Goal: Task Accomplishment & Management: Complete application form

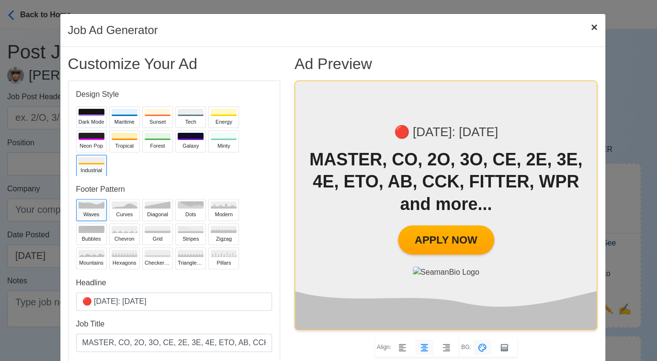
click at [591, 27] on span "×" at bounding box center [594, 27] width 7 height 13
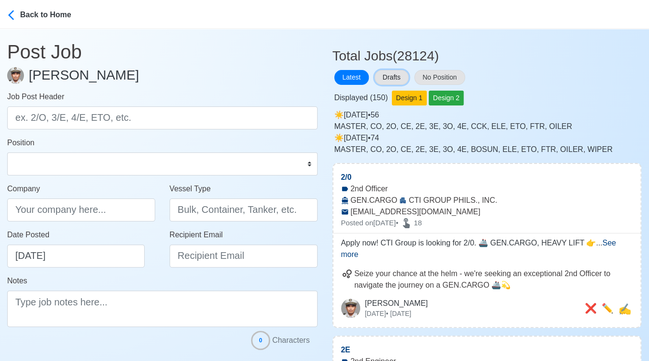
click at [395, 70] on button "Drafts" at bounding box center [392, 77] width 34 height 15
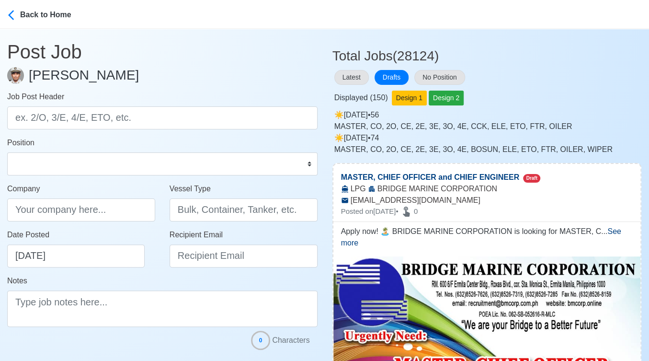
click at [576, 56] on h3 "Total Jobs (28124)" at bounding box center [488, 52] width 310 height 24
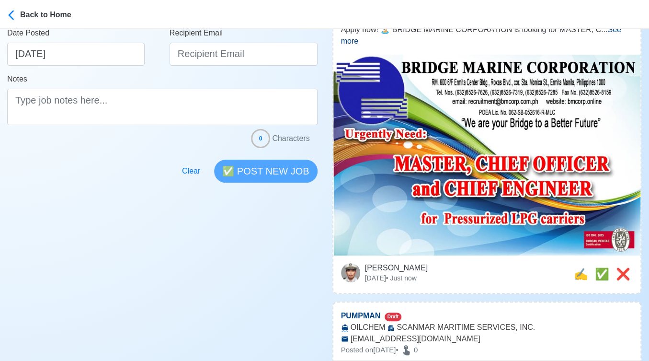
scroll to position [213, 0]
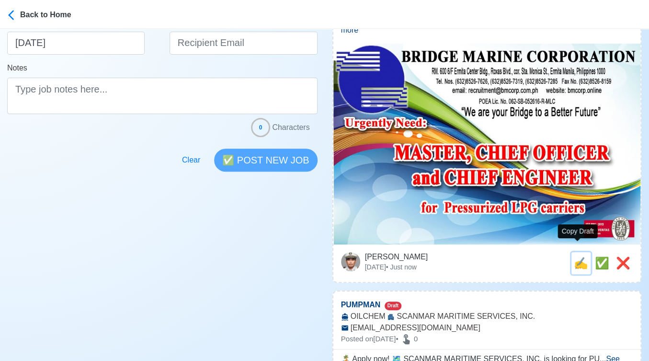
click at [580, 256] on span "✍️" at bounding box center [581, 262] width 14 height 13
type input "MASTER, CHIEF OFFICER and CHIEF ENGINEER"
type input "BRIDGE MARINE CORPORATION"
type input "LPG"
type input "recruitment@bmcorp.com.ph"
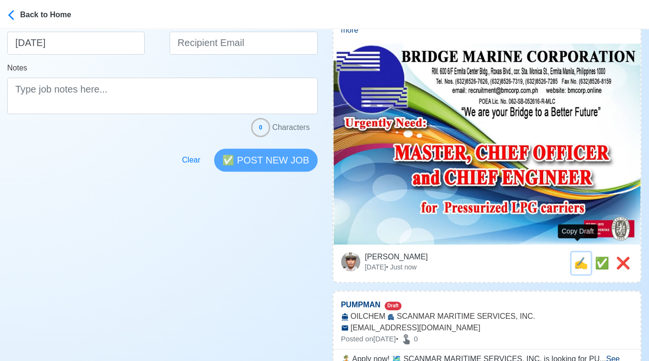
type textarea "Apply now! 🏝️ BRIDGE MARINE CORPORATION is looking for MASTER, CHIEF OFFICER an…"
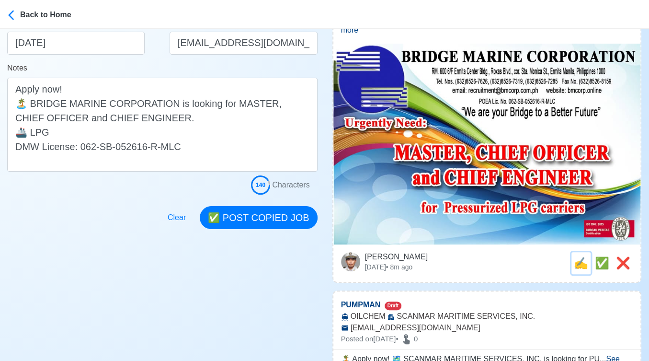
scroll to position [0, 0]
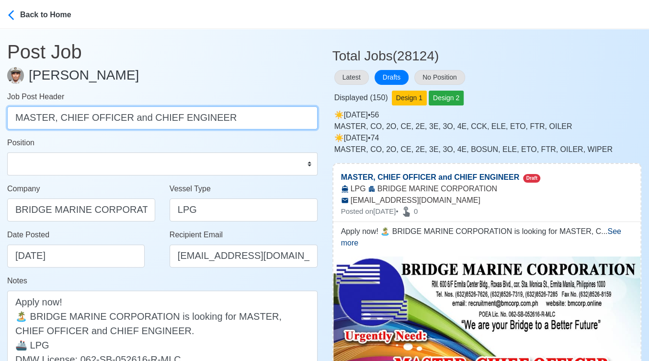
drag, startPoint x: 56, startPoint y: 118, endPoint x: 262, endPoint y: 124, distance: 206.2
click at [262, 124] on input "MASTER, CHIEF OFFICER and CHIEF ENGINEER" at bounding box center [162, 117] width 311 height 23
type input "MASTER"
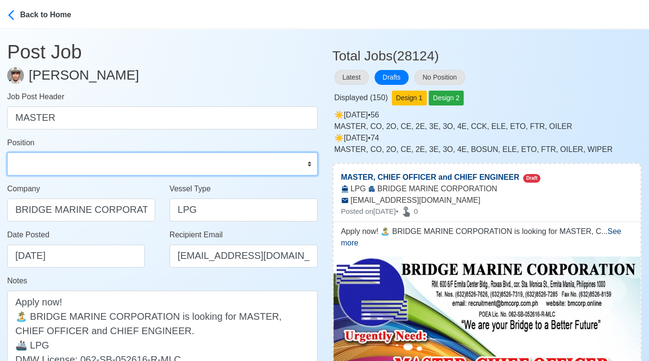
click at [161, 168] on select "Master Chief Officer 2nd Officer 3rd Officer Junior Officer Chief Engineer 2nd …" at bounding box center [162, 163] width 311 height 23
select select "Master"
click at [7, 152] on select "Master Chief Officer 2nd Officer 3rd Officer Junior Officer Chief Engineer 2nd …" at bounding box center [162, 163] width 311 height 23
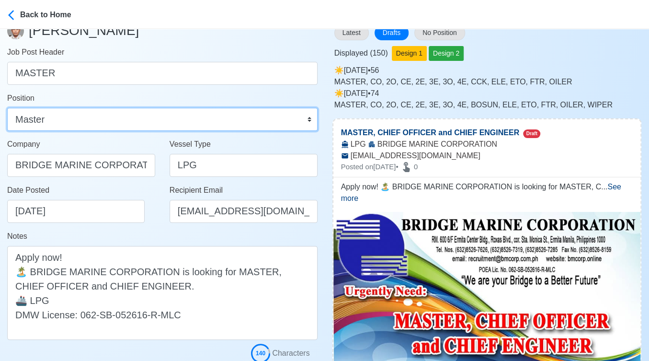
scroll to position [106, 0]
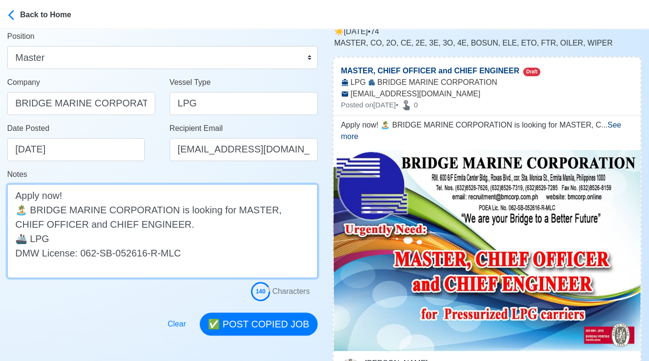
click at [129, 237] on textarea "Apply now! 🏝️ BRIDGE MARINE CORPORATION is looking for MASTER, CHIEF OFFICER an…" at bounding box center [162, 231] width 311 height 94
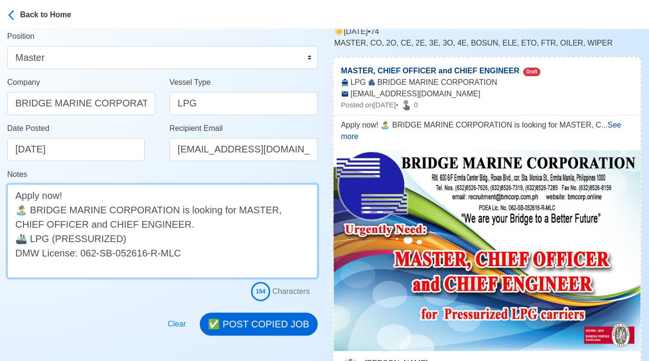
type textarea "Apply now! 🏝️ BRIDGE MARINE CORPORATION is looking for MASTER, CHIEF OFFICER an…"
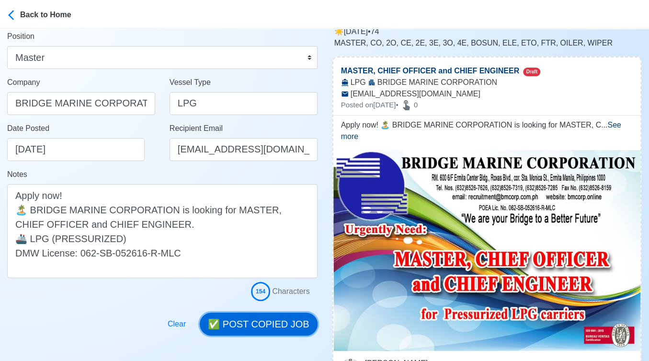
click at [274, 320] on button "✅ POST COPIED JOB" at bounding box center [258, 323] width 117 height 23
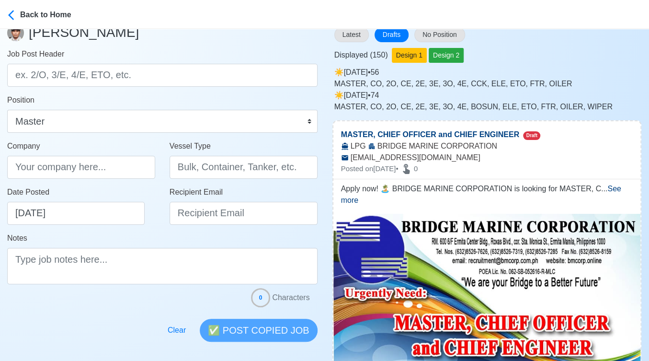
scroll to position [0, 0]
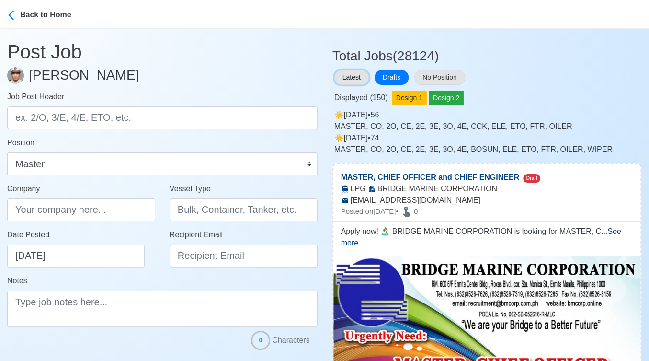
click at [346, 72] on button "Latest" at bounding box center [351, 77] width 35 height 15
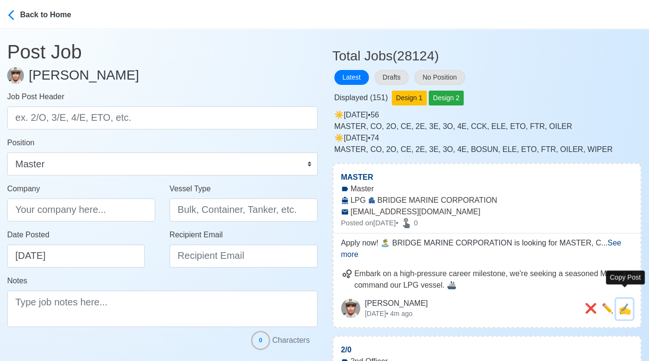
click at [629, 303] on span "✍️" at bounding box center [625, 309] width 13 height 12
type input "MASTER"
type input "BRIDGE MARINE CORPORATION"
type input "LPG"
type input "recruitment@bmcorp.com.ph"
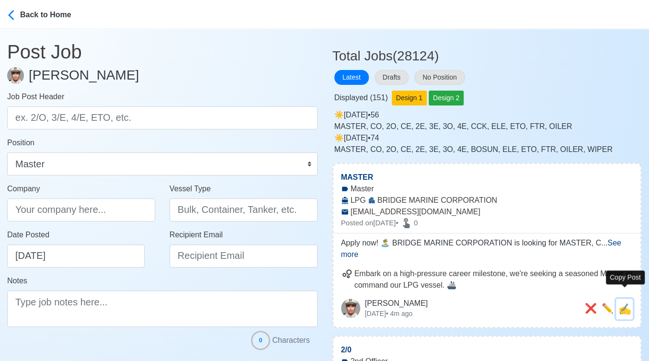
type textarea "Apply now! 🏝️ BRIDGE MARINE CORPORATION is looking for MASTER, CHIEF OFFICER an…"
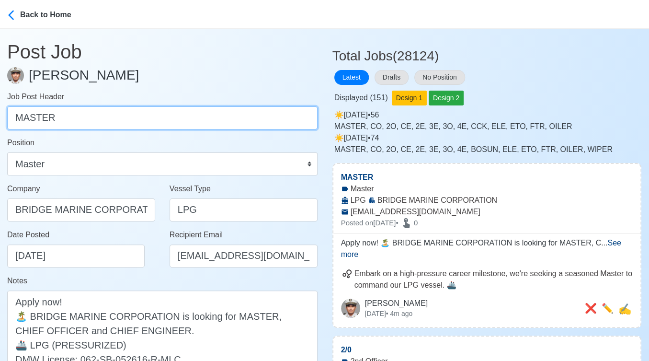
click at [66, 107] on input "MASTER" at bounding box center [162, 117] width 311 height 23
drag, startPoint x: 65, startPoint y: 114, endPoint x: -13, endPoint y: 114, distance: 78.1
click at [0, 114] on html "Back to Home Post Job Jeyner Gil Job Post Header MASTER Position Master Chief O…" at bounding box center [324, 180] width 649 height 361
paste input "CHIEF OFFICER and CHIEF ENGINE"
drag, startPoint x: 100, startPoint y: 118, endPoint x: 287, endPoint y: 124, distance: 187.0
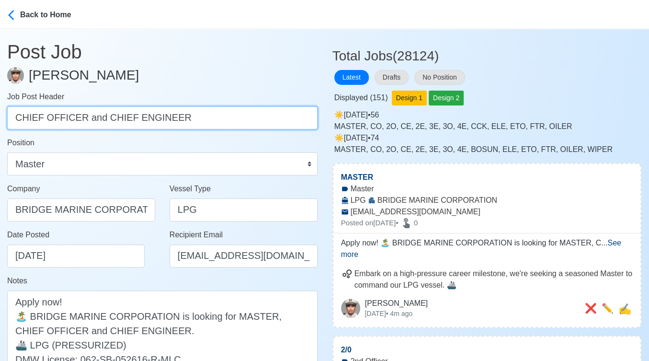
click at [287, 124] on input "CHIEF OFFICER and CHIEF ENGINEER" at bounding box center [162, 117] width 311 height 23
type input "CHIEF OFFICER"
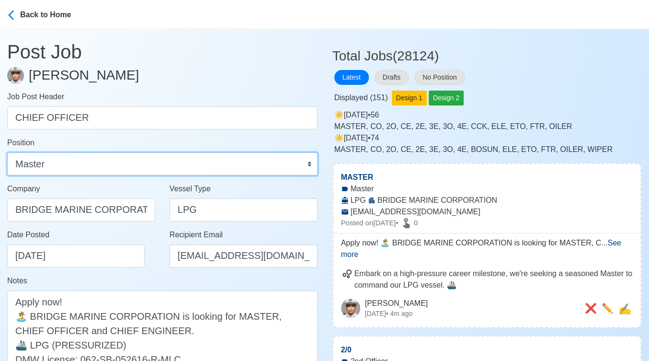
click at [78, 161] on select "Master Chief Officer 2nd Officer 3rd Officer Junior Officer Chief Engineer 2nd …" at bounding box center [162, 163] width 311 height 23
select select "Chief Officer"
click at [7, 152] on select "Master Chief Officer 2nd Officer 3rd Officer Junior Officer Chief Engineer 2nd …" at bounding box center [162, 163] width 311 height 23
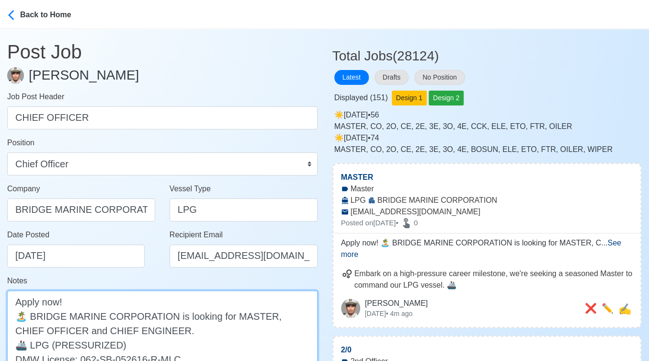
drag, startPoint x: 267, startPoint y: 315, endPoint x: 231, endPoint y: 315, distance: 36.4
click at [231, 315] on textarea "Apply now! 🏝️ BRIDGE MARINE CORPORATION is looking for MASTER, CHIEF OFFICER an…" at bounding box center [162, 337] width 311 height 94
drag, startPoint x: 102, startPoint y: 330, endPoint x: 4, endPoint y: 336, distance: 98.4
click at [4, 336] on main "Post Job Jeyner Gil Job Post Header CHIEF OFFICER Position Master Chief Officer…" at bounding box center [162, 235] width 325 height 413
type textarea "Apply now! 🏝️ BRIDGE MARINE CORPORATION is looking for CHIEF OFFICER. 🚢 LPG (PR…"
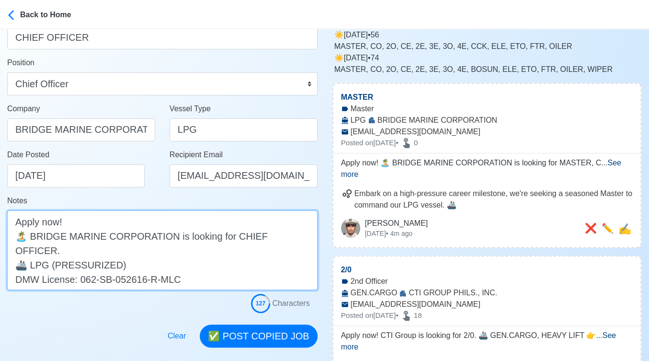
scroll to position [160, 0]
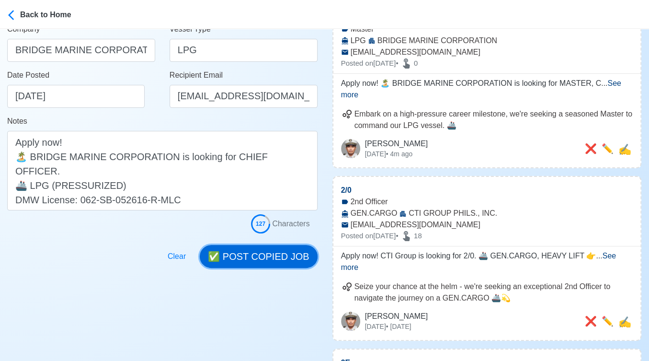
click at [246, 260] on button "✅ POST COPIED JOB" at bounding box center [258, 256] width 117 height 23
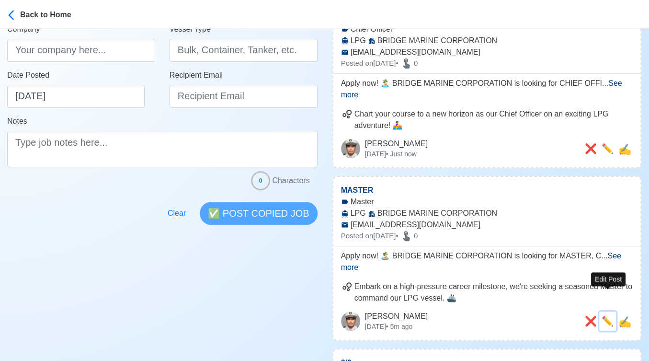
click at [605, 316] on span "✏️" at bounding box center [608, 321] width 12 height 11
type input "MASTER"
select select "Master"
type input "BRIDGE MARINE CORPORATION"
type input "LPG"
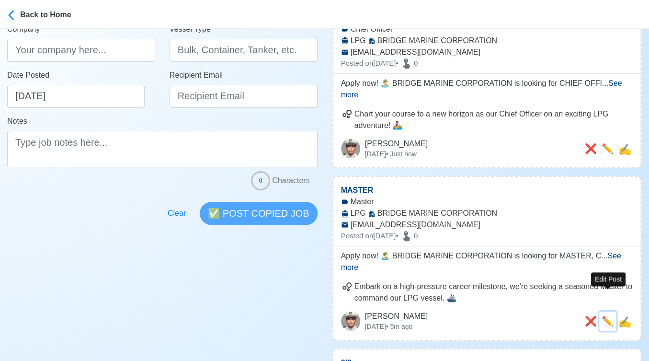
type input "recruitment@bmcorp.com.ph"
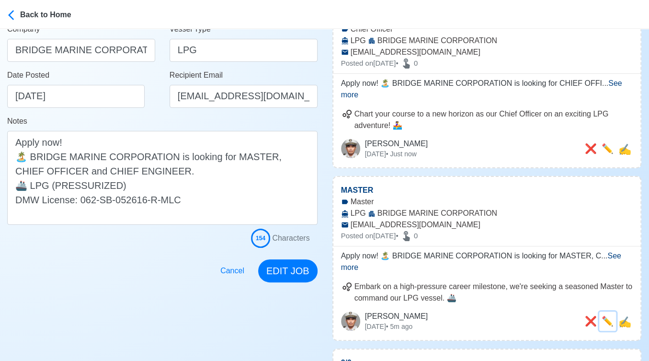
scroll to position [0, 0]
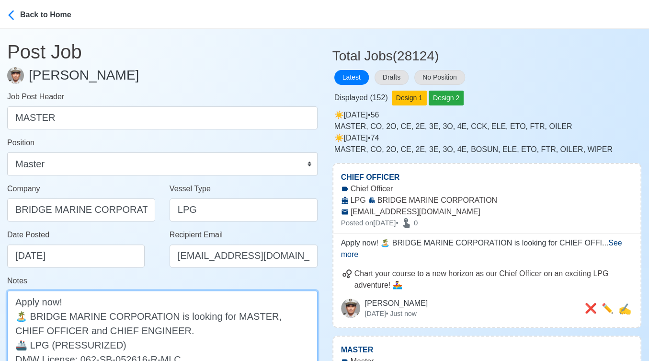
drag, startPoint x: 263, startPoint y: 317, endPoint x: 261, endPoint y: 333, distance: 16.0
click at [261, 333] on textarea "Apply now! 🏝️ BRIDGE MARINE CORPORATION is looking for MASTER, CHIEF OFFICER an…" at bounding box center [162, 337] width 311 height 94
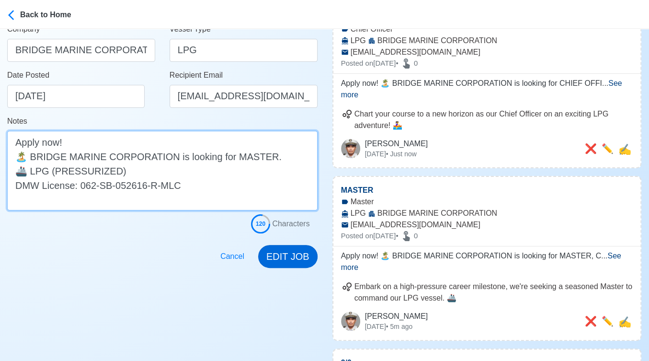
type textarea "Apply now! 🏝️ BRIDGE MARINE CORPORATION is looking for MASTER. 🚢 LPG (PRESSURIZ…"
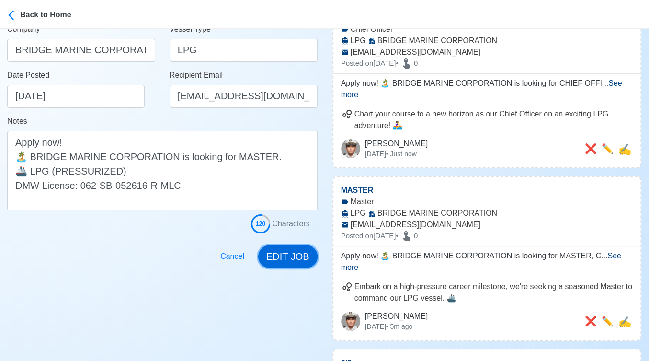
click at [288, 254] on button "EDIT JOB" at bounding box center [287, 256] width 59 height 23
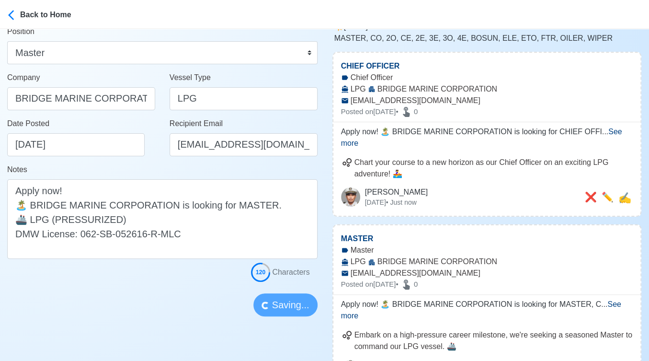
scroll to position [53, 0]
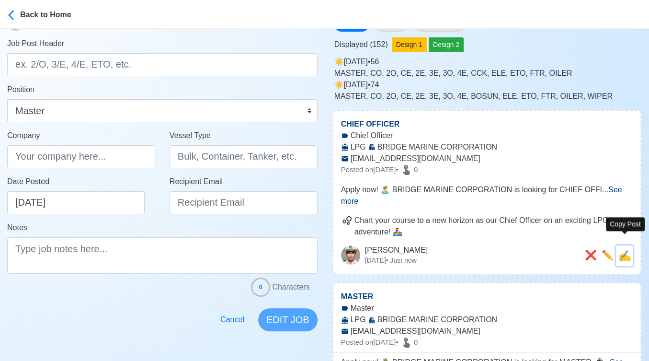
click at [625, 250] on span "✍️" at bounding box center [625, 256] width 13 height 12
type input "CHIEF OFFICER"
select select "Chief Officer"
type input "BRIDGE MARINE CORPORATION"
type input "LPG"
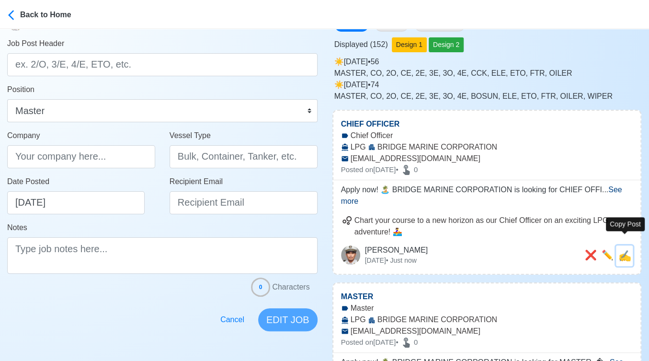
type input "recruitment@bmcorp.com.ph"
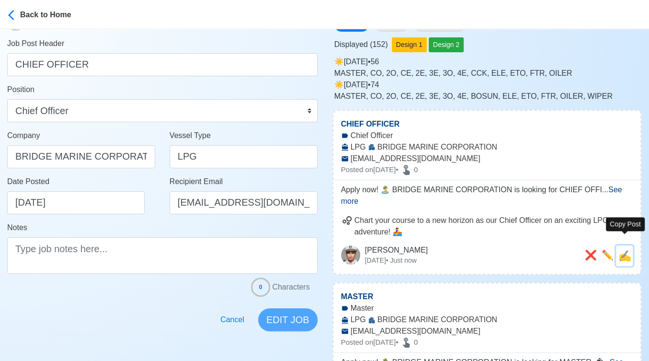
type textarea "Apply now! 🏝️ BRIDGE MARINE CORPORATION is looking for CHIEF OFFICER. 🚢 LPG (PR…"
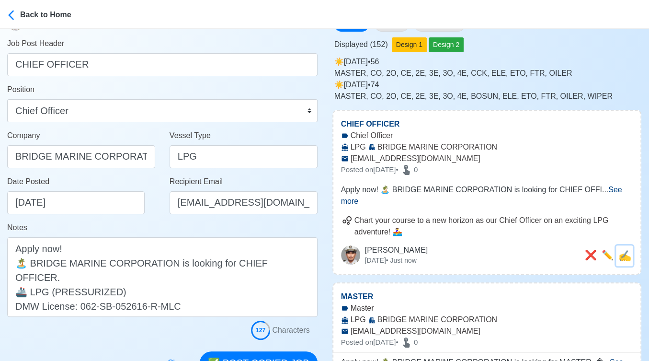
scroll to position [0, 0]
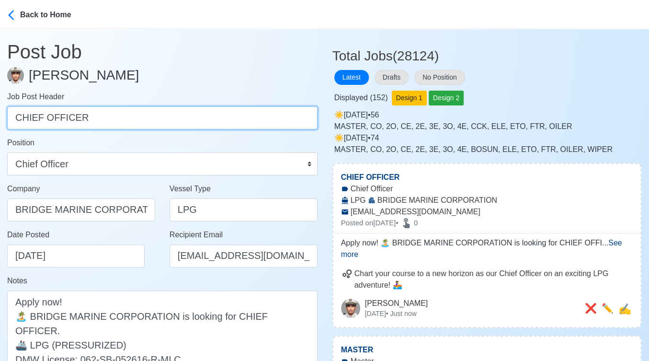
click at [160, 120] on input "CHIEF OFFICER" at bounding box center [162, 117] width 311 height 23
paste input "ENGINEER"
type input "CHIEF ENGINEER"
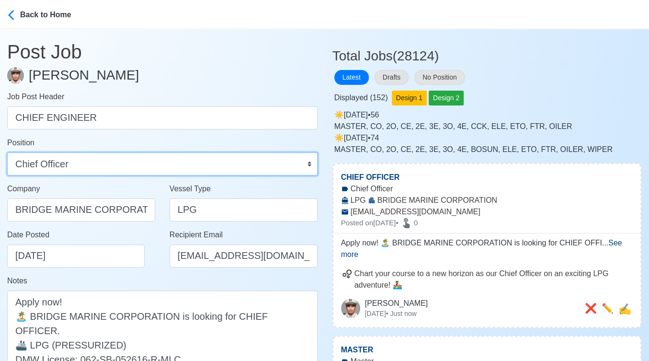
click at [207, 170] on select "Master Chief Officer 2nd Officer 3rd Officer Junior Officer Chief Engineer 2nd …" at bounding box center [162, 163] width 311 height 23
select select "Chief Engineer"
click at [7, 152] on select "Master Chief Officer 2nd Officer 3rd Officer Junior Officer Chief Engineer 2nd …" at bounding box center [162, 163] width 311 height 23
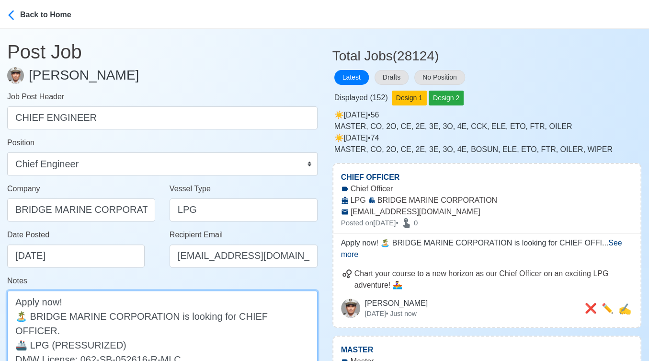
click at [262, 315] on textarea "Apply now! 🏝️ BRIDGE MARINE CORPORATION is looking for CHIEF OFFICER. 🚢 LPG (PR…" at bounding box center [162, 330] width 311 height 80
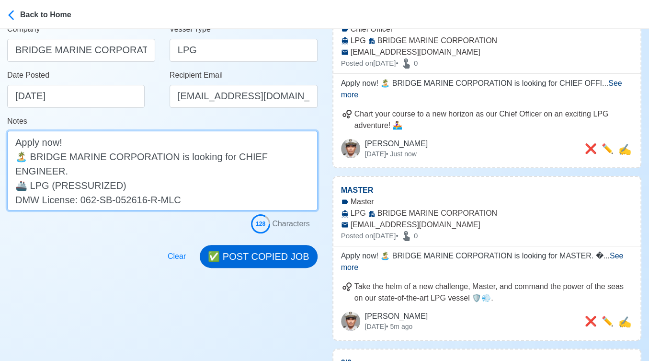
type textarea "Apply now! 🏝️ BRIDGE MARINE CORPORATION is looking for CHIEF ENGINEER. 🚢 LPG (P…"
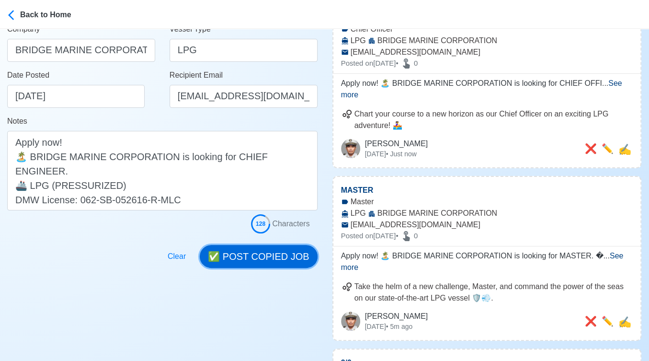
click at [289, 256] on button "✅ POST COPIED JOB" at bounding box center [258, 256] width 117 height 23
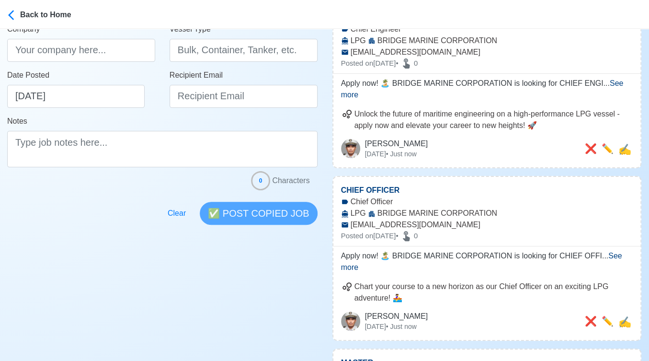
scroll to position [0, 0]
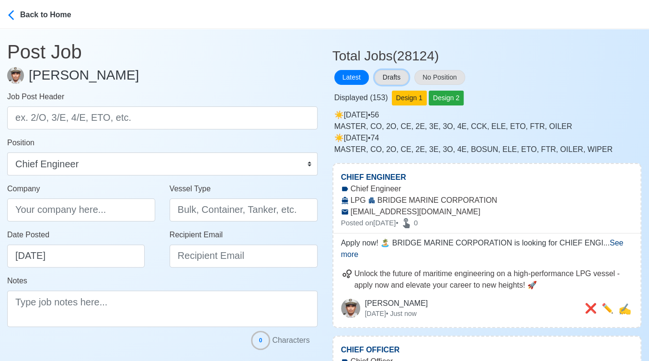
click at [397, 73] on button "Drafts" at bounding box center [392, 77] width 34 height 15
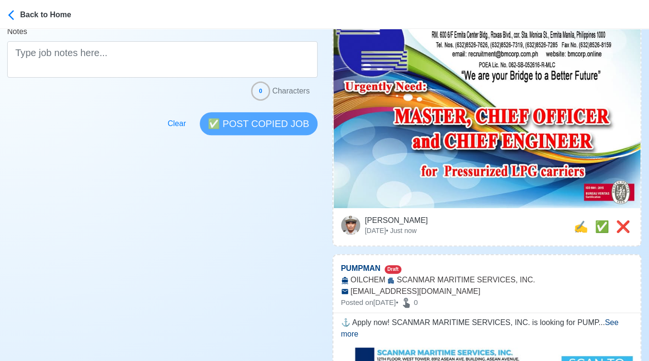
scroll to position [266, 0]
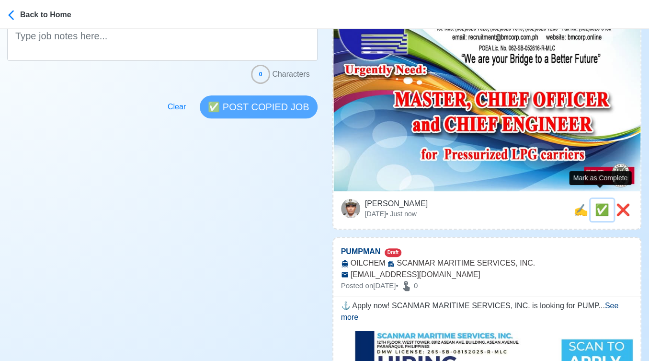
click at [600, 203] on span "✅" at bounding box center [602, 209] width 14 height 13
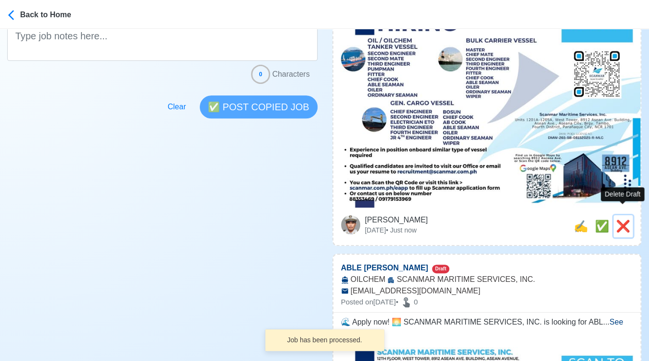
click at [626, 219] on span "❌" at bounding box center [623, 225] width 14 height 13
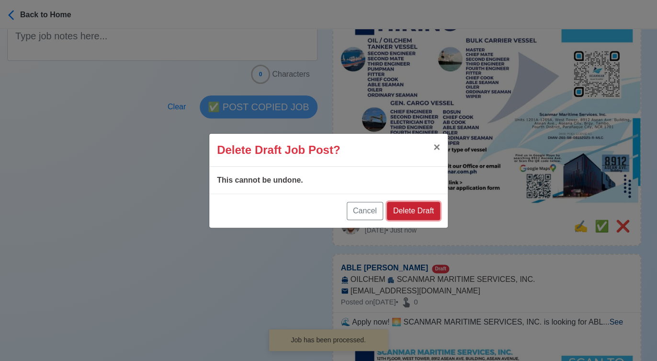
click at [422, 214] on button "Delete Draft" at bounding box center [413, 211] width 53 height 18
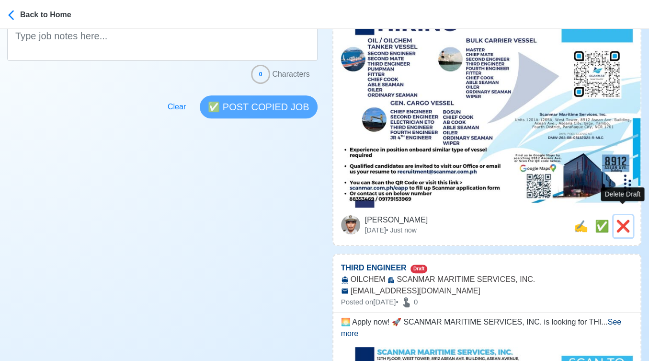
click at [621, 219] on span "❌" at bounding box center [623, 225] width 14 height 13
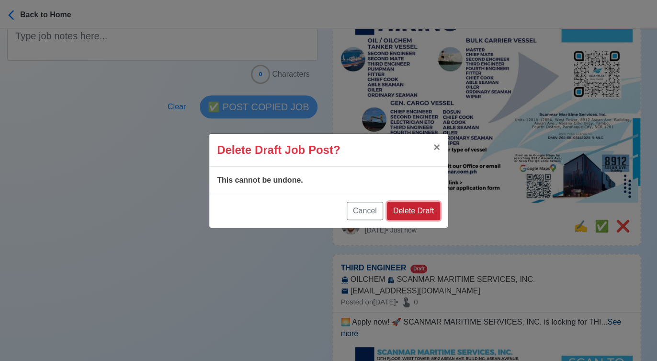
click at [421, 206] on button "Delete Draft" at bounding box center [413, 211] width 53 height 18
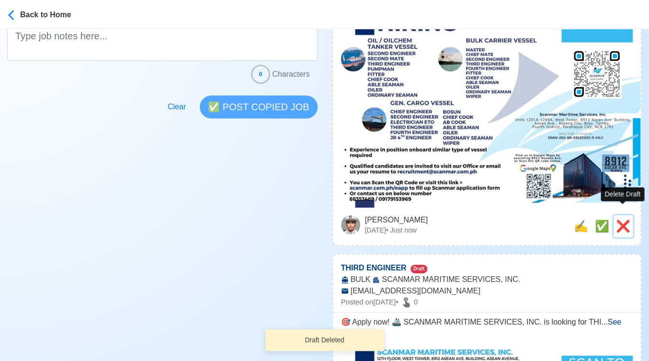
click at [625, 219] on span "❌" at bounding box center [623, 225] width 14 height 13
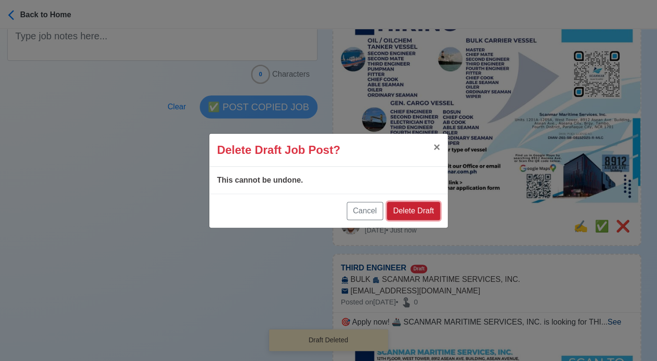
click at [423, 213] on button "Delete Draft" at bounding box center [413, 211] width 53 height 18
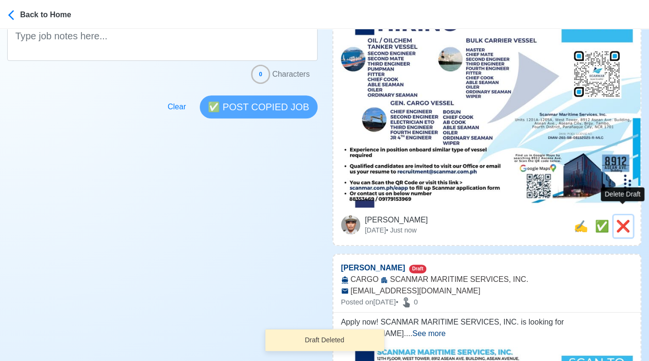
click at [623, 219] on span "❌" at bounding box center [623, 225] width 14 height 13
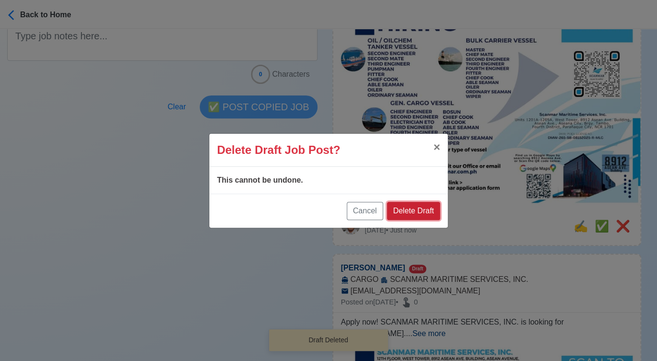
click at [417, 208] on button "Delete Draft" at bounding box center [413, 211] width 53 height 18
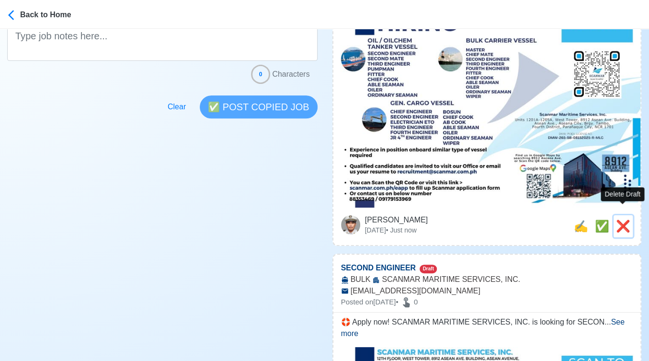
click at [621, 219] on span "❌" at bounding box center [623, 225] width 14 height 13
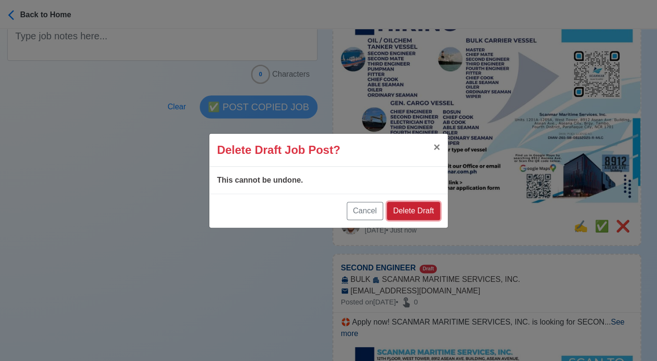
click at [420, 209] on button "Delete Draft" at bounding box center [413, 211] width 53 height 18
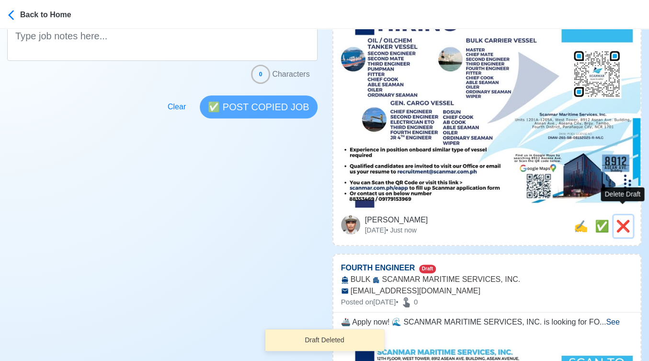
click at [623, 219] on span "❌" at bounding box center [623, 225] width 14 height 13
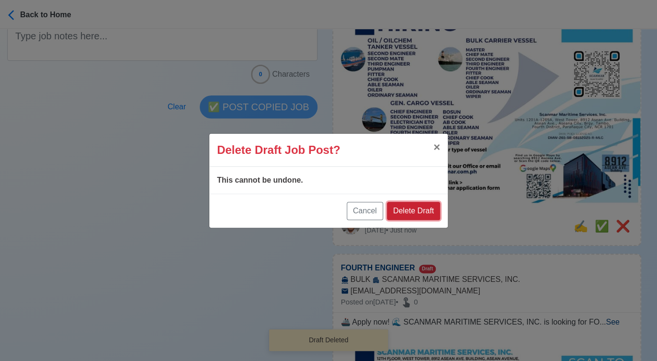
click at [434, 209] on button "Delete Draft" at bounding box center [413, 211] width 53 height 18
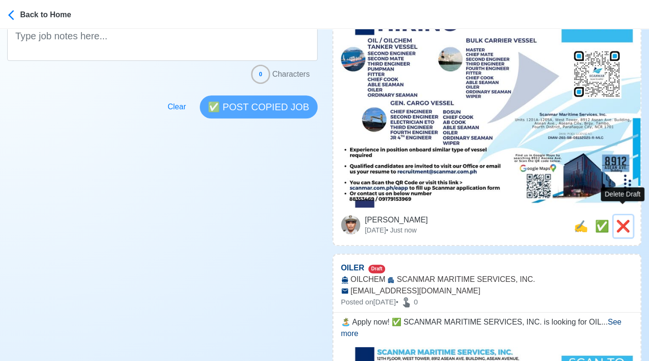
click at [625, 219] on span "❌" at bounding box center [623, 225] width 14 height 13
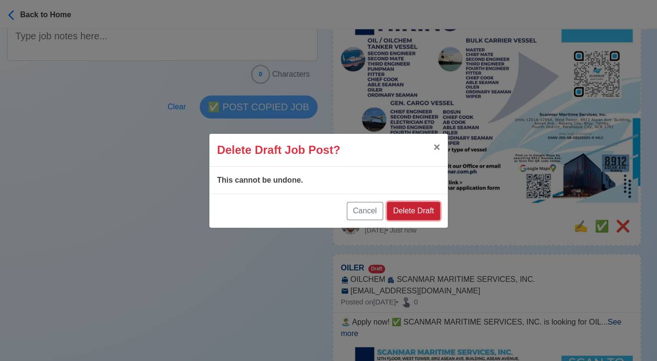
click at [417, 209] on button "Delete Draft" at bounding box center [413, 211] width 53 height 18
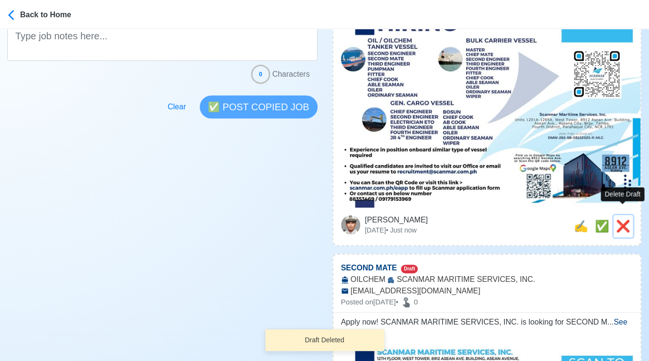
click at [627, 219] on span "❌" at bounding box center [623, 225] width 14 height 13
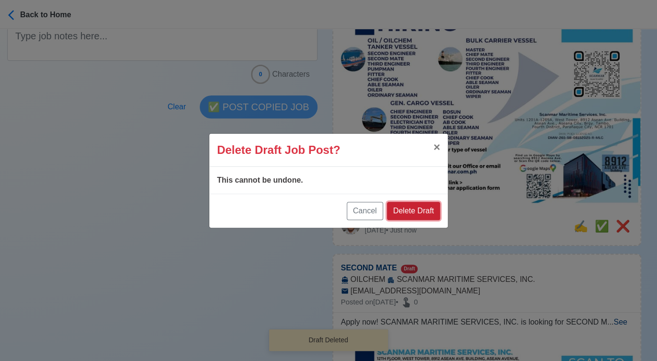
drag, startPoint x: 411, startPoint y: 206, endPoint x: 604, endPoint y: 217, distance: 193.9
click at [412, 206] on button "Delete Draft" at bounding box center [413, 211] width 53 height 18
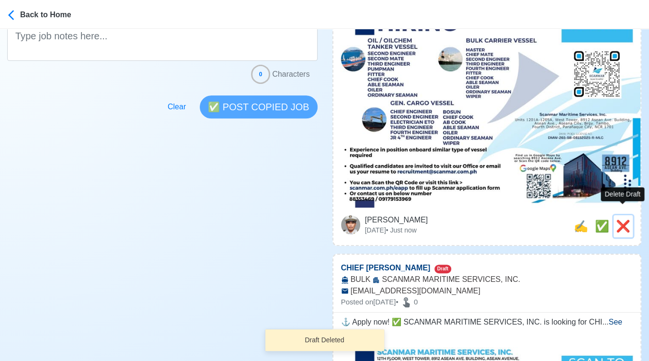
click at [620, 219] on span "❌" at bounding box center [623, 225] width 14 height 13
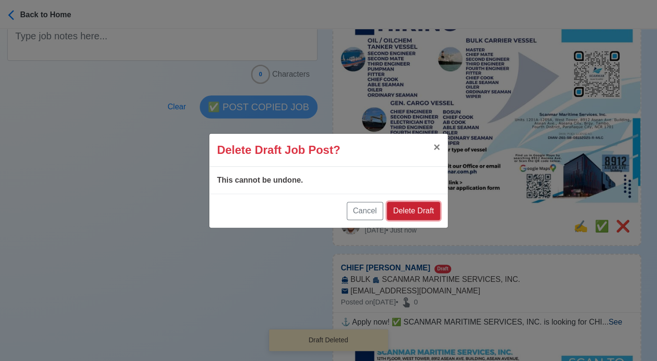
click at [433, 212] on button "Delete Draft" at bounding box center [413, 211] width 53 height 18
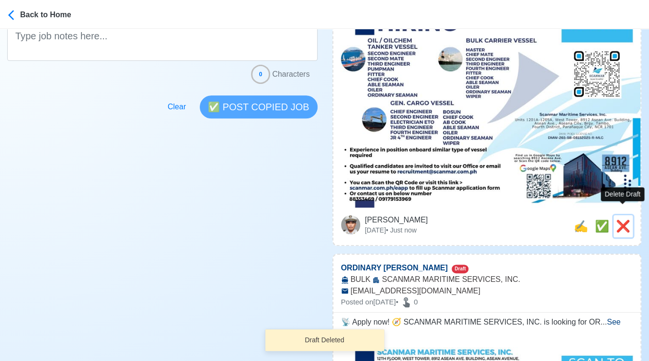
click at [619, 219] on span "❌" at bounding box center [623, 225] width 14 height 13
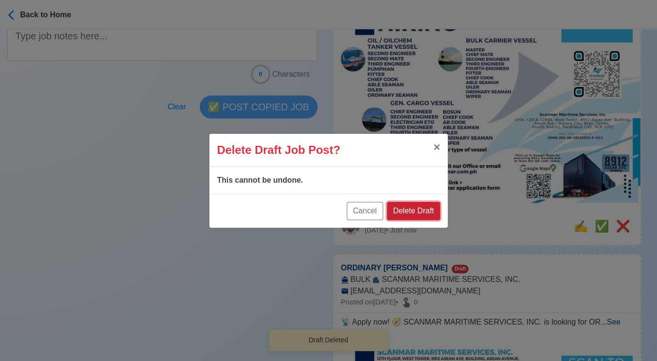
click at [418, 213] on button "Delete Draft" at bounding box center [413, 211] width 53 height 18
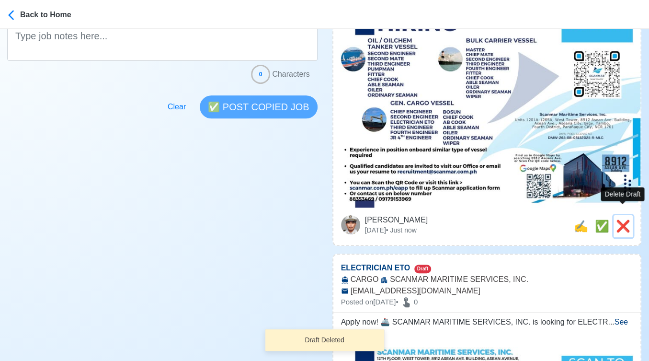
click at [622, 219] on span "❌" at bounding box center [623, 225] width 14 height 13
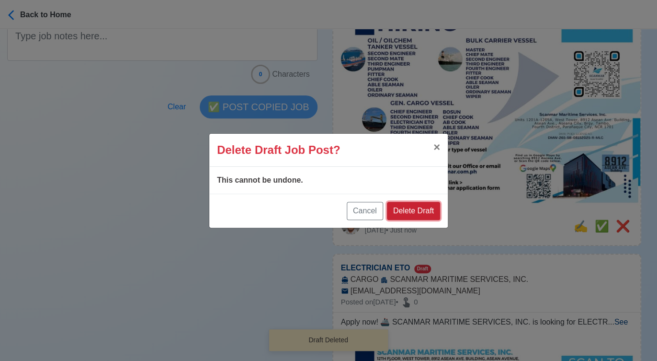
click at [418, 214] on button "Delete Draft" at bounding box center [413, 211] width 53 height 18
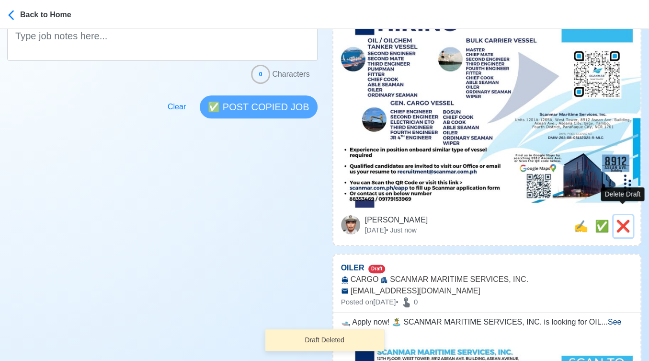
click at [622, 219] on span "❌" at bounding box center [623, 225] width 14 height 13
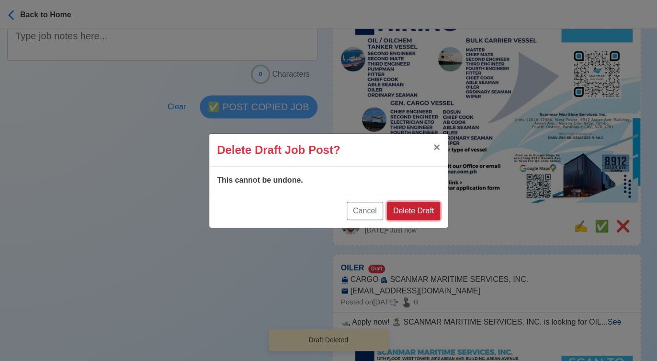
click at [423, 210] on button "Delete Draft" at bounding box center [413, 211] width 53 height 18
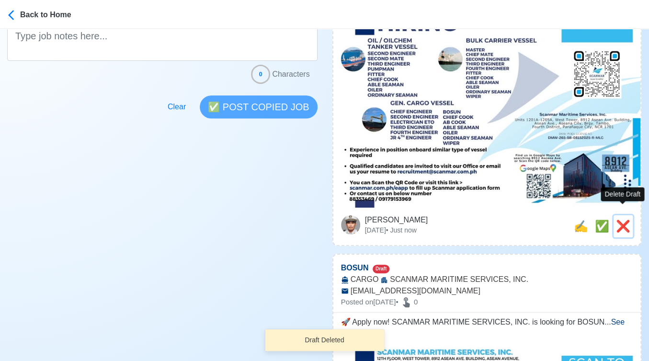
click at [625, 219] on span "❌" at bounding box center [623, 225] width 14 height 13
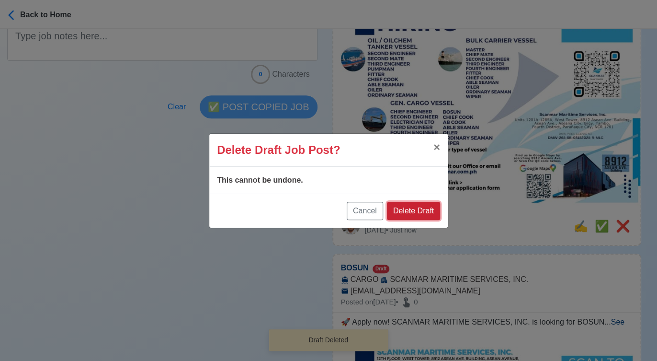
click at [420, 212] on button "Delete Draft" at bounding box center [413, 211] width 53 height 18
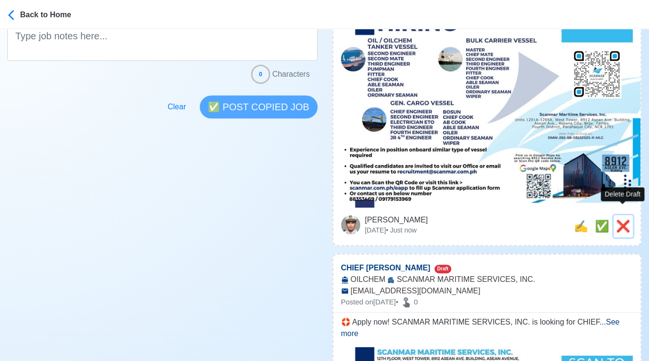
click at [620, 219] on span "❌" at bounding box center [623, 225] width 14 height 13
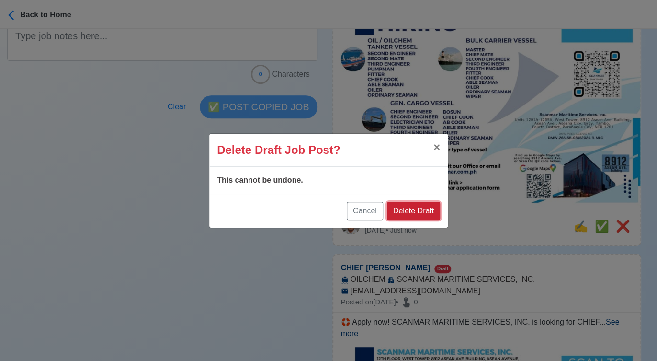
click at [421, 214] on button "Delete Draft" at bounding box center [413, 211] width 53 height 18
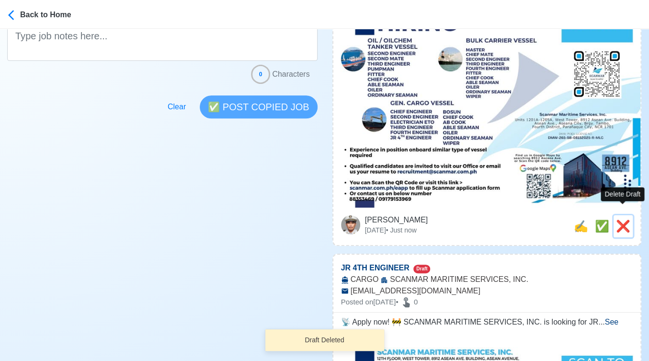
click at [624, 219] on span "❌" at bounding box center [623, 225] width 14 height 13
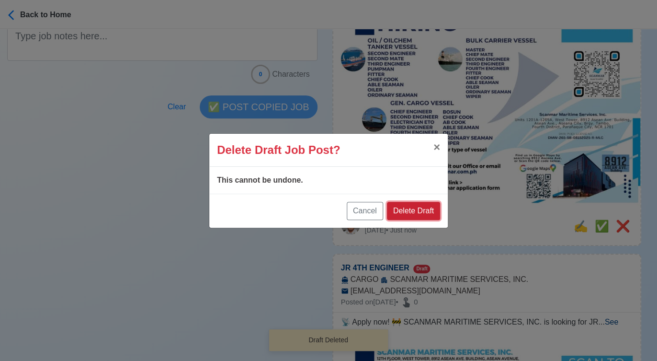
click at [423, 214] on button "Delete Draft" at bounding box center [413, 211] width 53 height 18
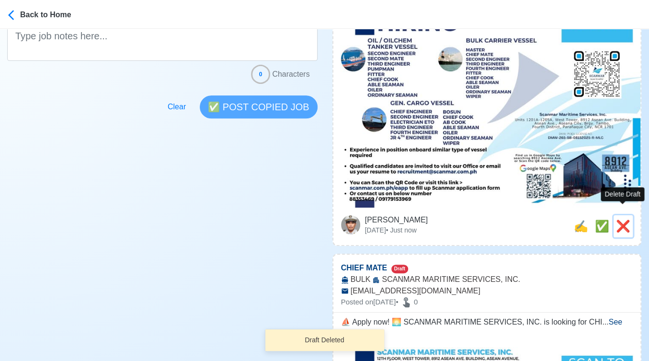
click at [623, 219] on span "❌" at bounding box center [623, 225] width 14 height 13
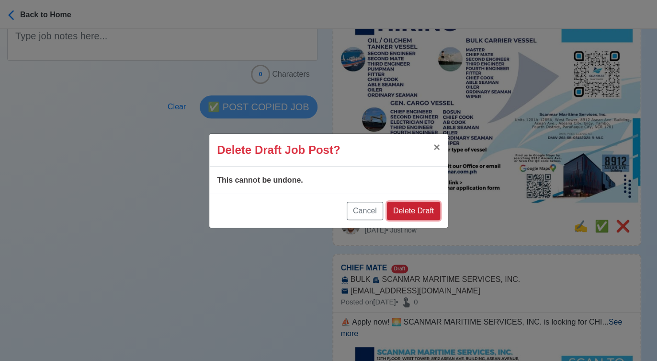
click at [412, 208] on button "Delete Draft" at bounding box center [413, 211] width 53 height 18
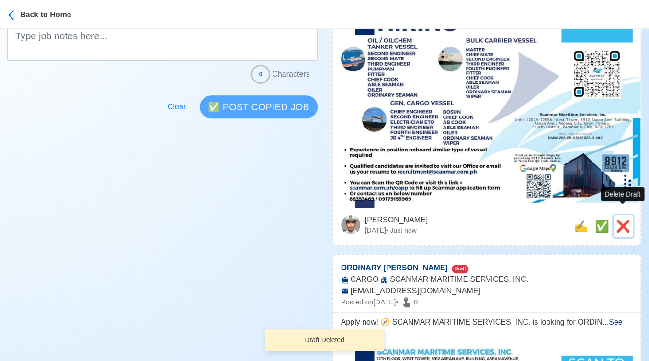
click at [617, 219] on span "❌" at bounding box center [623, 225] width 14 height 13
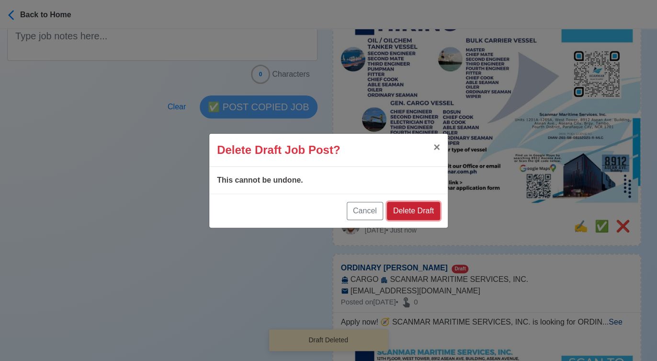
click at [439, 210] on button "Delete Draft" at bounding box center [413, 211] width 53 height 18
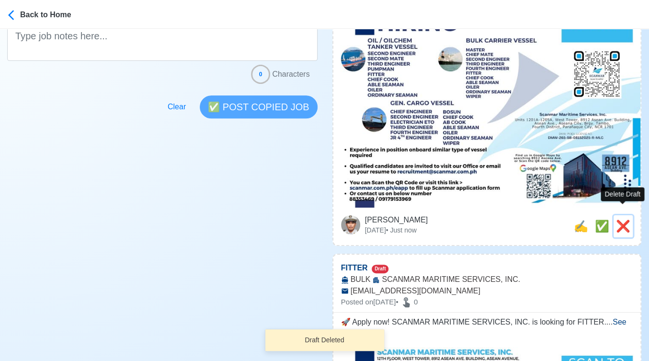
click at [622, 219] on span "❌" at bounding box center [623, 225] width 14 height 13
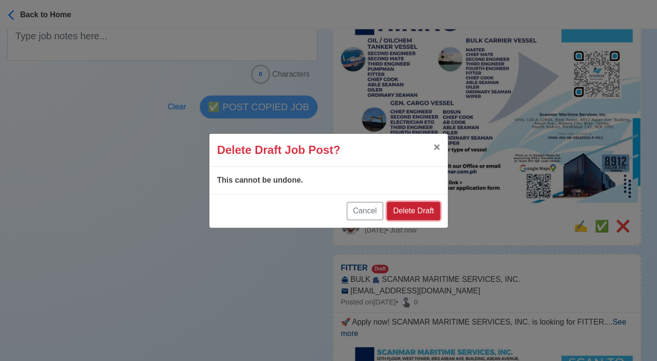
click at [433, 211] on button "Delete Draft" at bounding box center [413, 211] width 53 height 18
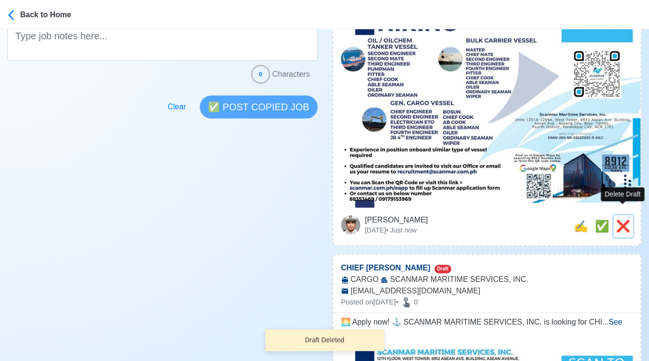
click at [621, 219] on span "❌" at bounding box center [623, 225] width 14 height 13
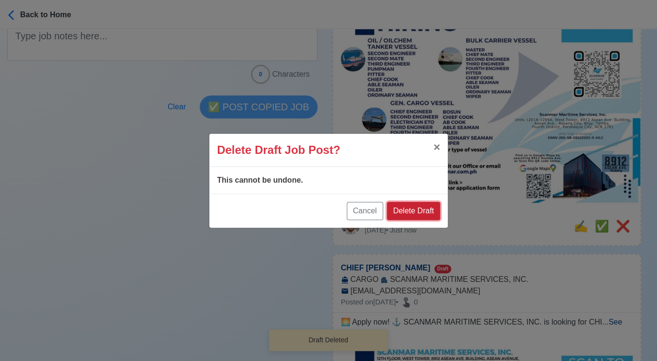
click at [432, 210] on button "Delete Draft" at bounding box center [413, 211] width 53 height 18
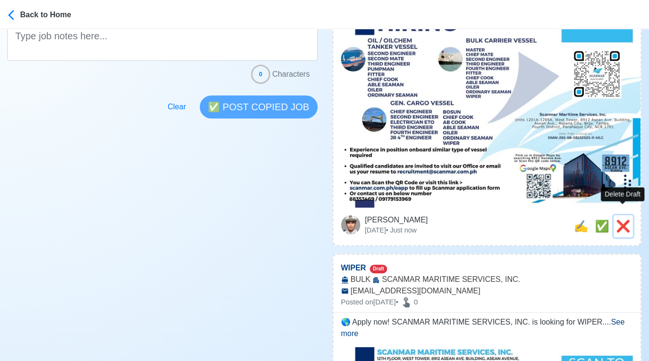
click at [627, 219] on span "❌" at bounding box center [623, 225] width 14 height 13
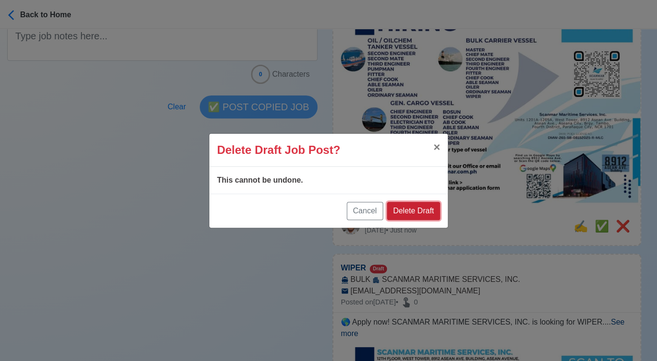
click at [415, 211] on button "Delete Draft" at bounding box center [413, 211] width 53 height 18
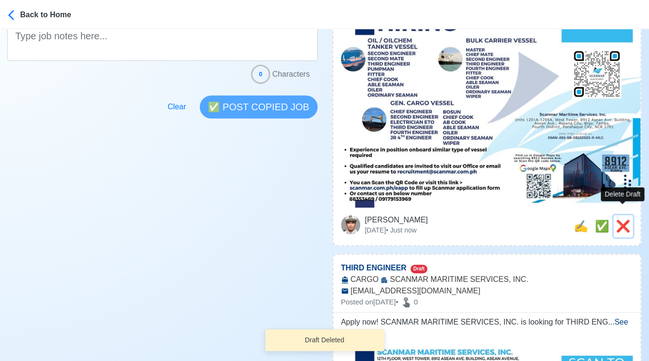
click at [622, 219] on span "❌" at bounding box center [623, 225] width 14 height 13
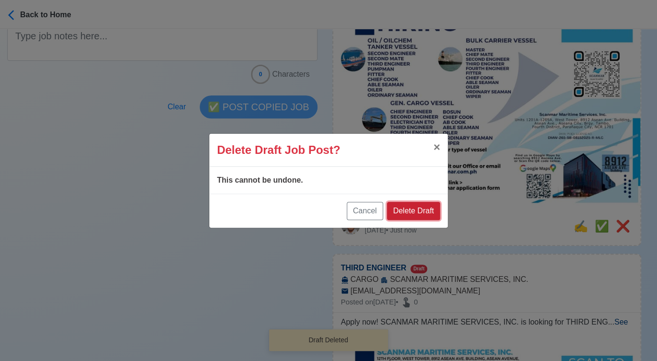
click at [420, 213] on button "Delete Draft" at bounding box center [413, 211] width 53 height 18
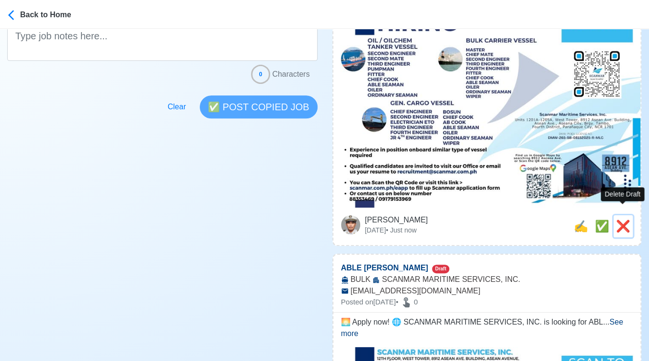
click at [626, 219] on span "❌" at bounding box center [623, 225] width 14 height 13
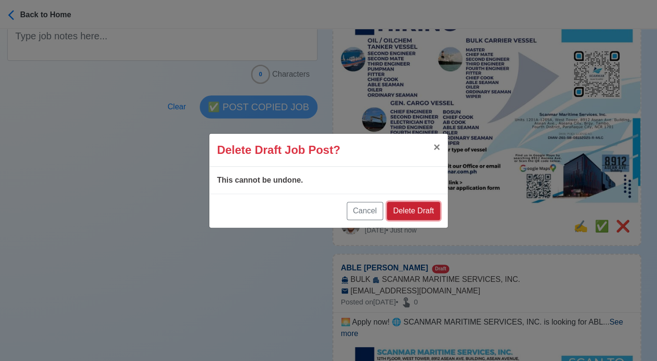
click at [425, 213] on button "Delete Draft" at bounding box center [413, 211] width 53 height 18
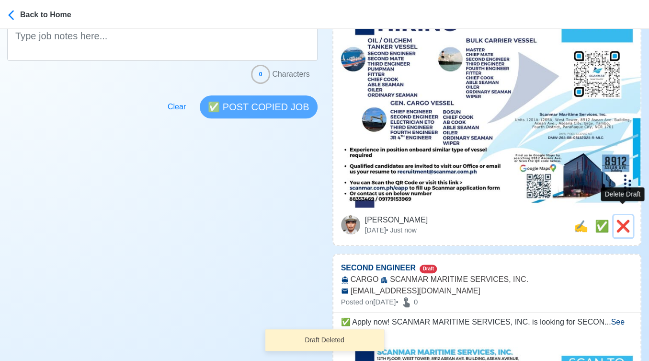
click at [620, 219] on span "❌" at bounding box center [623, 225] width 14 height 13
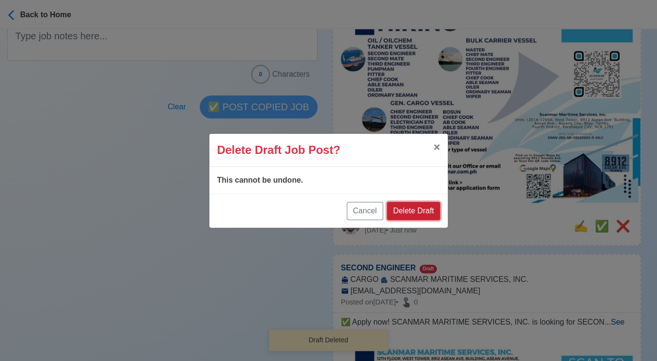
click at [415, 211] on button "Delete Draft" at bounding box center [413, 211] width 53 height 18
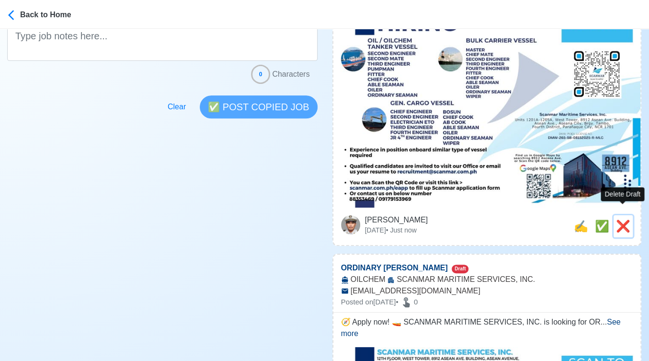
click at [622, 219] on span "❌" at bounding box center [623, 225] width 14 height 13
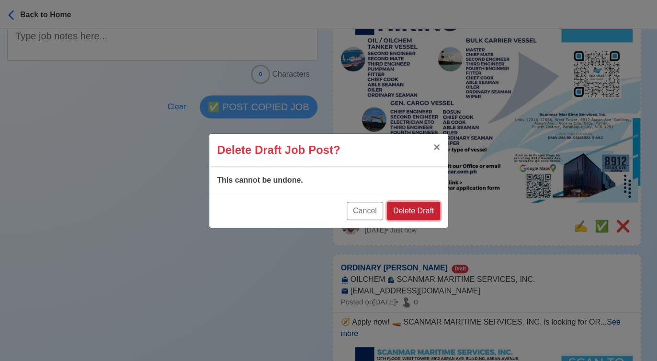
click at [422, 210] on button "Delete Draft" at bounding box center [413, 211] width 53 height 18
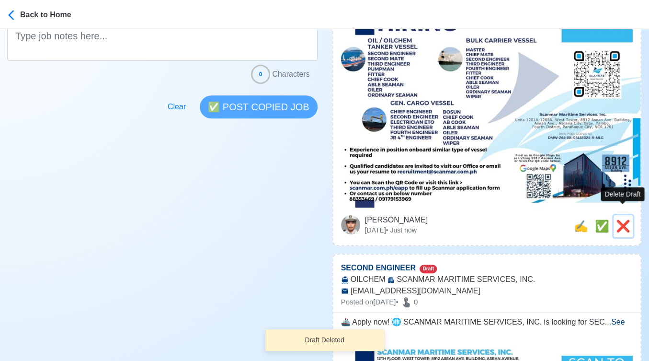
click at [620, 219] on span "❌" at bounding box center [623, 225] width 14 height 13
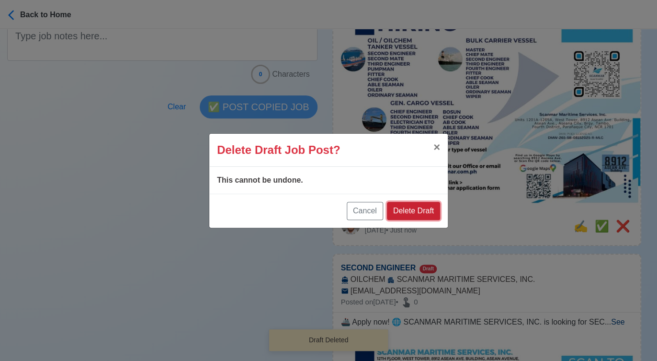
click at [407, 213] on button "Delete Draft" at bounding box center [413, 211] width 53 height 18
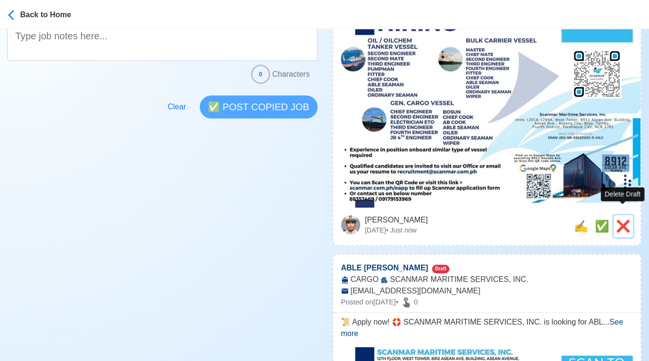
click at [617, 219] on span "❌" at bounding box center [623, 225] width 14 height 13
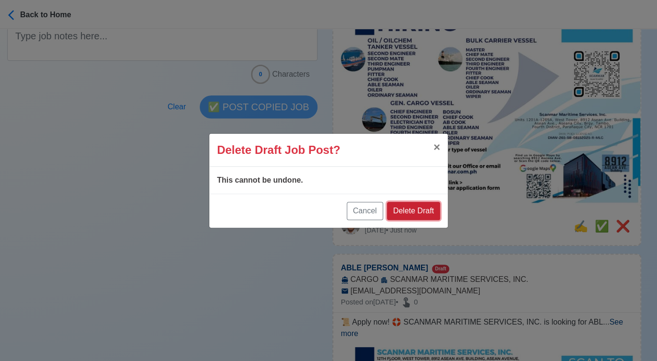
click at [405, 208] on button "Delete Draft" at bounding box center [413, 211] width 53 height 18
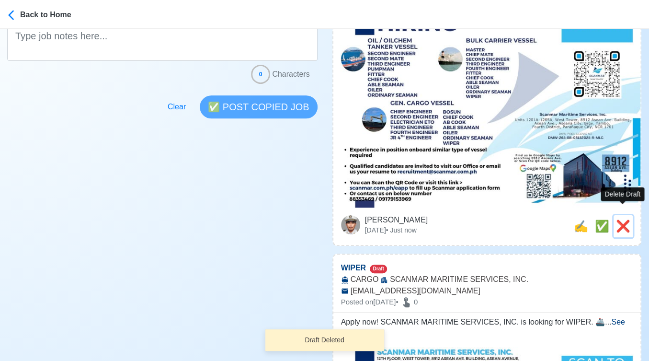
click at [621, 219] on span "❌" at bounding box center [623, 225] width 14 height 13
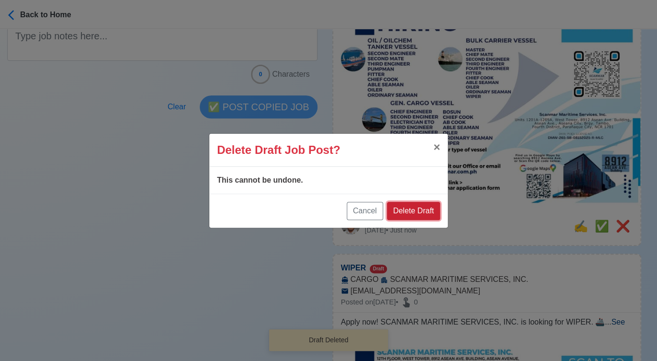
click at [415, 204] on button "Delete Draft" at bounding box center [413, 211] width 53 height 18
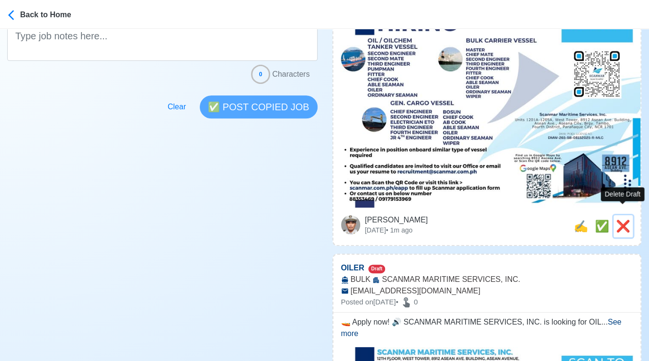
click at [620, 219] on span "❌" at bounding box center [623, 225] width 14 height 13
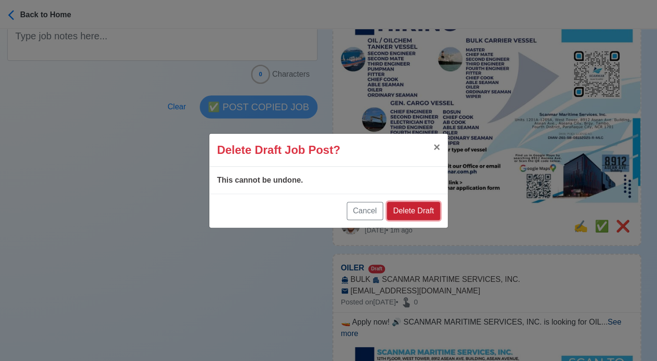
click at [424, 207] on button "Delete Draft" at bounding box center [413, 211] width 53 height 18
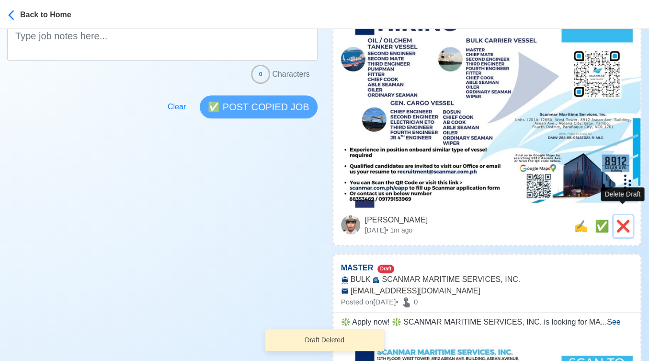
click at [625, 219] on span "❌" at bounding box center [623, 225] width 14 height 13
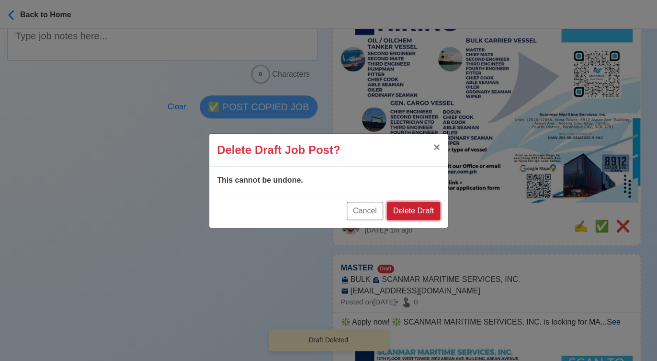
click at [403, 208] on button "Delete Draft" at bounding box center [413, 211] width 53 height 18
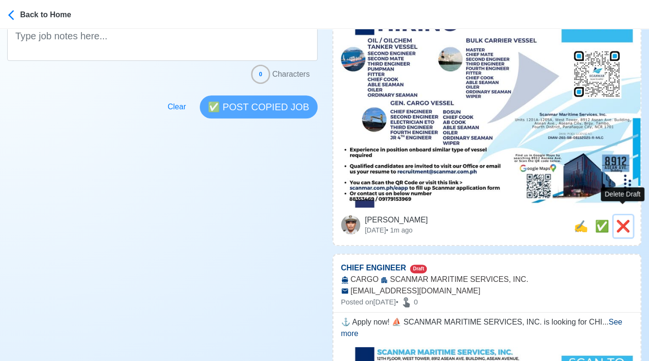
click at [620, 219] on span "❌" at bounding box center [623, 225] width 14 height 13
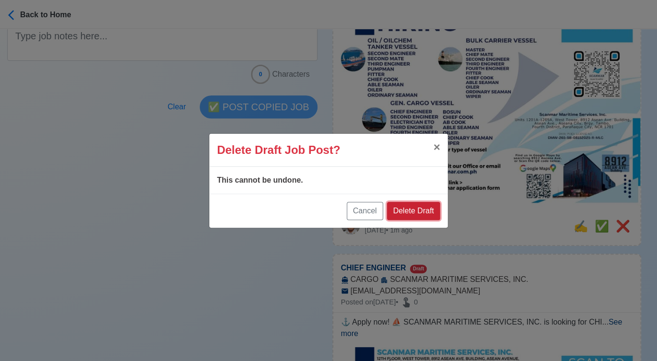
click at [431, 213] on button "Delete Draft" at bounding box center [413, 211] width 53 height 18
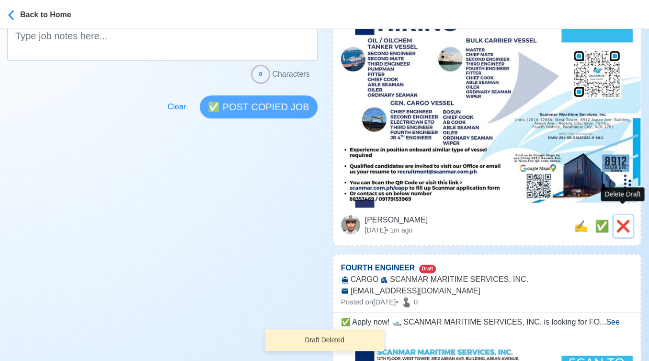
click at [624, 219] on span "❌" at bounding box center [623, 225] width 14 height 13
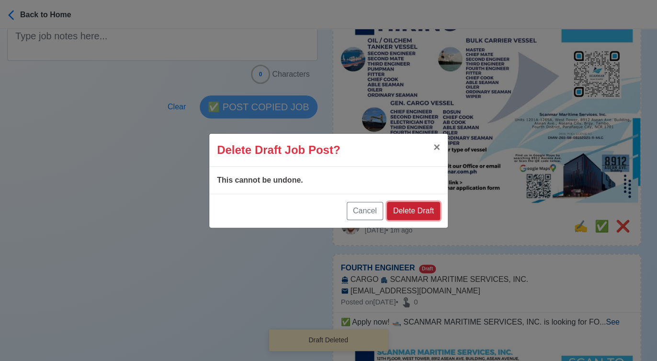
click at [423, 204] on button "Delete Draft" at bounding box center [413, 211] width 53 height 18
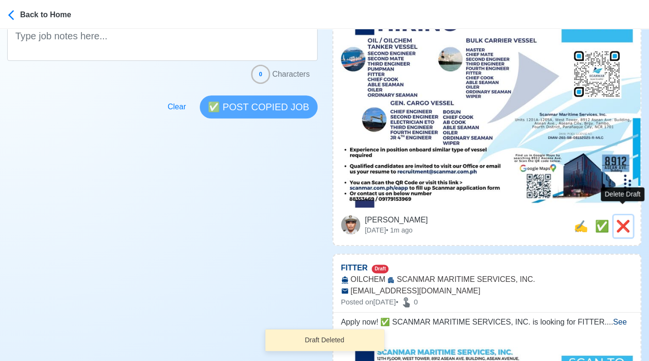
click at [626, 219] on span "❌" at bounding box center [623, 225] width 14 height 13
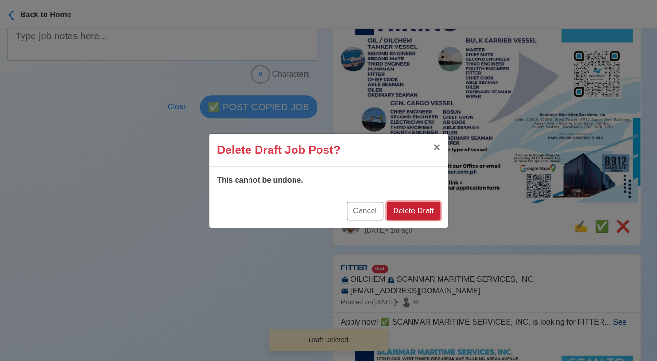
click at [437, 211] on button "Delete Draft" at bounding box center [413, 211] width 53 height 18
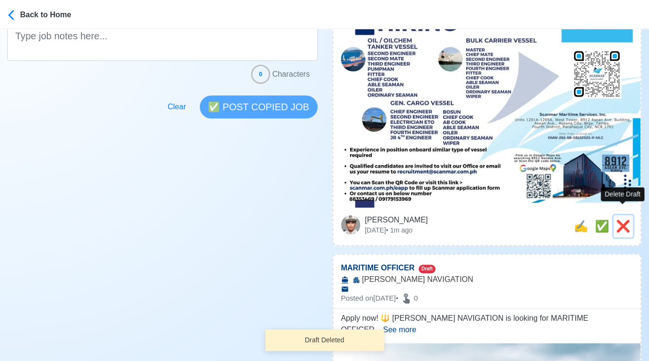
click at [621, 219] on span "❌" at bounding box center [623, 225] width 14 height 13
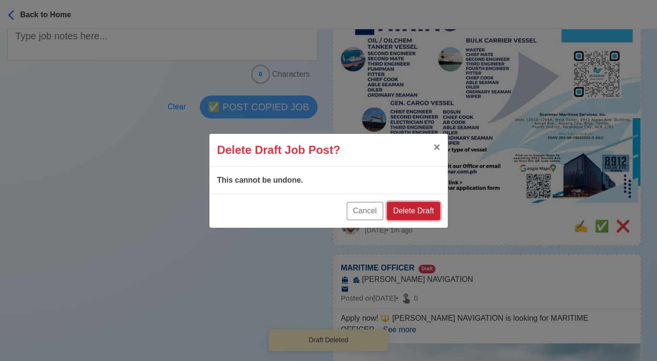
click at [430, 203] on button "Delete Draft" at bounding box center [413, 211] width 53 height 18
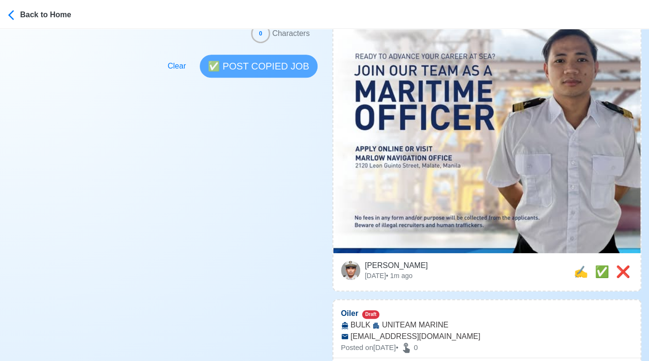
scroll to position [372, 0]
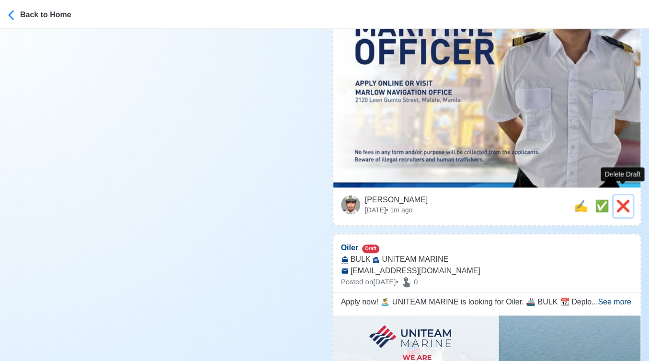
click at [620, 199] on span "❌" at bounding box center [623, 205] width 14 height 13
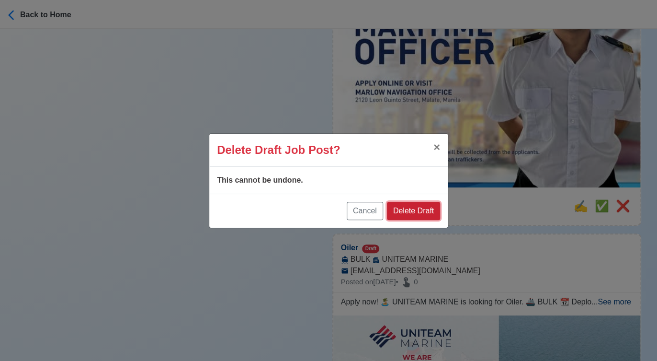
click at [424, 209] on button "Delete Draft" at bounding box center [413, 211] width 53 height 18
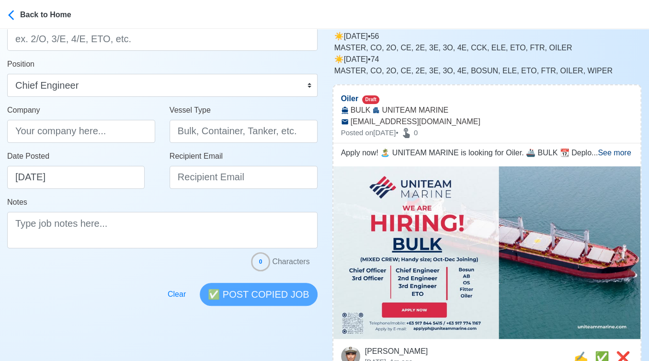
scroll to position [160, 0]
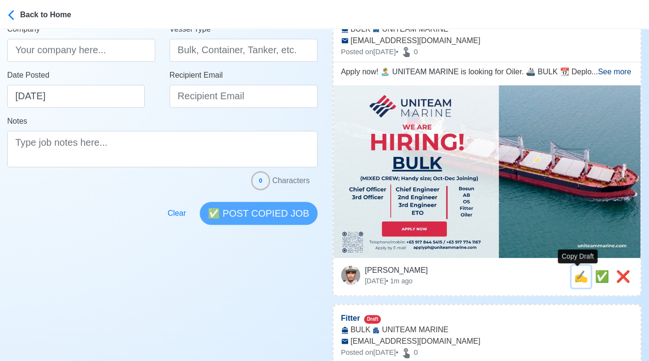
click at [583, 275] on span "✍️" at bounding box center [581, 276] width 14 height 13
type input "Oiler"
select select "Oiler"
type input "UNITEAM MARINE"
type input "BULK"
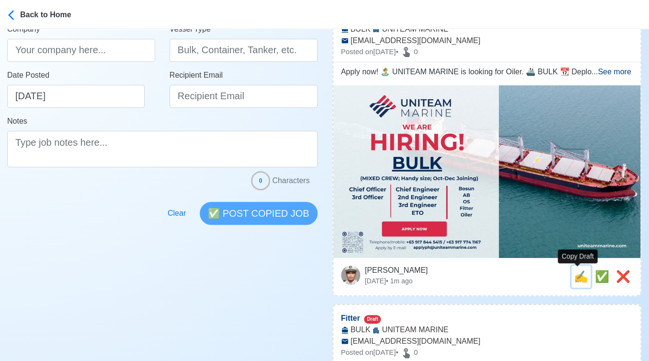
type input "applyph@uniteammarine.com"
type textarea "Apply now! 🏝️ UNITEAM MARINE is looking for Oiler. 🚢 BULK 📆 Deployment: Oct-Dec…"
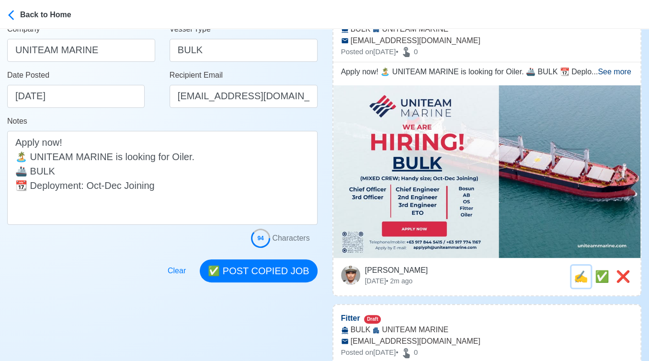
scroll to position [0, 0]
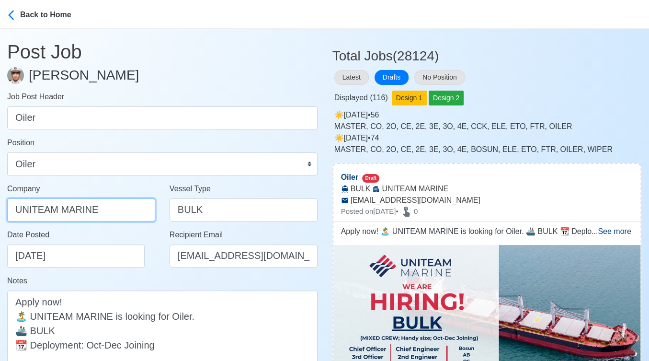
click at [134, 215] on input "UNITEAM MARINE" at bounding box center [81, 209] width 148 height 23
click at [113, 210] on input "UNITEAM MARINE" at bounding box center [81, 209] width 148 height 23
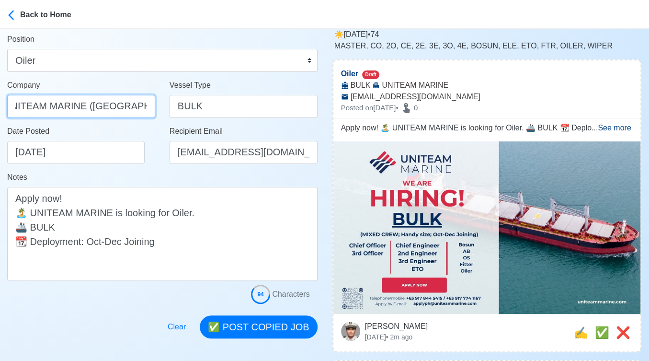
scroll to position [160, 0]
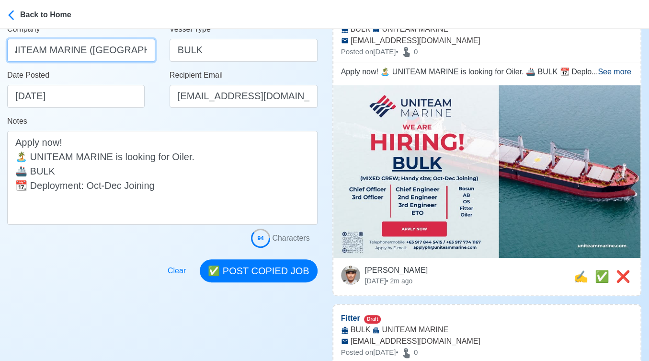
type input "UNITEAM MARINE (MANILA) INC."
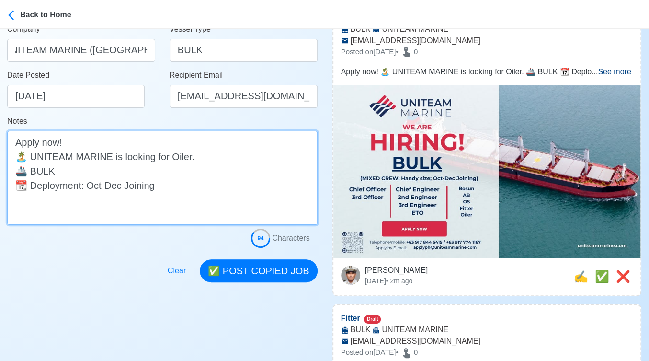
click at [98, 170] on textarea "Apply now! 🏝️ UNITEAM MARINE is looking for Oiler. 🚢 BULK 📆 Deployment: Oct-Dec…" at bounding box center [162, 178] width 311 height 94
click at [56, 174] on textarea "Apply now! 🏝️ UNITEAM MARINE is looking for Oiler. 🚢 BULK, Handy size; MIXED CR…" at bounding box center [162, 178] width 311 height 94
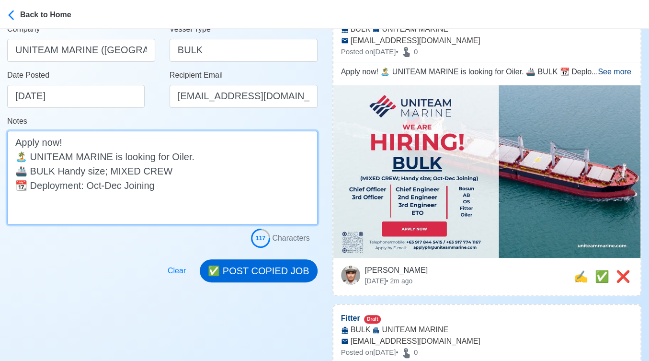
type textarea "Apply now! 🏝️ UNITEAM MARINE is looking for Oiler. 🚢 BULK Handy size; MIXED CRE…"
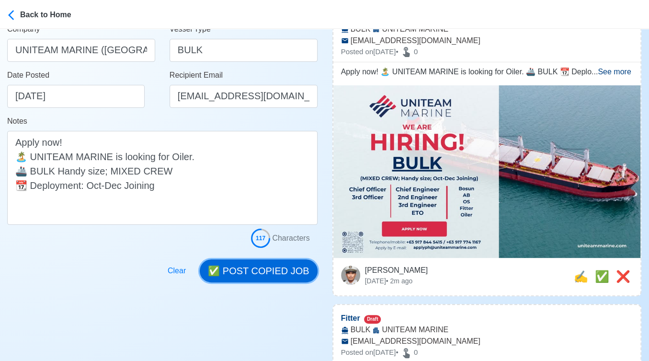
click at [260, 263] on button "✅ POST COPIED JOB" at bounding box center [258, 270] width 117 height 23
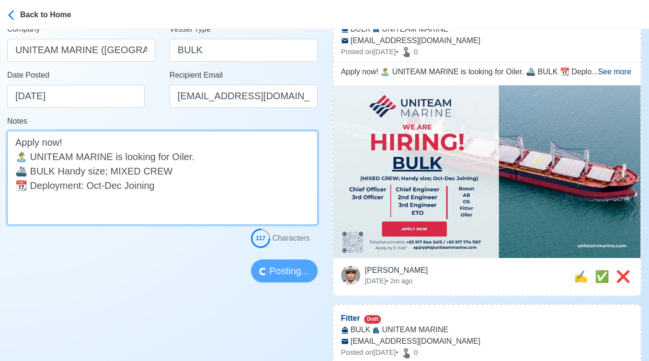
drag, startPoint x: 58, startPoint y: 172, endPoint x: 165, endPoint y: 177, distance: 108.0
click at [165, 177] on textarea "Apply now! 🏝️ UNITEAM MARINE is looking for Oiler. 🚢 BULK Handy size; MIXED CRE…" at bounding box center [162, 178] width 311 height 94
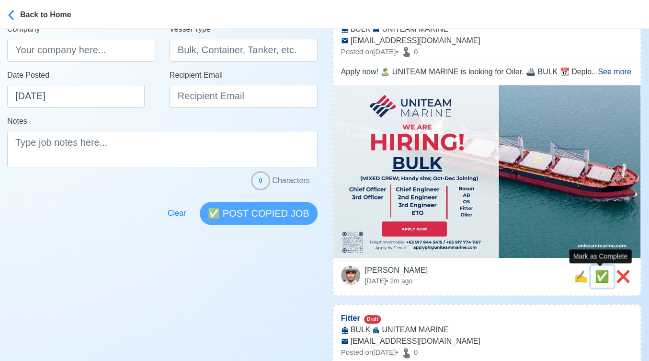
click at [599, 281] on span "✅" at bounding box center [602, 276] width 14 height 13
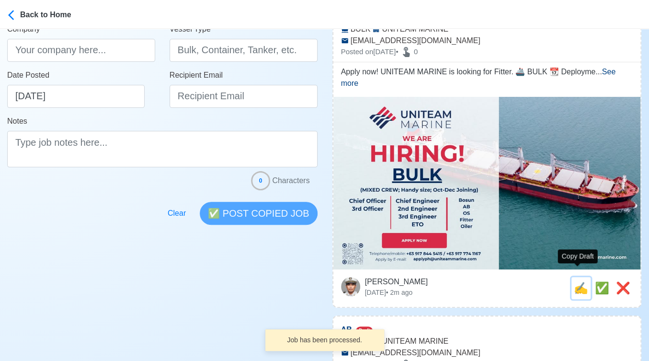
click at [574, 282] on span "✍️" at bounding box center [581, 287] width 14 height 13
type input "Fitter"
select select "Fitter"
type input "UNITEAM MARINE"
type input "BULK"
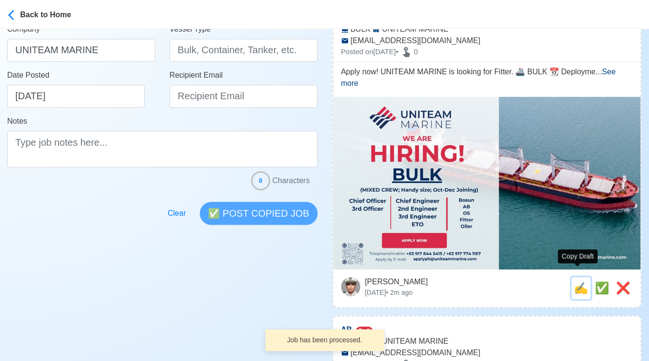
type input "applyph@uniteammarine.com"
type textarea "Apply now! UNITEAM MARINE is looking for Fitter. 🚢 BULK 📆 Deployment: Oct-Dec J…"
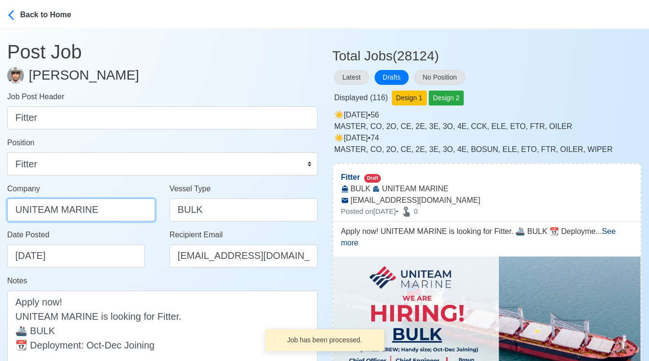
click at [114, 213] on input "UNITEAM MARINE" at bounding box center [81, 209] width 148 height 23
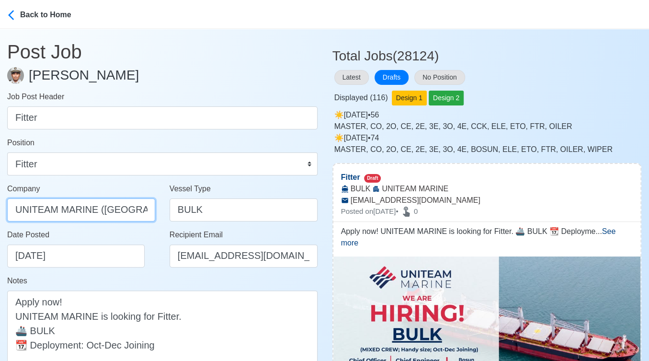
scroll to position [0, 12]
type input "UNITEAM MARINE (MANILA) INC."
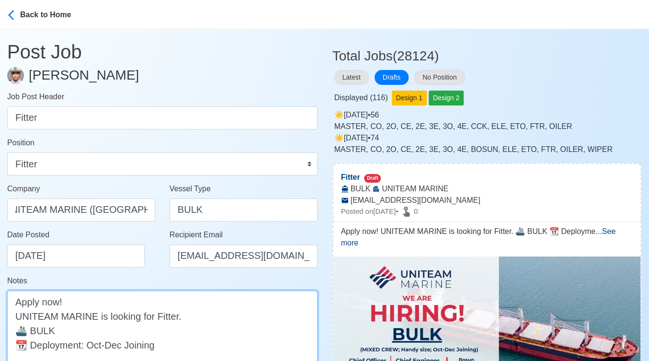
click at [137, 327] on textarea "Apply now! UNITEAM MARINE is looking for Fitter. 🚢 BULK 📆 Deployment: Oct-Dec J…" at bounding box center [162, 337] width 311 height 94
paste textarea "Handy size; MIXED CREW"
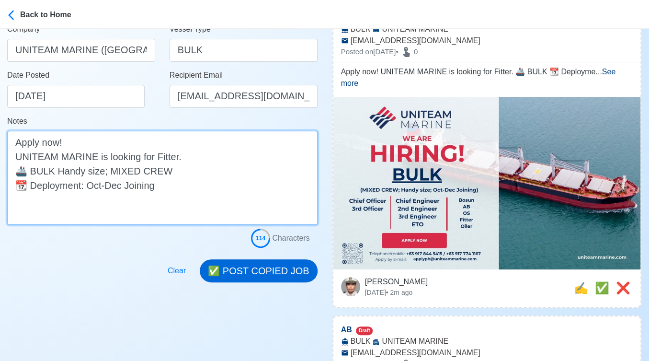
type textarea "Apply now! UNITEAM MARINE is looking for Fitter. 🚢 BULK Handy size; MIXED CREW …"
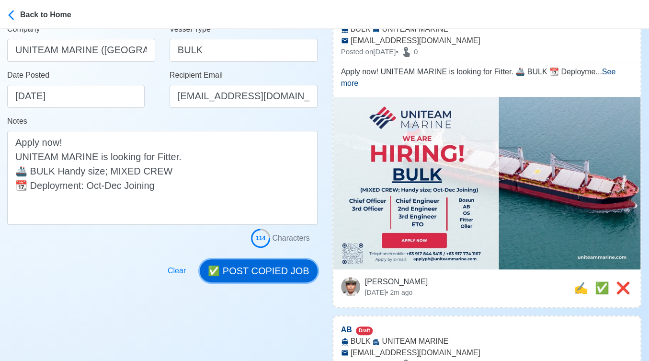
click at [258, 275] on button "✅ POST COPIED JOB" at bounding box center [258, 270] width 117 height 23
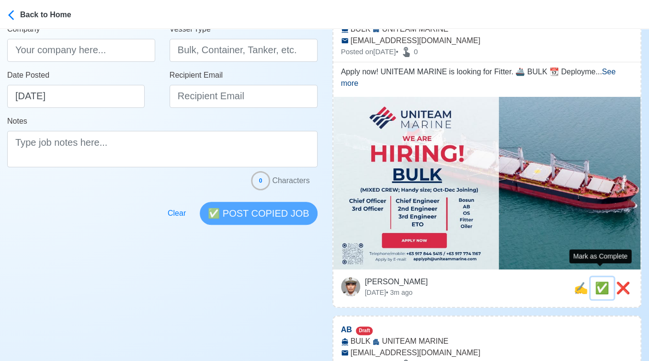
click at [599, 281] on span "✅" at bounding box center [602, 287] width 14 height 13
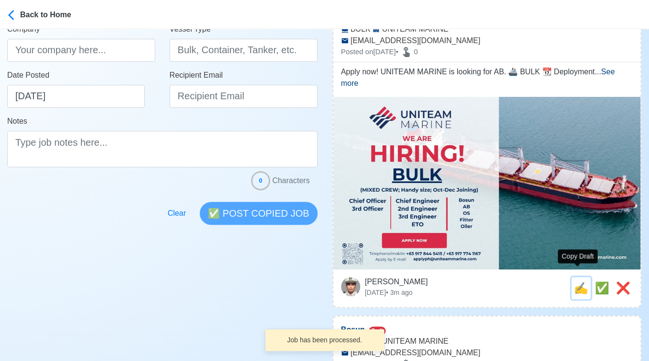
click at [581, 281] on span "✍️" at bounding box center [581, 287] width 14 height 13
type input "AB"
select select
type input "UNITEAM MARINE"
type input "BULK"
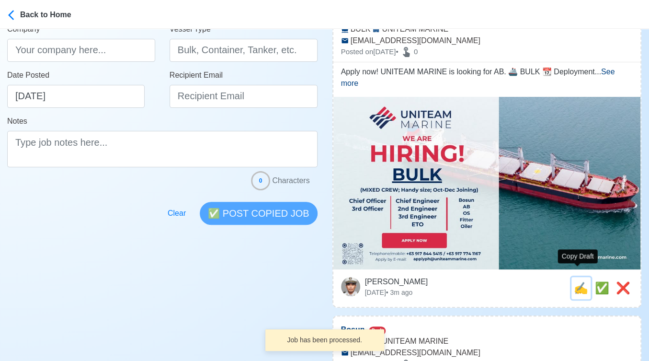
type input "applyph@uniteammarine.com"
type textarea "Apply now! UNITEAM MARINE is looking for AB. 🚢 BULK 📆 Deployment: Oct-Dec Joini…"
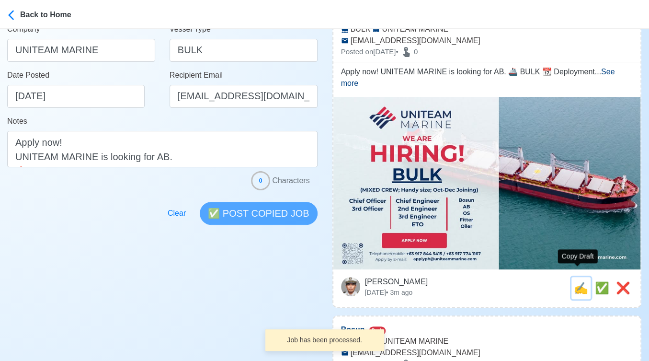
scroll to position [0, 0]
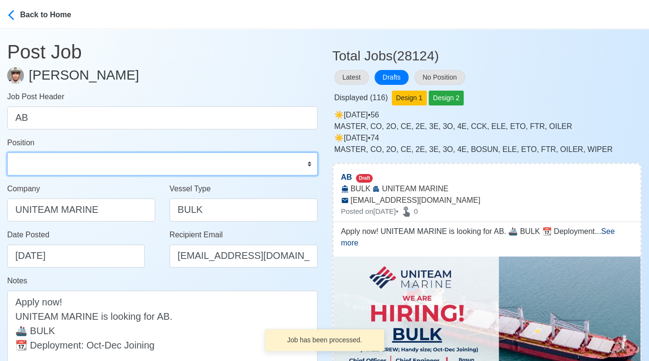
click at [57, 168] on select "Master Chief Officer 2nd Officer 3rd Officer Junior Officer Chief Engineer 2nd …" at bounding box center [162, 163] width 311 height 23
select select "Able Seaman"
click at [7, 152] on select "Master Chief Officer 2nd Officer 3rd Officer Junior Officer Chief Engineer 2nd …" at bounding box center [162, 163] width 311 height 23
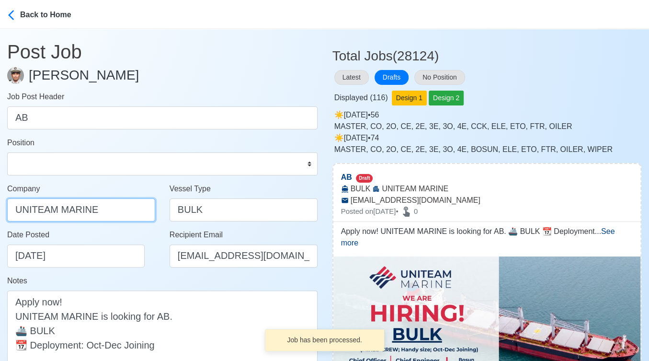
click at [118, 214] on input "UNITEAM MARINE" at bounding box center [81, 209] width 148 height 23
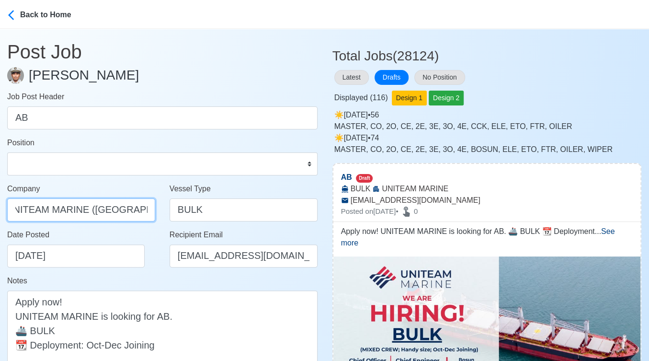
scroll to position [0, 12]
type input "UNITEAM MARINE (MANILA) INC."
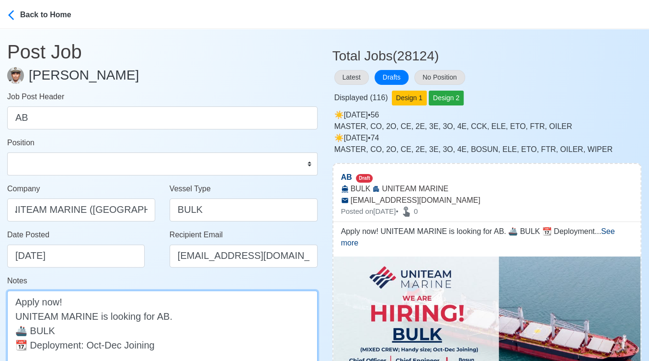
click at [115, 331] on textarea "Apply now! UNITEAM MARINE is looking for AB. 🚢 BULK 📆 Deployment: Oct-Dec Joini…" at bounding box center [162, 337] width 311 height 94
paste textarea "Handy size; MIXED CREW"
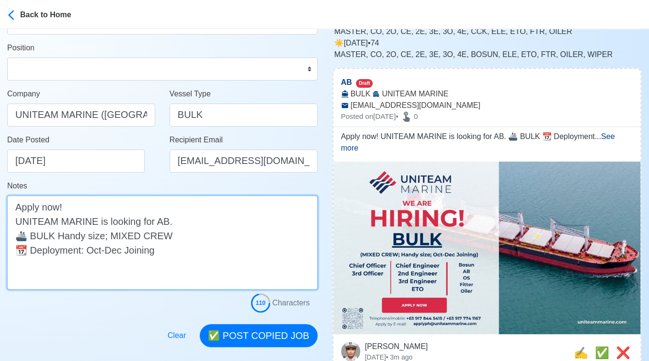
scroll to position [213, 0]
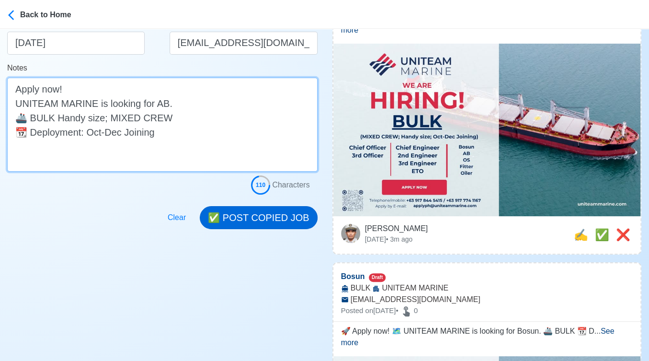
type textarea "Apply now! UNITEAM MARINE is looking for AB. 🚢 BULK Handy size; MIXED CREW 📆 De…"
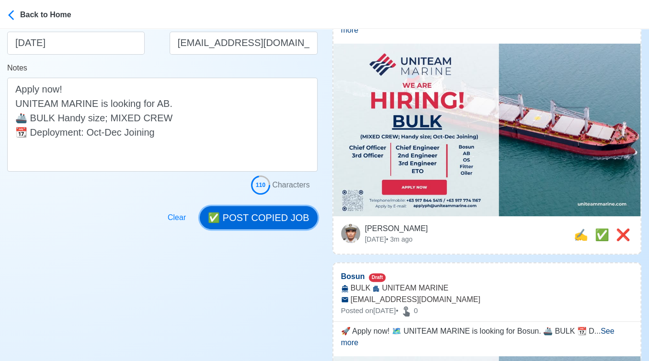
click at [281, 221] on button "✅ POST COPIED JOB" at bounding box center [258, 217] width 117 height 23
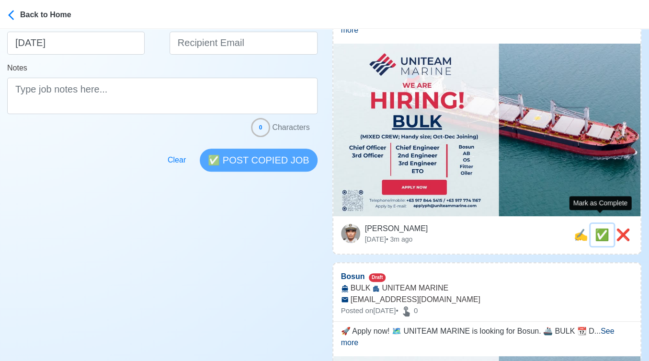
click at [598, 228] on span "✅" at bounding box center [602, 234] width 14 height 13
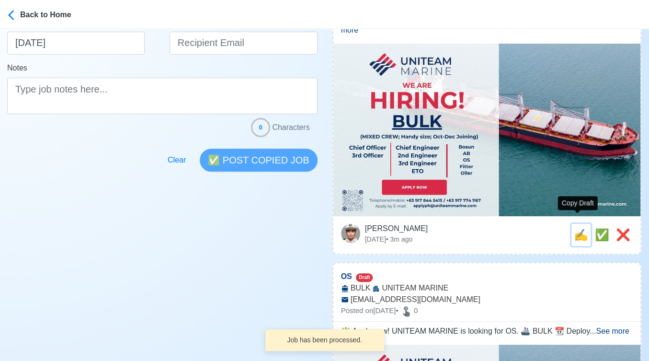
click at [580, 228] on span "✍️" at bounding box center [581, 234] width 14 height 13
type input "Bosun"
select select "Bosun"
type input "UNITEAM MARINE"
type input "BULK"
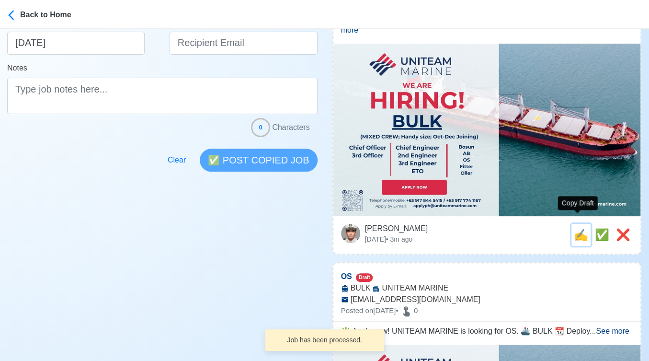
type input "applyph@uniteammarine.com"
type textarea "🚀 Apply now! 🗺️ UNITEAM MARINE is looking for Bosun. 🚢 BULK 📆 Deployment: Oct-D…"
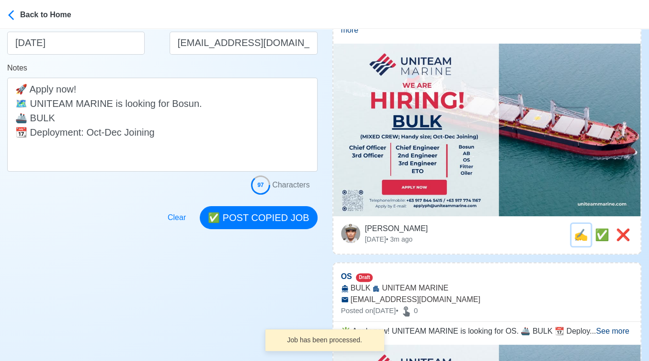
scroll to position [0, 0]
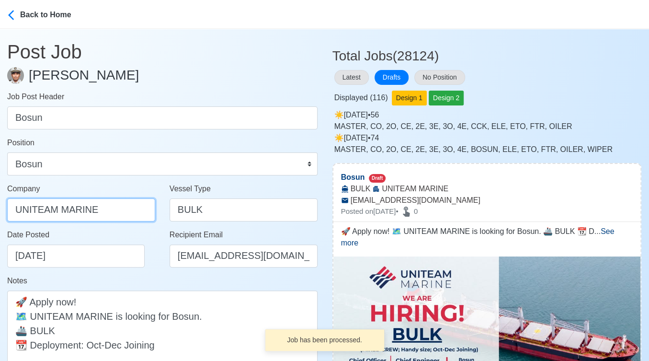
click at [110, 210] on input "UNITEAM MARINE" at bounding box center [81, 209] width 148 height 23
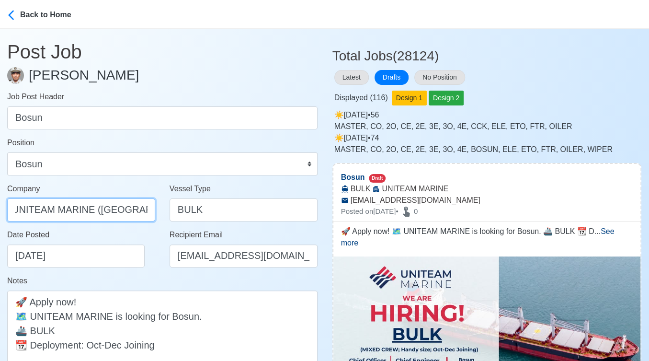
scroll to position [0, 12]
type input "UNITEAM MARINE (MANILA) INC."
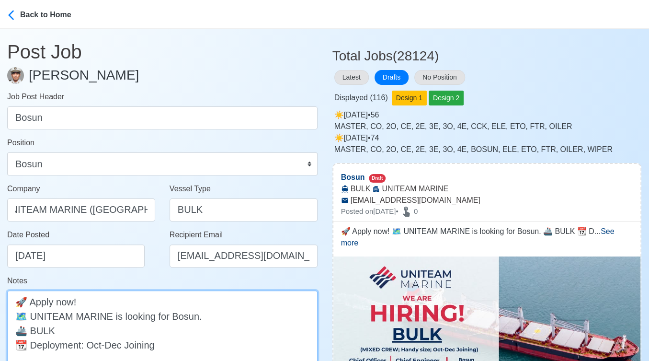
click at [92, 329] on textarea "🚀 Apply now! 🗺️ UNITEAM MARINE is looking for Bosun. 🚢 BULK 📆 Deployment: Oct-D…" at bounding box center [162, 337] width 311 height 94
paste textarea "Handy size; MIXED CREW"
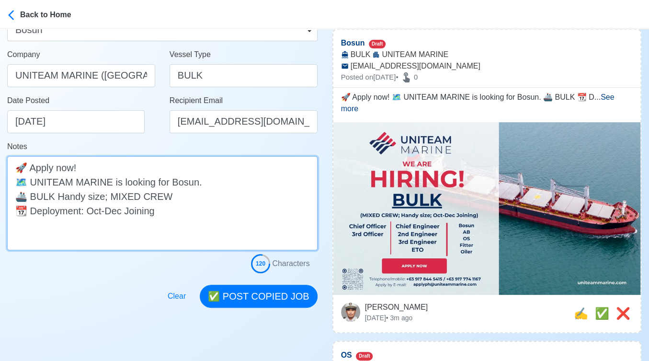
scroll to position [160, 0]
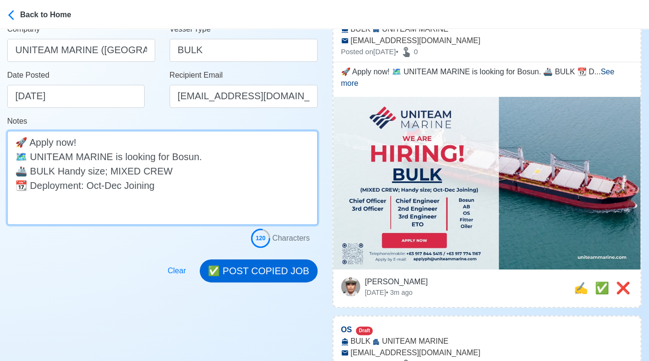
type textarea "🚀 Apply now! 🗺️ UNITEAM MARINE is looking for Bosun. 🚢 BULK Handy size; MIXED C…"
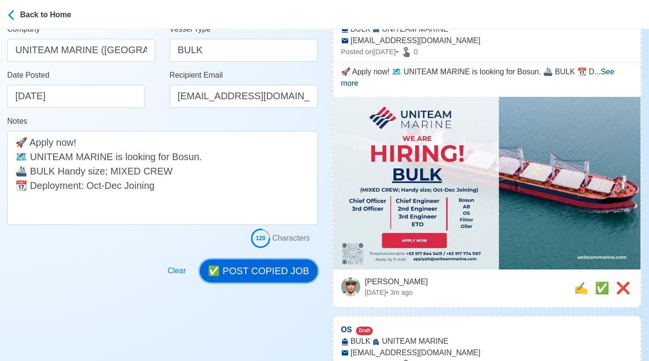
click at [267, 270] on button "✅ POST COPIED JOB" at bounding box center [258, 270] width 117 height 23
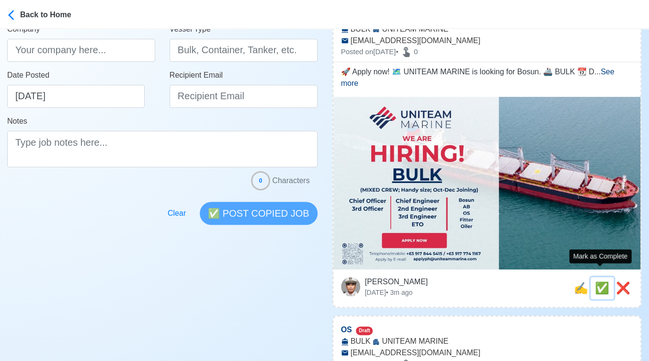
click at [598, 281] on span "✅" at bounding box center [602, 287] width 14 height 13
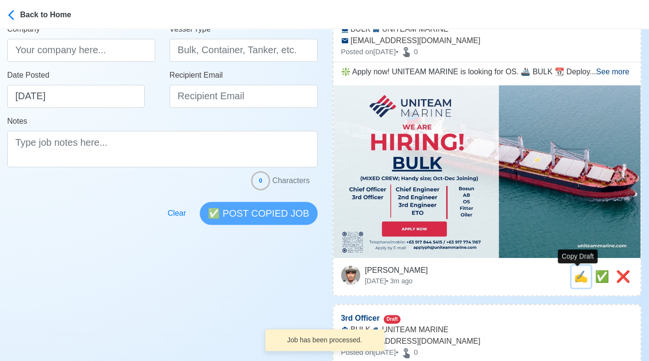
click at [576, 279] on span "✍️" at bounding box center [581, 276] width 14 height 13
type input "OS"
select select
type input "UNITEAM MARINE"
type input "BULK"
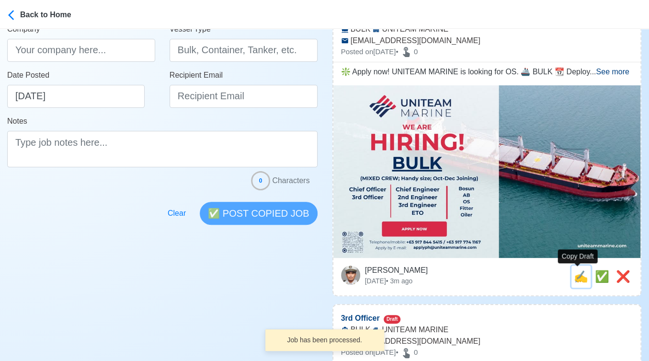
type input "applyph@uniteammarine.com"
type textarea "❇️ Apply now! UNITEAM MARINE is looking for OS. 🚢 BULK 📆 Deployment: Oct-Dec Jo…"
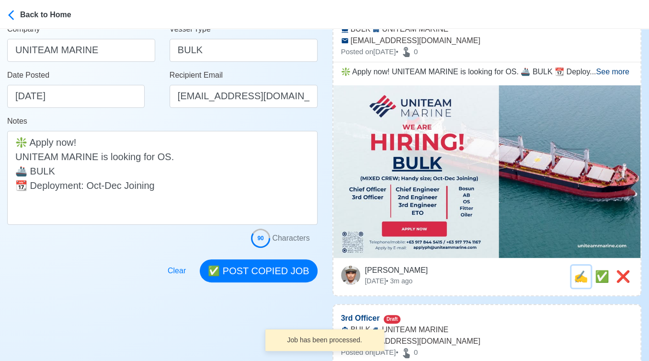
scroll to position [0, 0]
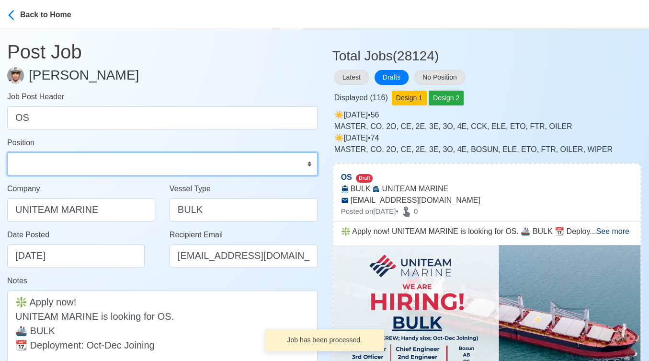
click at [84, 163] on select "Master Chief Officer 2nd Officer 3rd Officer Junior Officer Chief Engineer 2nd …" at bounding box center [162, 163] width 311 height 23
select select "Ordinary Seaman"
click at [7, 152] on select "Master Chief Officer 2nd Officer 3rd Officer Junior Officer Chief Engineer 2nd …" at bounding box center [162, 163] width 311 height 23
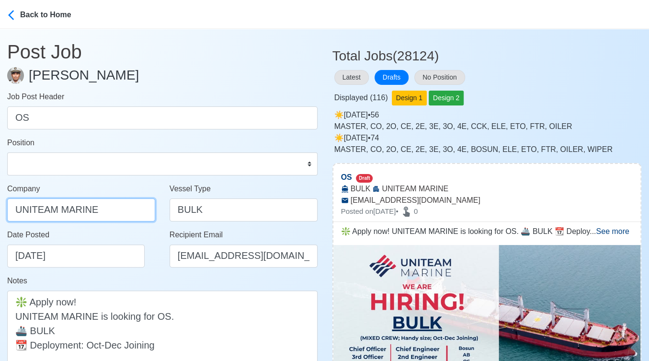
click at [117, 208] on input "UNITEAM MARINE" at bounding box center [81, 209] width 148 height 23
type input "UNITEAM MARINE (MANILA) INC."
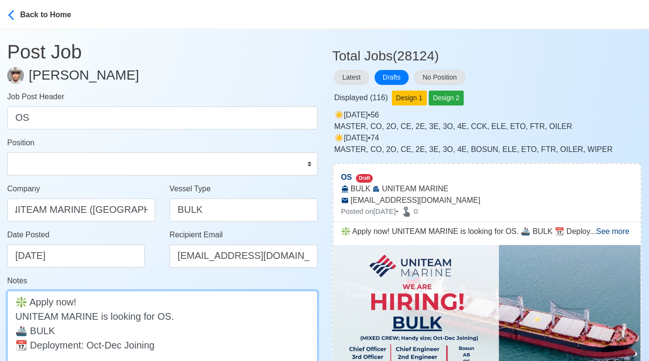
click at [108, 325] on textarea "❇️ Apply now! UNITEAM MARINE is looking for OS. 🚢 BULK 📆 Deployment: Oct-Dec Jo…" at bounding box center [162, 337] width 311 height 94
paste textarea "Handy size; MIXED CREW"
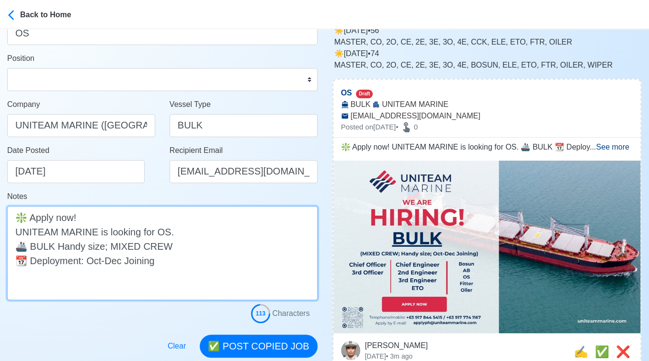
scroll to position [106, 0]
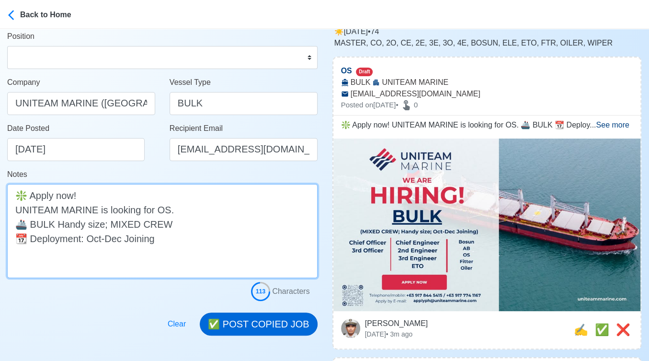
type textarea "❇️ Apply now! UNITEAM MARINE is looking for OS. 🚢 BULK Handy size; MIXED CREW 📆…"
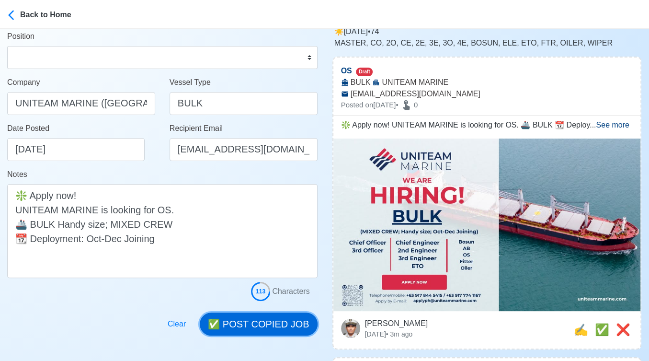
click at [272, 327] on button "✅ POST COPIED JOB" at bounding box center [258, 323] width 117 height 23
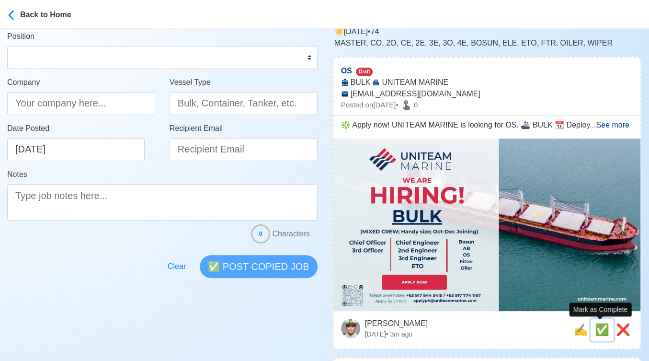
click at [598, 331] on span "✅" at bounding box center [602, 329] width 14 height 13
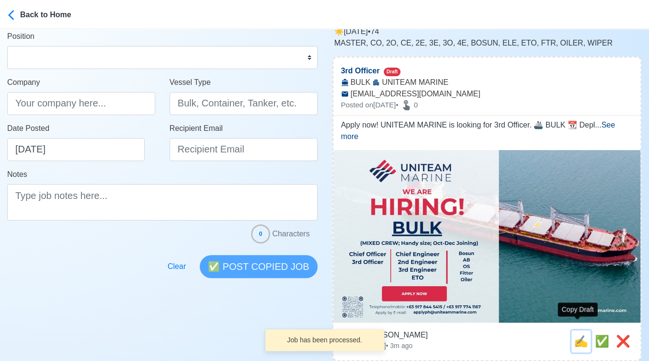
click at [577, 334] on span "✍️" at bounding box center [581, 340] width 14 height 13
type input "3rd Officer"
select select "3rd Officer"
type input "UNITEAM MARINE"
type input "BULK"
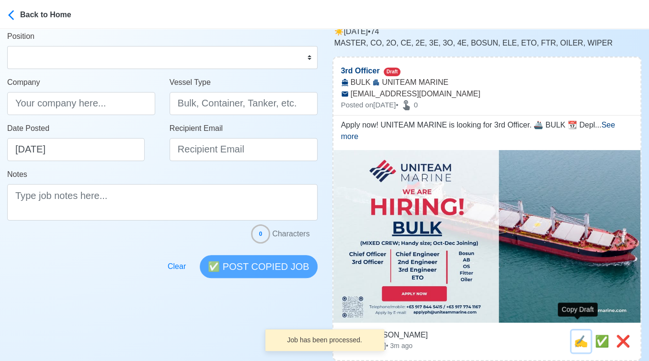
type input "applyph@uniteammarine.com"
type textarea "Apply now! UNITEAM MARINE is looking for 3rd Officer. 🚢 BULK 📆 Deployment: Oct-…"
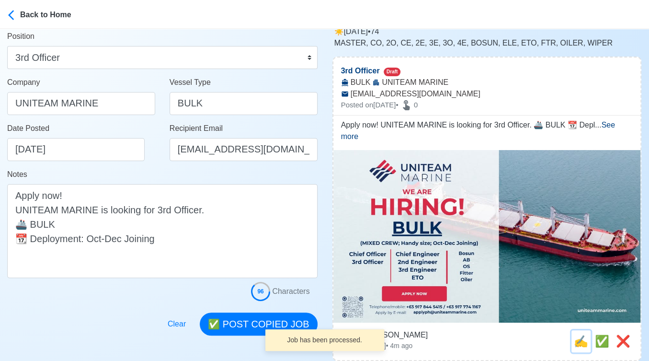
scroll to position [0, 0]
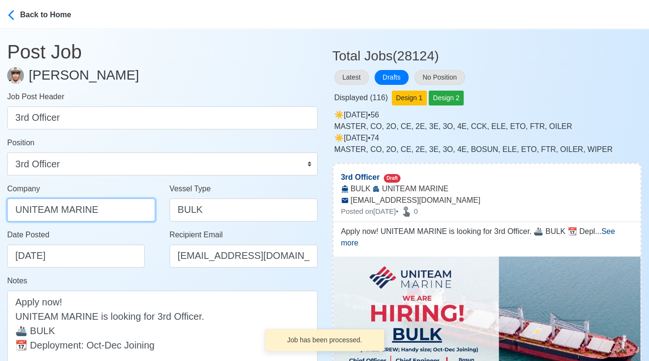
click at [110, 206] on input "UNITEAM MARINE" at bounding box center [81, 209] width 148 height 23
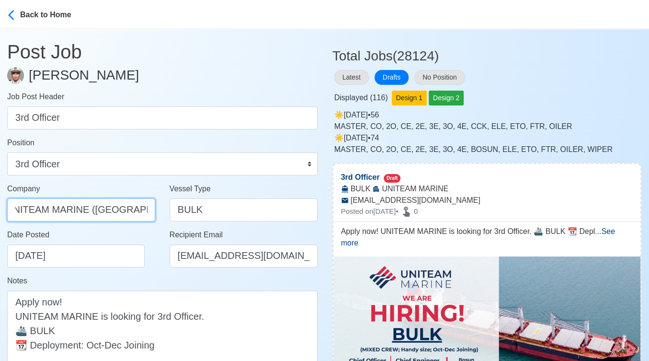
scroll to position [0, 12]
type input "UNITEAM MARINE (MANILA) INC."
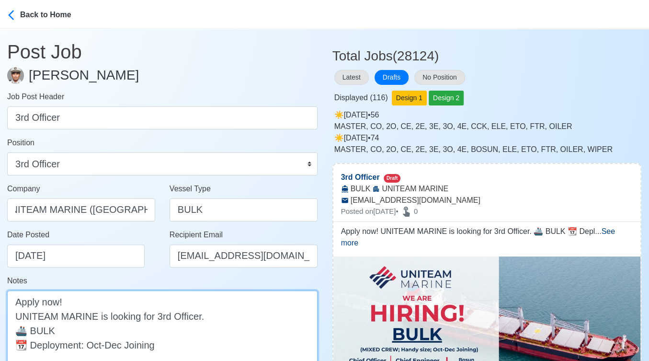
click at [125, 329] on textarea "Apply now! UNITEAM MARINE is looking for 3rd Officer. 🚢 BULK 📆 Deployment: Oct-…" at bounding box center [162, 337] width 311 height 94
paste textarea "Handy size; MIXED CREW"
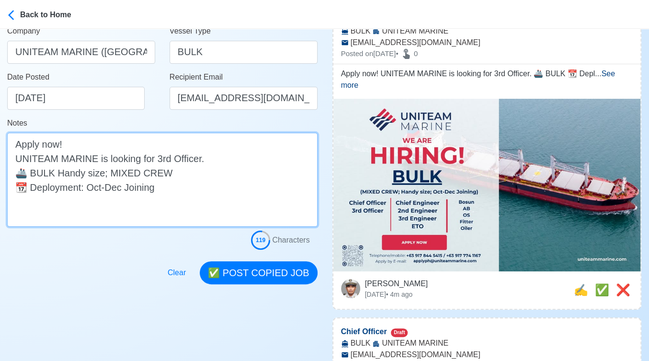
scroll to position [160, 0]
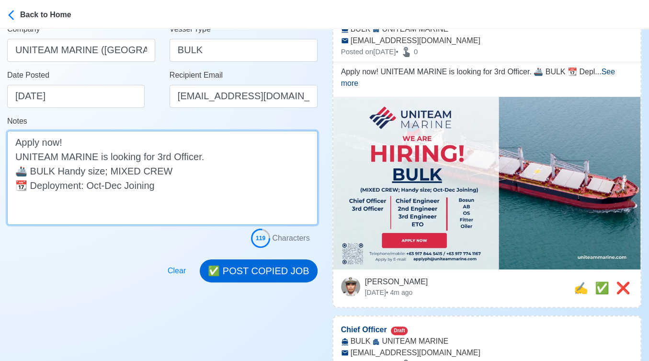
type textarea "Apply now! UNITEAM MARINE is looking for 3rd Officer. 🚢 BULK Handy size; MIXED …"
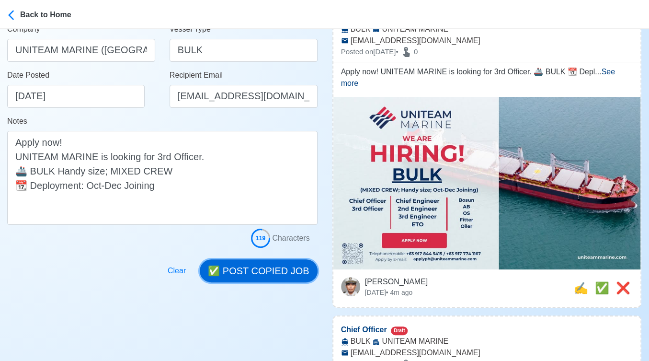
click at [291, 266] on button "✅ POST COPIED JOB" at bounding box center [258, 270] width 117 height 23
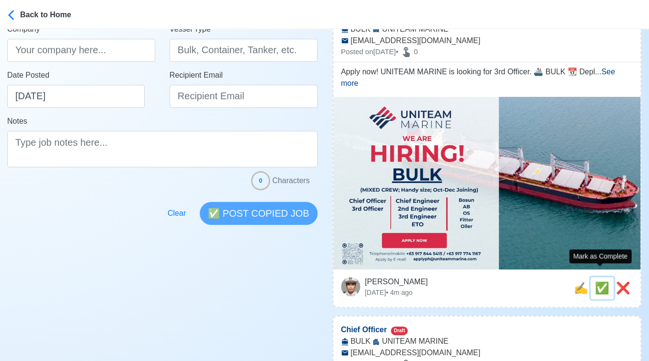
click at [598, 281] on span "✅" at bounding box center [602, 287] width 14 height 13
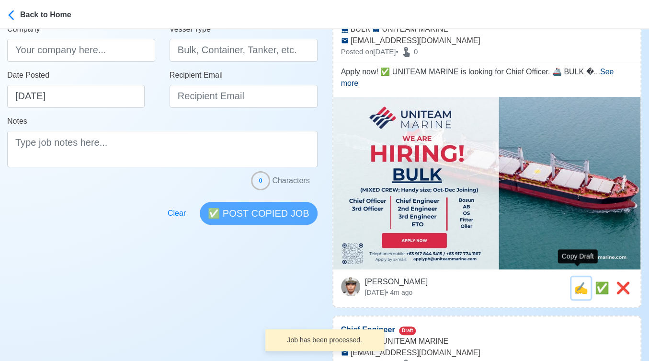
click at [574, 281] on span "✍️" at bounding box center [581, 287] width 14 height 13
type input "Chief Officer"
select select "Chief Officer"
type input "UNITEAM MARINE"
type input "BULK"
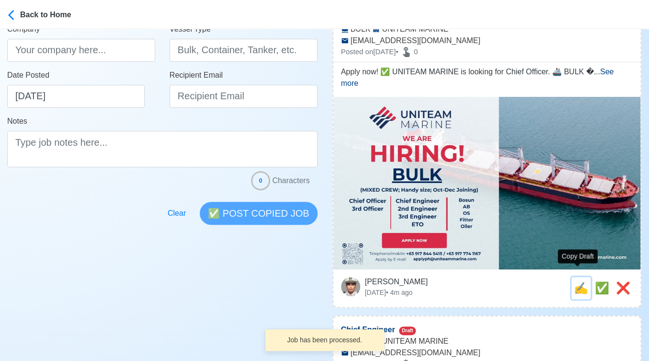
type input "applyph@uniteammarine.com"
type textarea "Apply now! ✅ UNITEAM MARINE is looking for Chief Officer. 🚢 BULK 📆 Deployment: …"
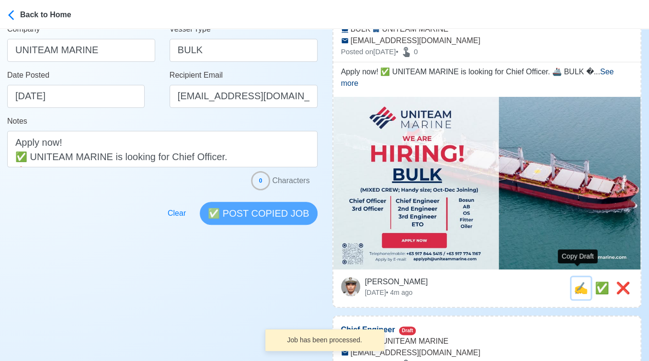
scroll to position [0, 0]
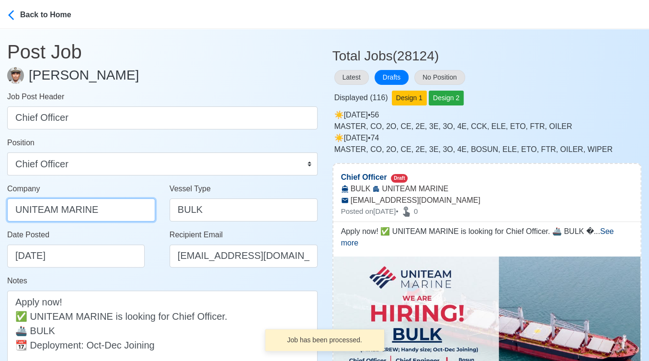
click at [116, 213] on input "UNITEAM MARINE" at bounding box center [81, 209] width 148 height 23
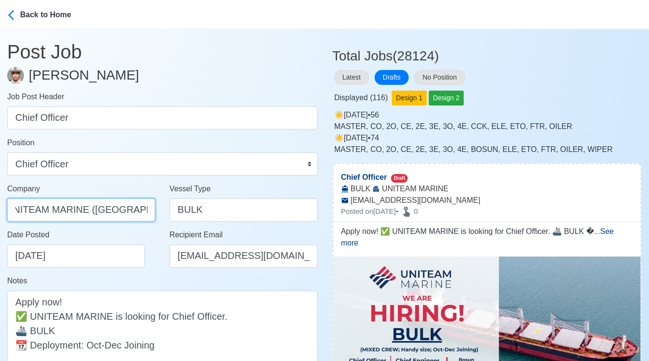
scroll to position [0, 12]
type input "UNITEAM MARINE (MANILA) INC."
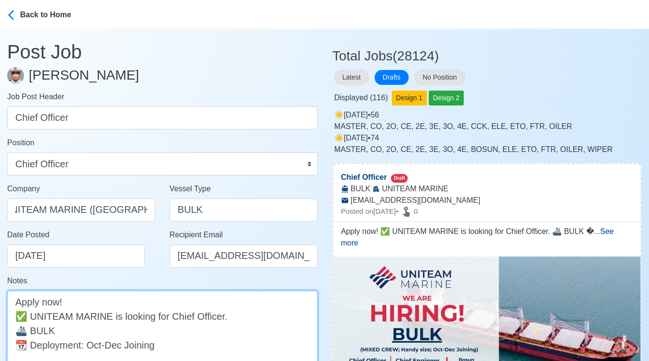
click at [123, 330] on textarea "Apply now! ✅ UNITEAM MARINE is looking for Chief Officer. 🚢 BULK 📆 Deployment: …" at bounding box center [162, 337] width 311 height 94
paste textarea "Handy size; MIXED CREW"
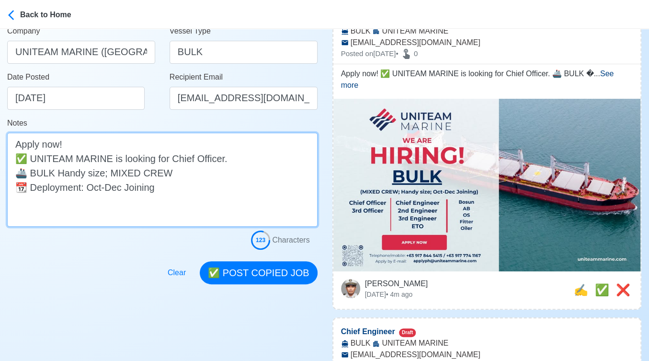
scroll to position [160, 0]
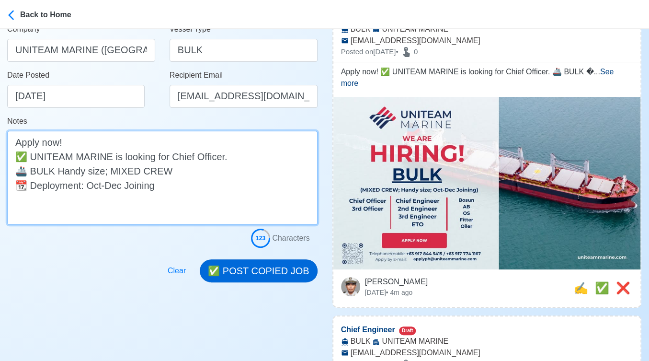
type textarea "Apply now! ✅ UNITEAM MARINE is looking for Chief Officer. 🚢 BULK Handy size; MI…"
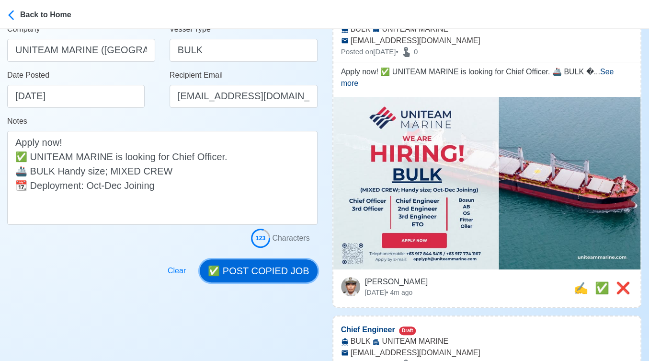
click at [256, 272] on button "✅ POST COPIED JOB" at bounding box center [258, 270] width 117 height 23
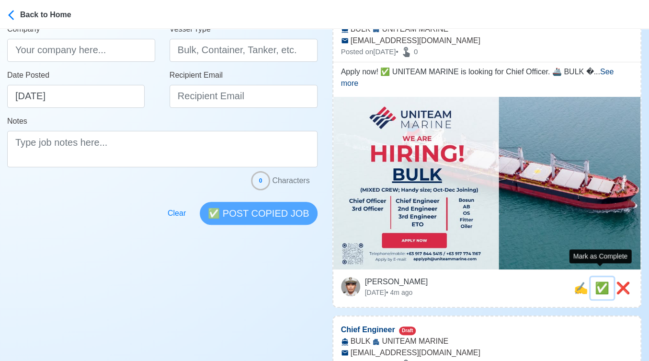
click at [601, 281] on span "✅" at bounding box center [602, 287] width 14 height 13
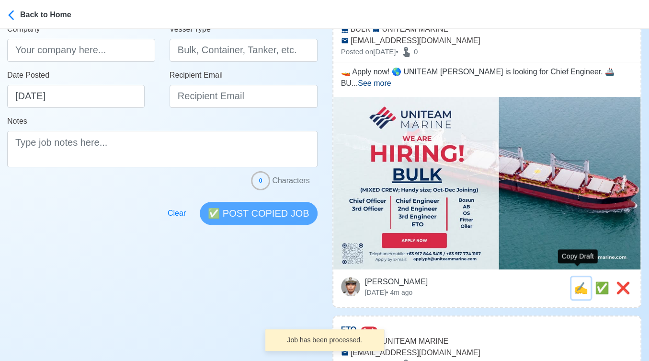
click at [579, 281] on span "✍️" at bounding box center [581, 287] width 14 height 13
type input "Chief Engineer"
select select "Chief Engineer"
type input "UNITEAM MARINE"
type input "BULK"
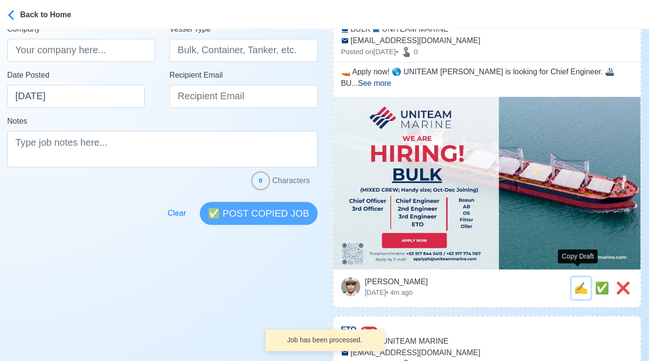
type input "applyph@uniteammarine.com"
type textarea "🚤 Apply now! 🌎 UNITEAM MARINE is looking for Chief Engineer. 🚢 BULK 📆 Deploymen…"
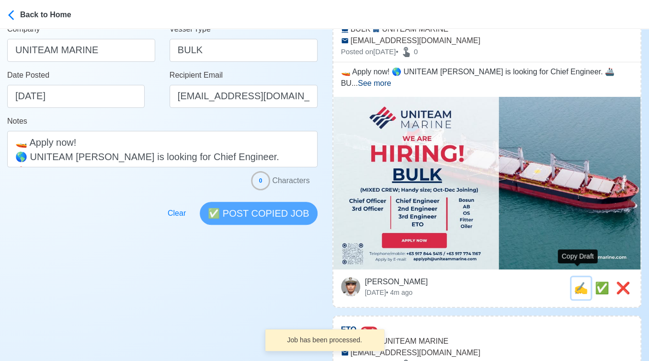
scroll to position [0, 0]
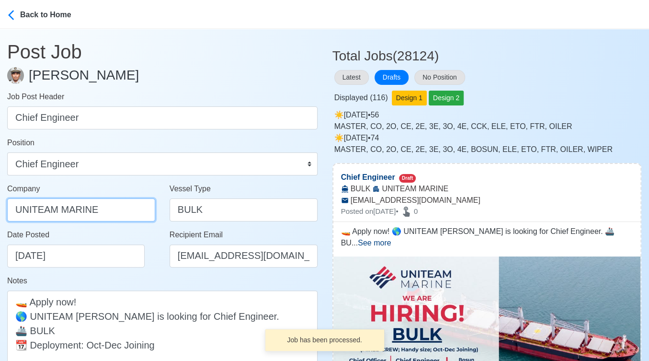
click at [107, 203] on input "UNITEAM MARINE" at bounding box center [81, 209] width 148 height 23
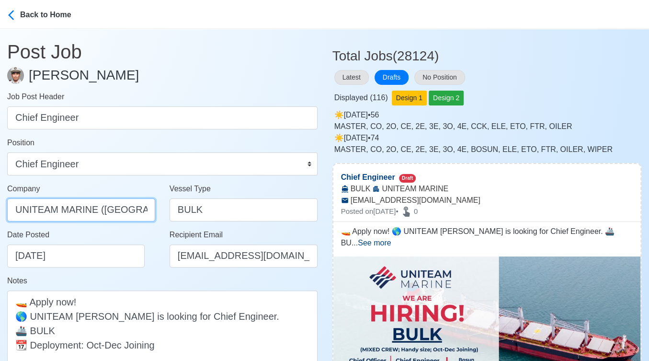
scroll to position [0, 12]
type input "UNITEAM MARINE (MANILA) INC."
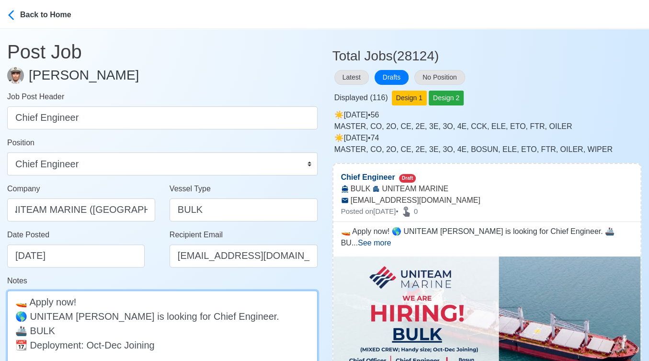
click at [111, 325] on textarea "🚤 Apply now! 🌎 UNITEAM MARINE is looking for Chief Engineer. 🚢 BULK 📆 Deploymen…" at bounding box center [162, 337] width 311 height 94
paste textarea "Handy size; MIXED CREW"
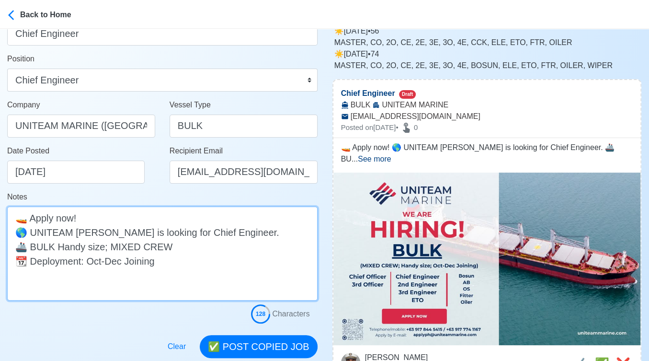
scroll to position [213, 0]
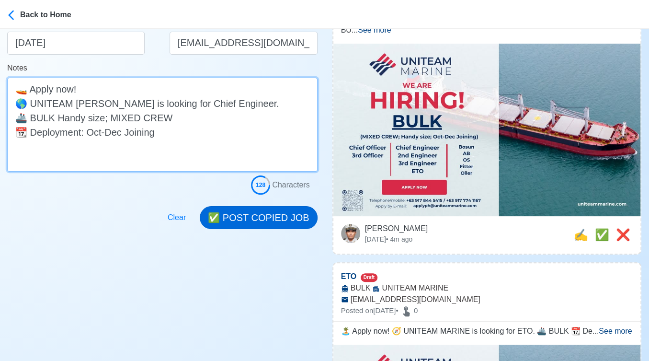
type textarea "🚤 Apply now! 🌎 UNITEAM MARINE is looking for Chief Engineer. 🚢 BULK Handy size;…"
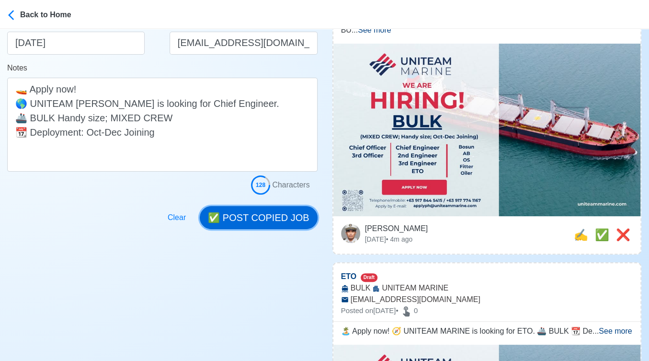
click at [277, 211] on button "✅ POST COPIED JOB" at bounding box center [258, 217] width 117 height 23
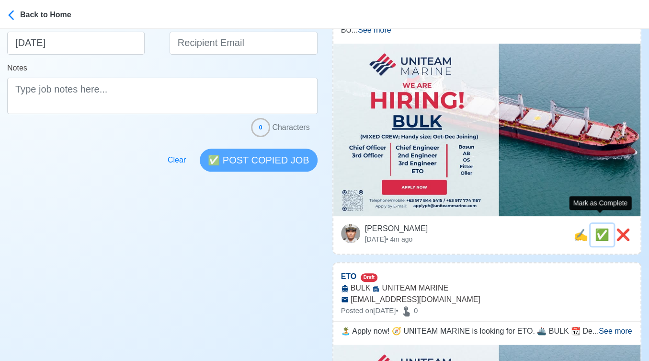
click at [595, 228] on span "✅" at bounding box center [602, 234] width 14 height 13
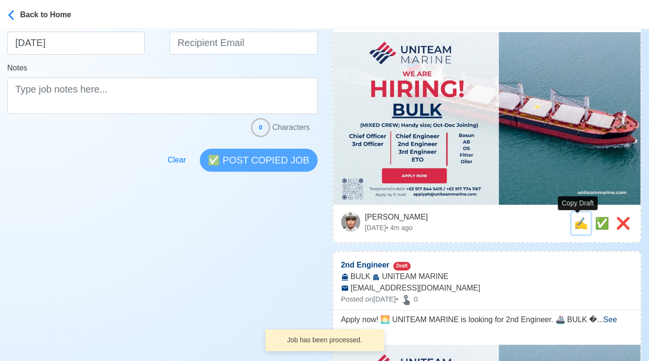
click at [574, 225] on span "✍️" at bounding box center [581, 223] width 14 height 13
type input "ETO"
select select
type input "UNITEAM MARINE"
type input "BULK"
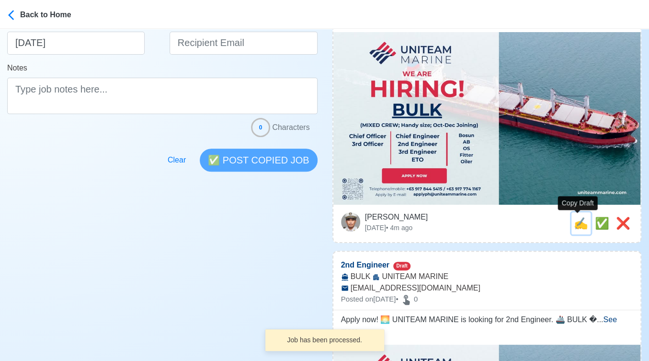
type input "applyph@uniteammarine.com"
type textarea "🏝️ Apply now! 🧭 UNITEAM MARINE is looking for ETO. 🚢 BULK 📆 Deployment: Oct-Dec…"
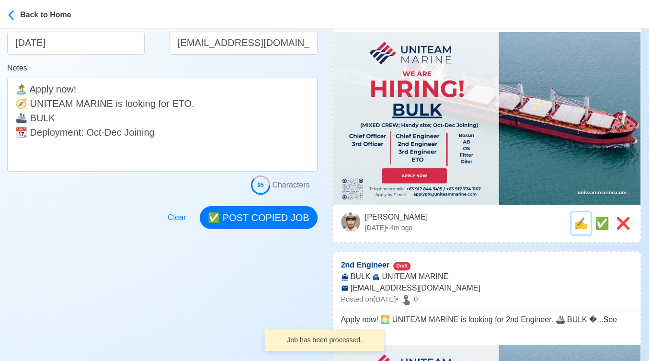
scroll to position [0, 0]
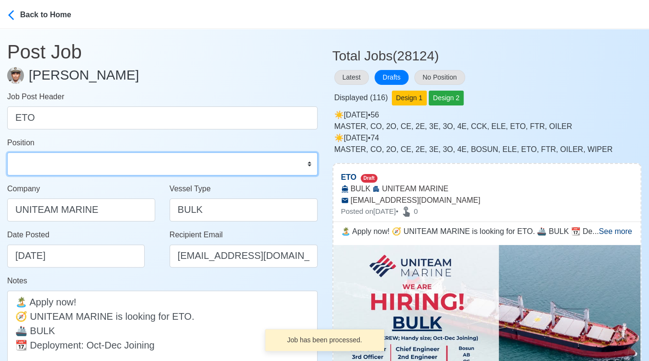
drag, startPoint x: 172, startPoint y: 155, endPoint x: 156, endPoint y: 156, distance: 16.3
click at [172, 155] on select "Master Chief Officer 2nd Officer 3rd Officer Junior Officer Chief Engineer 2nd …" at bounding box center [162, 163] width 311 height 23
select select "ETO/ETR"
click at [7, 152] on select "Master Chief Officer 2nd Officer 3rd Officer Junior Officer Chief Engineer 2nd …" at bounding box center [162, 163] width 311 height 23
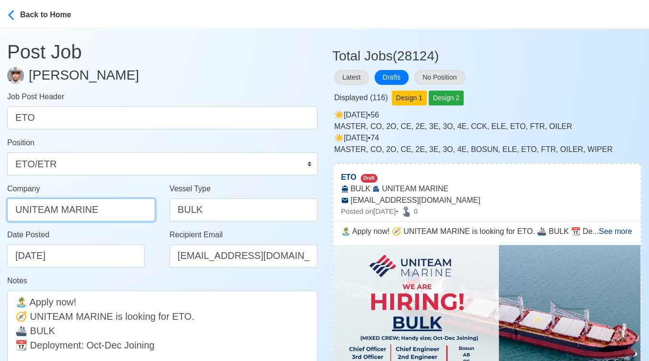
click at [102, 212] on input "UNITEAM MARINE" at bounding box center [81, 209] width 148 height 23
type input "UNITEAM MARINE (MANILA) INC."
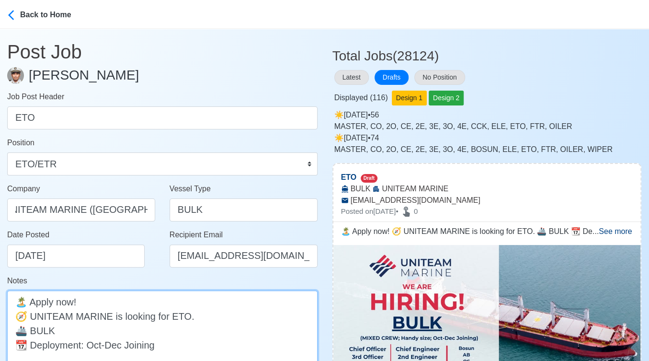
scroll to position [0, 0]
paste textarea "Handy size; MIXED CREW"
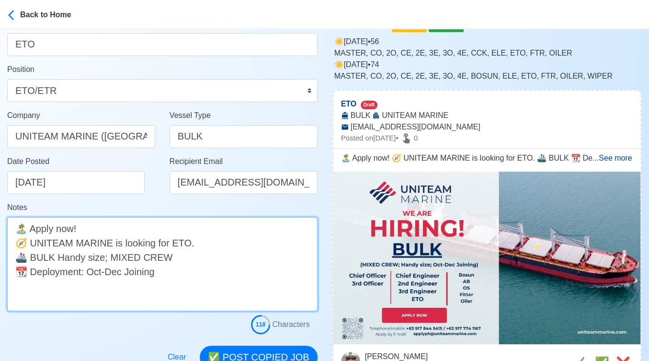
scroll to position [213, 0]
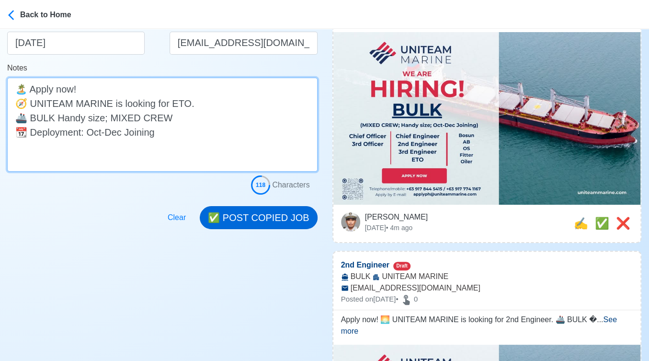
type textarea "🏝️ Apply now! 🧭 UNITEAM MARINE is looking for ETO. 🚢 BULK Handy size; MIXED CRE…"
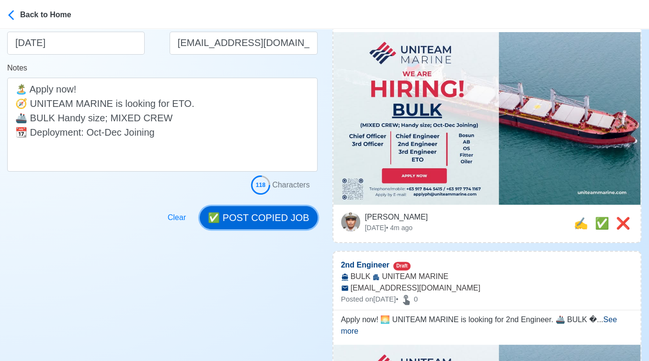
click at [272, 222] on button "✅ POST COPIED JOB" at bounding box center [258, 217] width 117 height 23
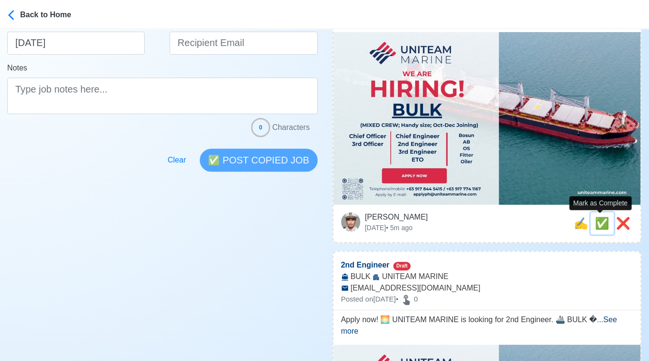
click at [599, 218] on span "✅" at bounding box center [602, 223] width 14 height 13
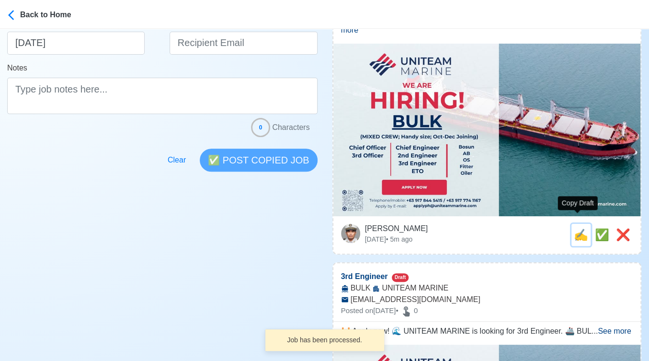
click at [579, 228] on span "✍️" at bounding box center [581, 234] width 14 height 13
type input "2nd Engineer"
select select "2nd Engineer"
type input "UNITEAM MARINE"
type input "BULK"
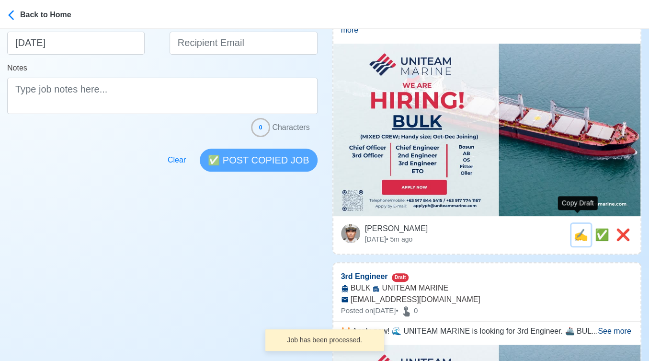
type input "applyph@uniteammarine.com"
type textarea "Apply now! 🌅 UNITEAM MARINE is looking for 2nd Engineer. 🚢 BULK 📆 Deployment: O…"
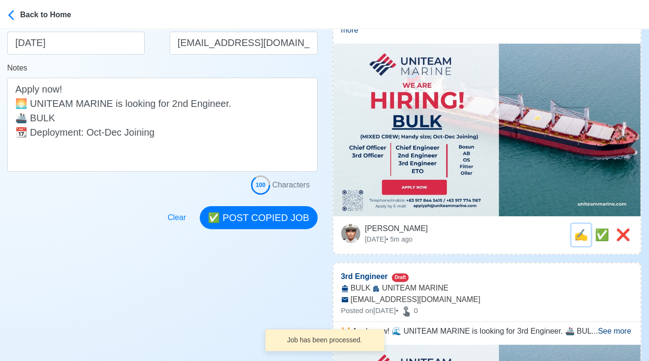
scroll to position [0, 0]
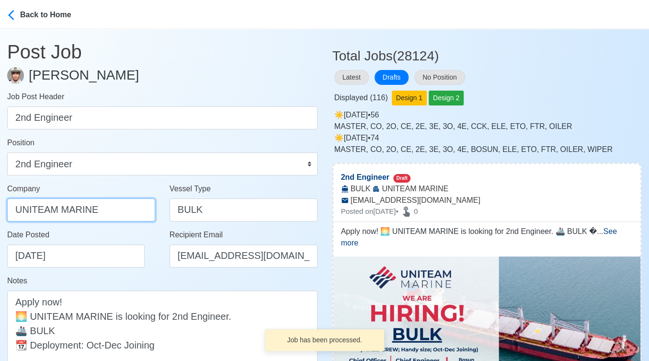
click at [99, 210] on input "UNITEAM MARINE" at bounding box center [81, 209] width 148 height 23
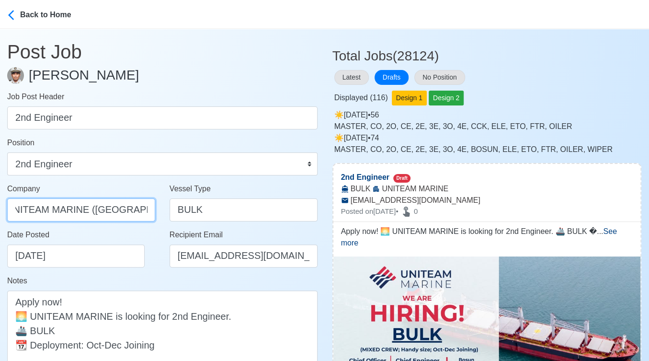
scroll to position [0, 12]
type input "UNITEAM MARINE (MANILA) INC."
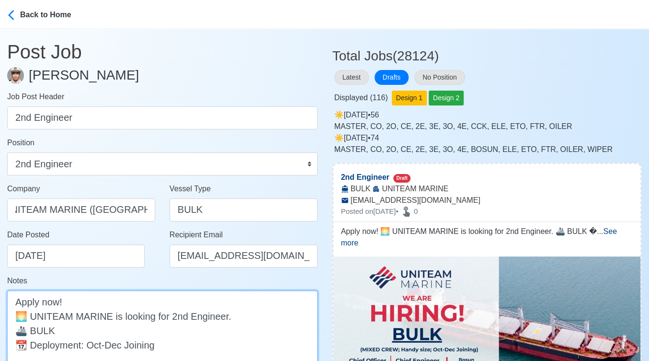
click at [138, 329] on textarea "Apply now! 🌅 UNITEAM MARINE is looking for 2nd Engineer. 🚢 BULK 📆 Deployment: O…" at bounding box center [162, 337] width 311 height 94
paste textarea "Handy size; MIXED CREW"
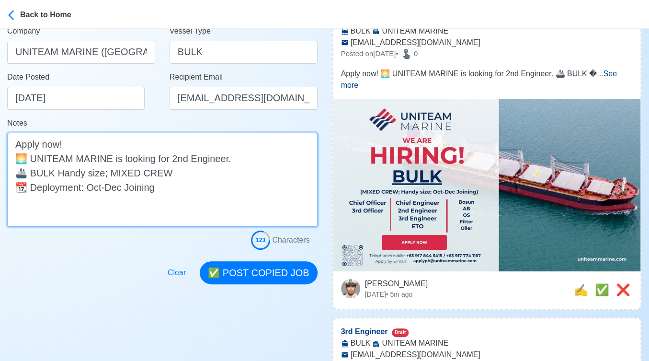
scroll to position [160, 0]
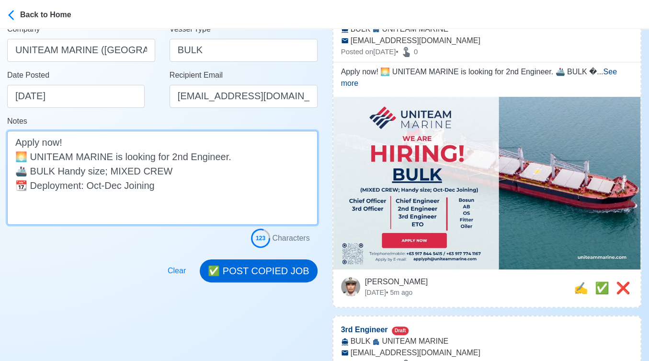
type textarea "Apply now! 🌅 UNITEAM MARINE is looking for 2nd Engineer. 🚢 BULK Handy size; MIX…"
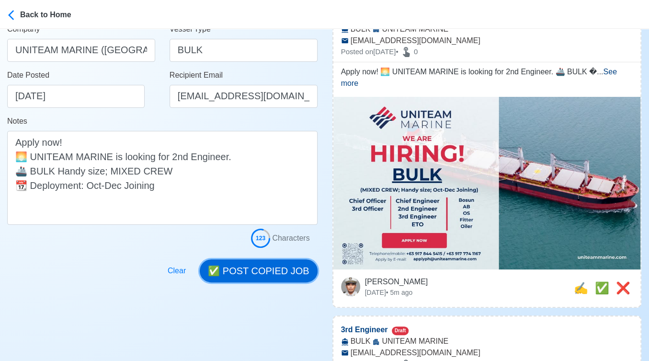
click at [276, 264] on button "✅ POST COPIED JOB" at bounding box center [258, 270] width 117 height 23
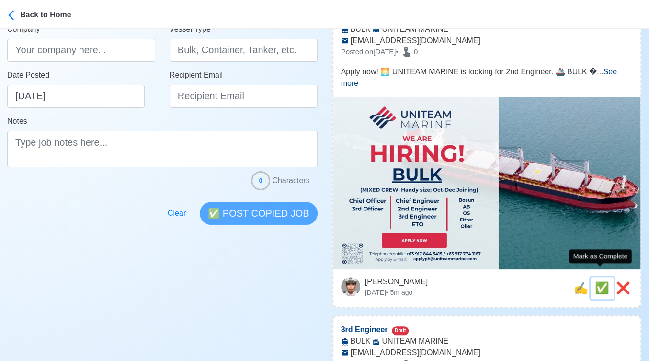
click at [600, 281] on span "✅" at bounding box center [602, 287] width 14 height 13
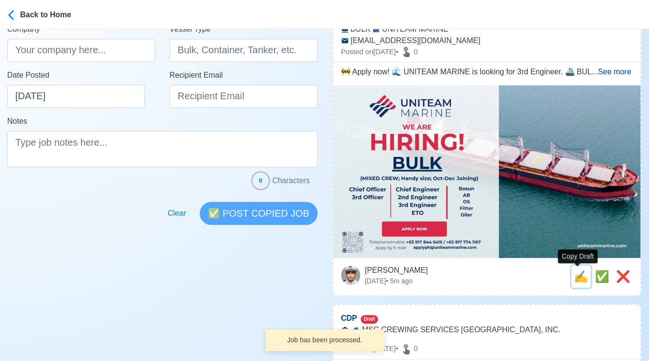
click at [575, 278] on span "✍️" at bounding box center [581, 276] width 14 height 13
type input "3rd Engineer"
select select "3rd Engineer"
type input "UNITEAM MARINE"
type input "BULK"
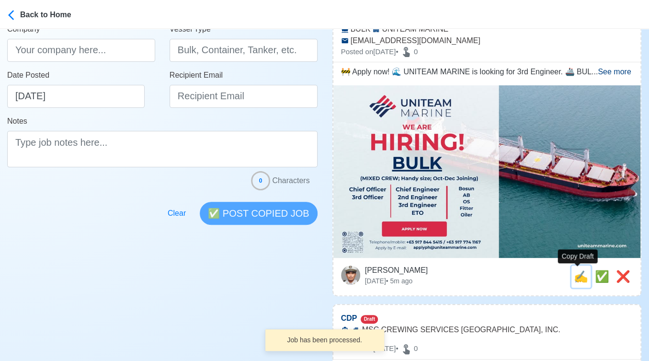
type input "applyph@uniteammarine.com"
type textarea "🚧 Apply now! 🌊 UNITEAM MARINE is looking for 3rd Engineer. 🚢 BULK 📆 Deployment:…"
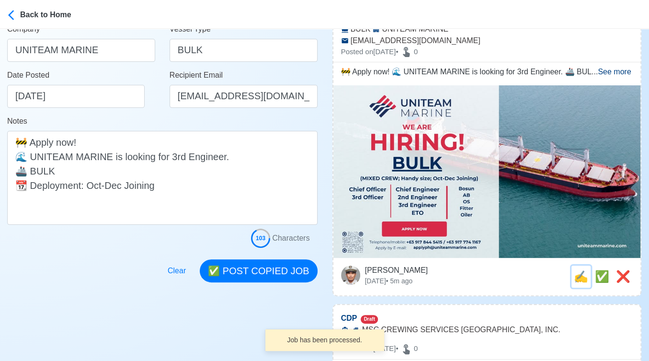
scroll to position [0, 0]
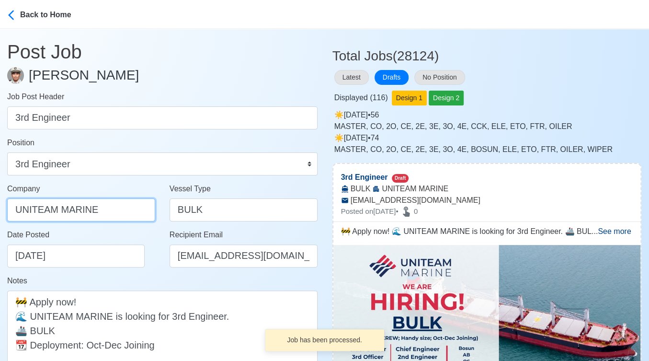
click at [110, 209] on input "UNITEAM MARINE" at bounding box center [81, 209] width 148 height 23
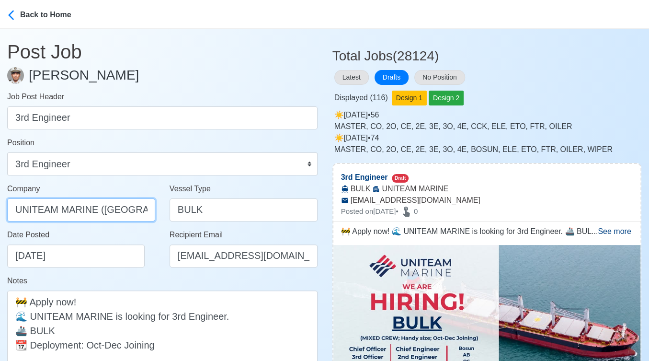
scroll to position [0, 12]
type input "UNITEAM MARINE (MANILA) INC."
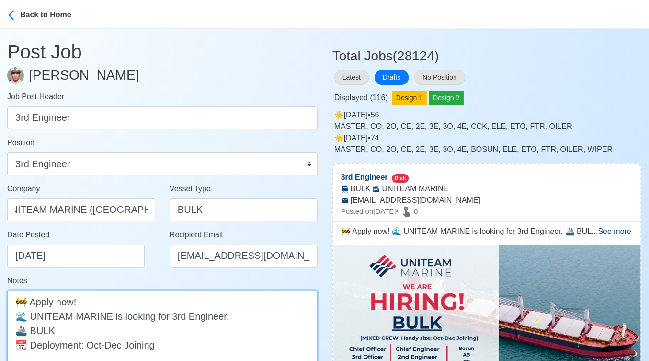
click at [145, 332] on textarea "🚧 Apply now! 🌊 UNITEAM MARINE is looking for 3rd Engineer. 🚢 BULK 📆 Deployment:…" at bounding box center [162, 337] width 311 height 94
paste textarea "Handy size; MIXED CREW"
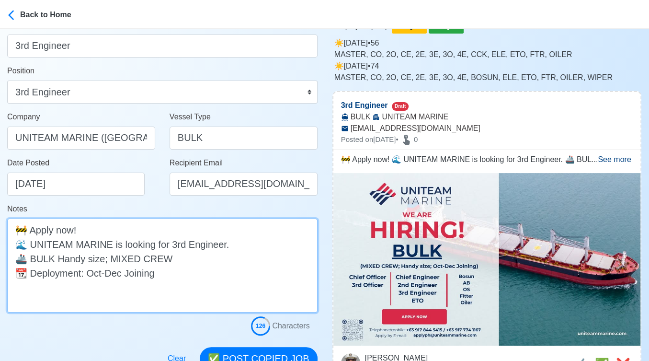
scroll to position [213, 0]
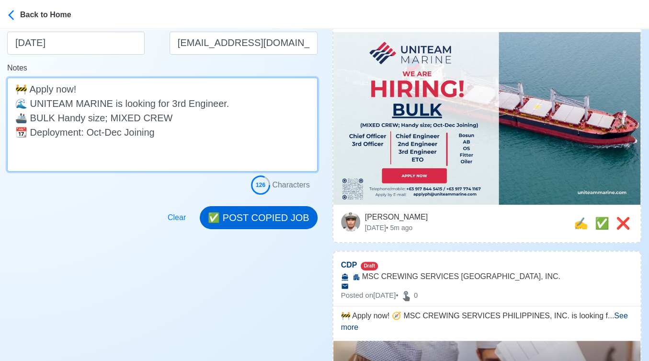
type textarea "🚧 Apply now! 🌊 UNITEAM MARINE is looking for 3rd Engineer. 🚢 BULK Handy size; M…"
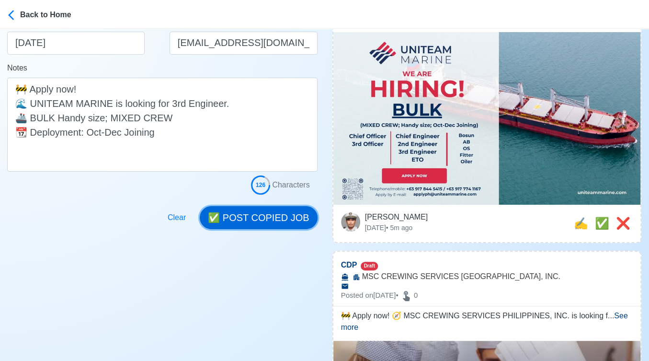
click at [277, 217] on button "✅ POST COPIED JOB" at bounding box center [258, 217] width 117 height 23
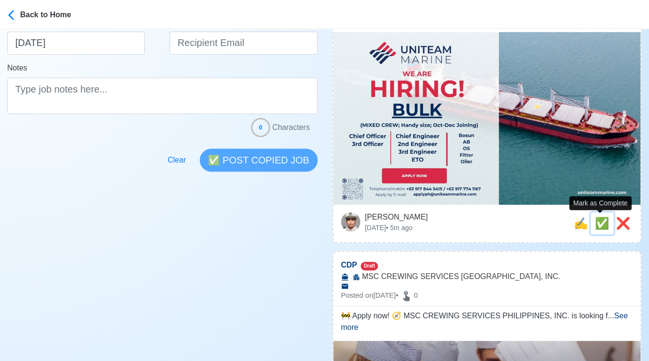
click at [601, 223] on span "✅" at bounding box center [602, 223] width 14 height 13
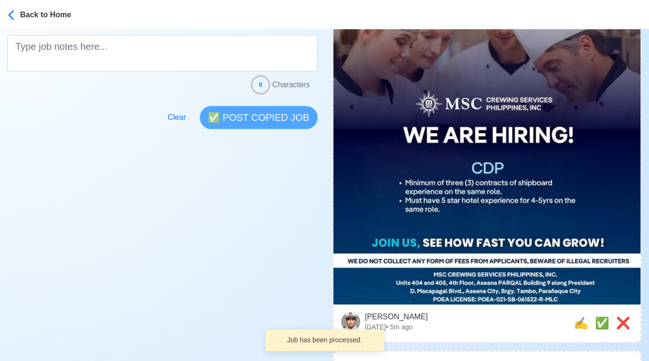
scroll to position [372, 0]
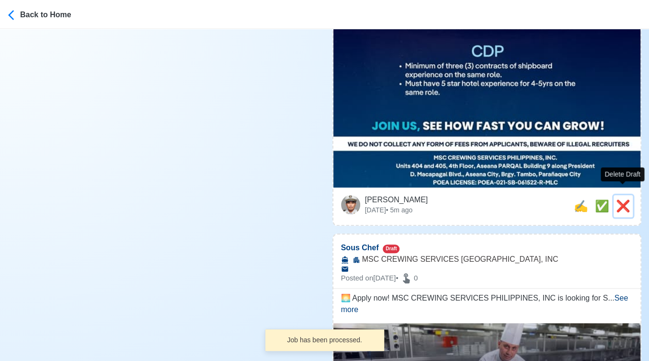
click at [624, 199] on span "❌" at bounding box center [623, 205] width 14 height 13
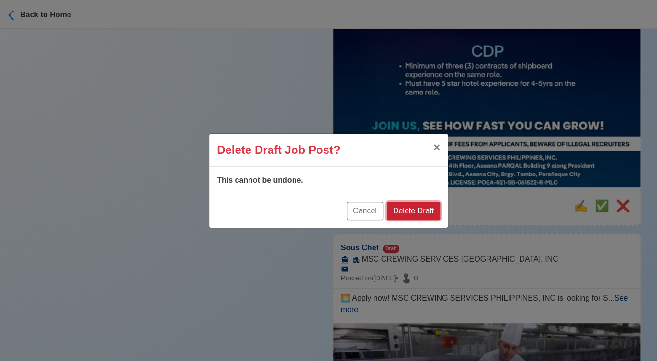
click at [414, 207] on button "Delete Draft" at bounding box center [413, 211] width 53 height 18
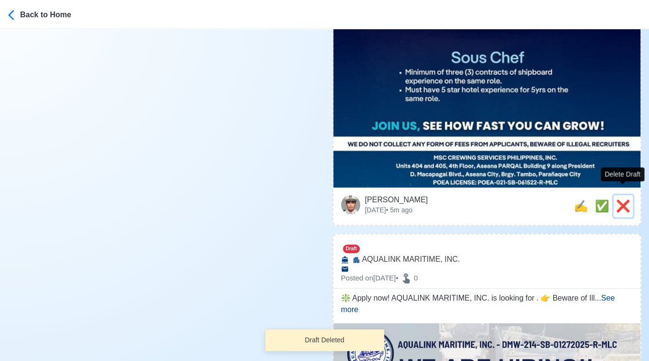
click at [625, 199] on span "❌" at bounding box center [623, 205] width 14 height 13
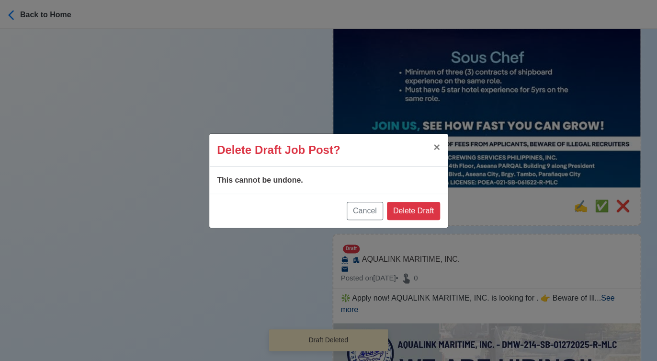
click at [440, 209] on div "Cancel Delete Draft" at bounding box center [328, 211] width 239 height 34
click at [434, 209] on button "Delete Draft" at bounding box center [413, 211] width 53 height 18
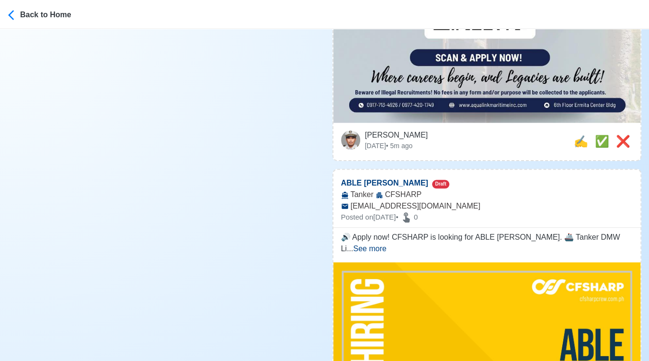
scroll to position [479, 0]
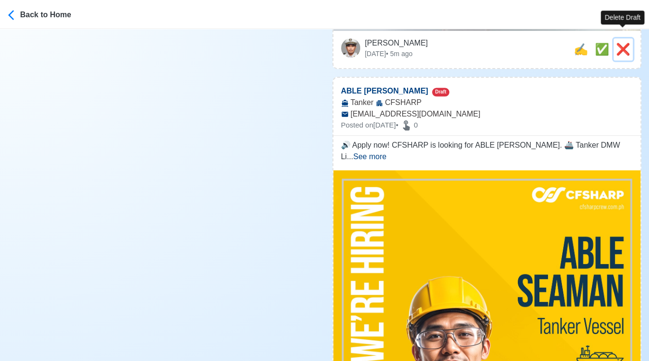
click at [627, 43] on span "❌" at bounding box center [623, 49] width 14 height 13
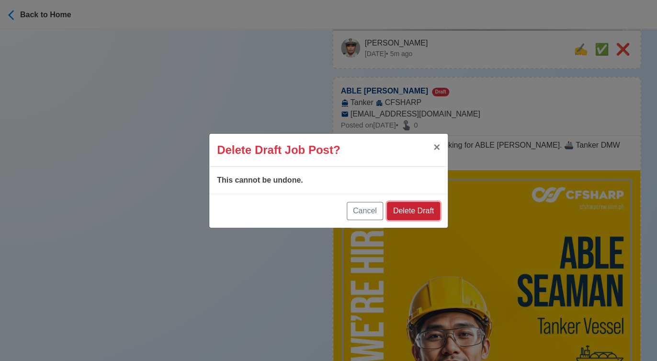
click at [413, 219] on button "Delete Draft" at bounding box center [413, 211] width 53 height 18
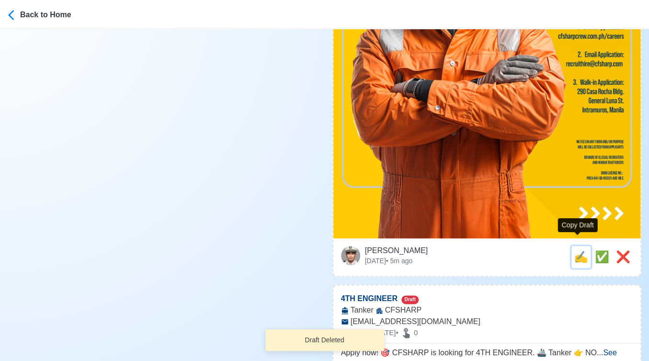
click at [574, 250] on span "✍️" at bounding box center [581, 256] width 14 height 13
type input "ABLE SEAMAN"
select select
type input "CFSHARP"
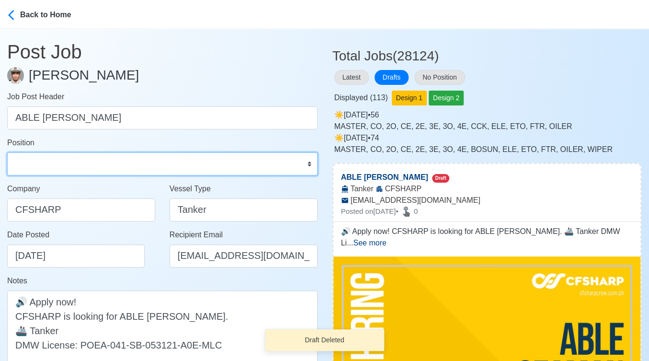
click at [85, 162] on select "Master Chief Officer 2nd Officer 3rd Officer Junior Officer Chief Engineer 2nd …" at bounding box center [162, 163] width 311 height 23
click at [7, 152] on select "Master Chief Officer 2nd Officer 3rd Officer Junior Officer Chief Engineer 2nd …" at bounding box center [162, 163] width 311 height 23
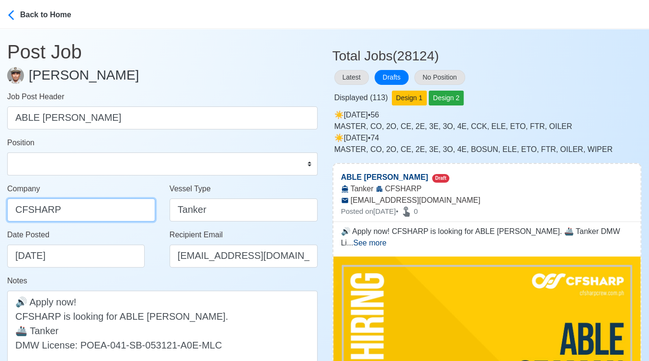
click at [89, 206] on input "CFSHARP" at bounding box center [81, 209] width 148 height 23
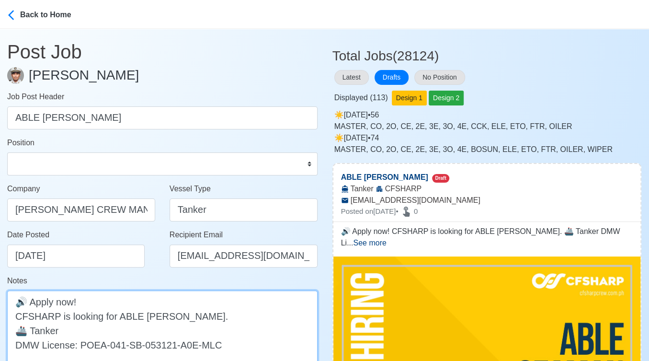
click at [24, 315] on textarea "🔊 Apply now! CFSHARP is looking for ABLE SEAMAN. 🚢 Tanker DMW License: POEA-041…" at bounding box center [162, 330] width 311 height 80
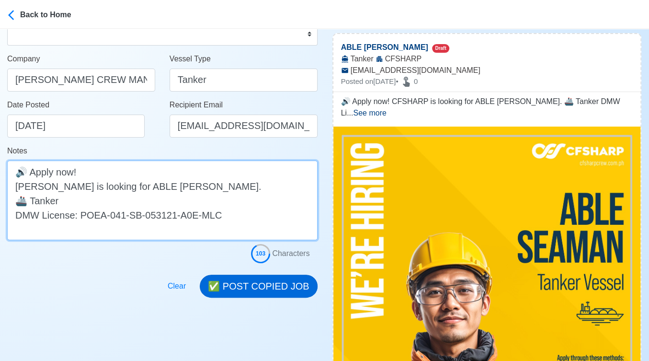
scroll to position [160, 0]
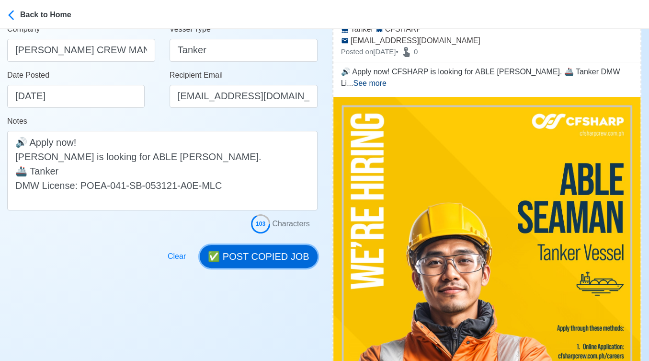
click at [265, 258] on button "✅ POST COPIED JOB" at bounding box center [258, 256] width 117 height 23
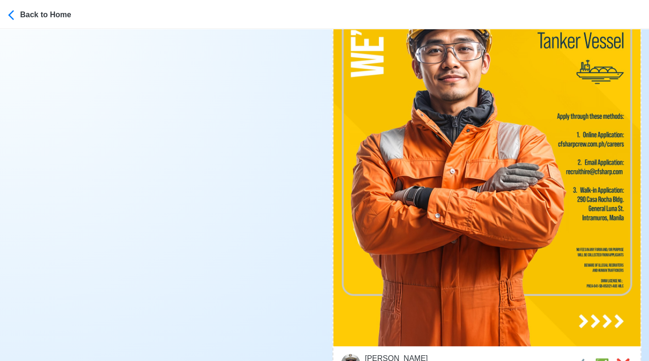
scroll to position [436, 0]
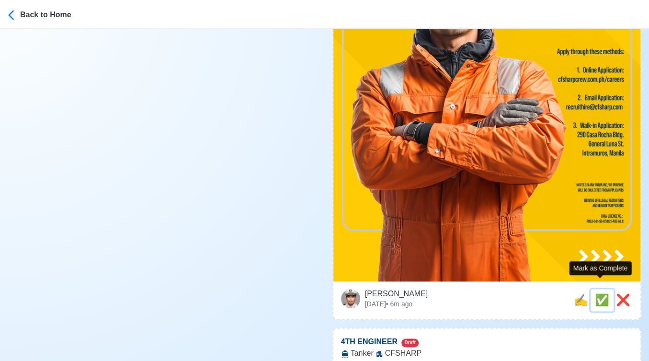
click at [595, 293] on span "✅" at bounding box center [602, 299] width 14 height 13
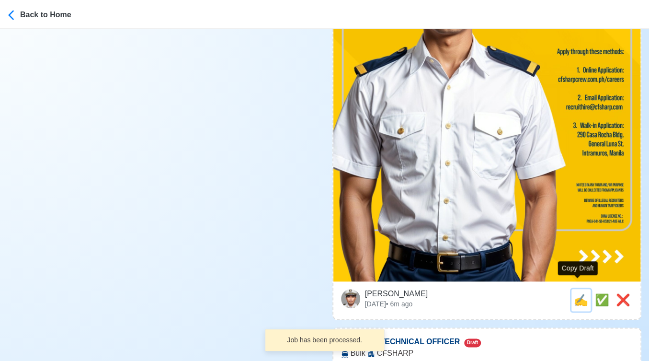
click at [575, 293] on span "✍️" at bounding box center [581, 299] width 14 height 13
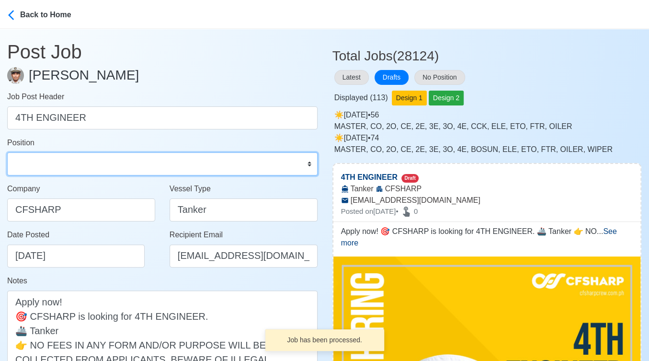
click at [101, 161] on select "Master Chief Officer 2nd Officer 3rd Officer Junior Officer Chief Engineer 2nd …" at bounding box center [162, 163] width 311 height 23
click at [7, 152] on select "Master Chief Officer 2nd Officer 3rd Officer Junior Officer Chief Engineer 2nd …" at bounding box center [162, 163] width 311 height 23
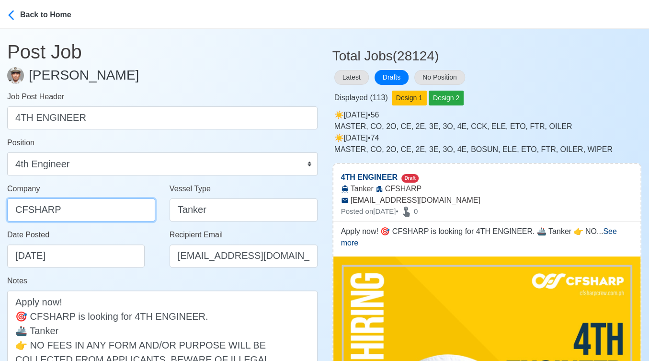
click at [84, 203] on input "CFSHARP" at bounding box center [81, 209] width 148 height 23
click at [155, 267] on div "Date Posted 10/13/2025" at bounding box center [81, 252] width 162 height 46
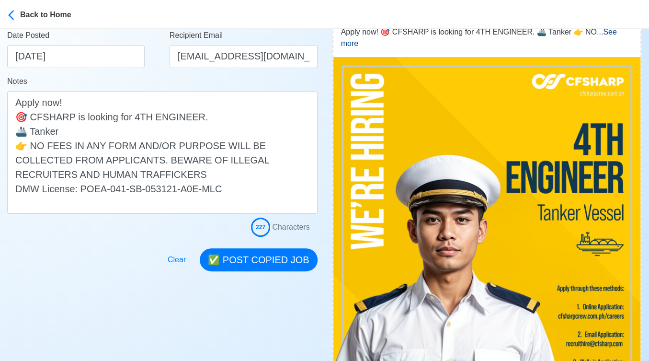
scroll to position [213, 0]
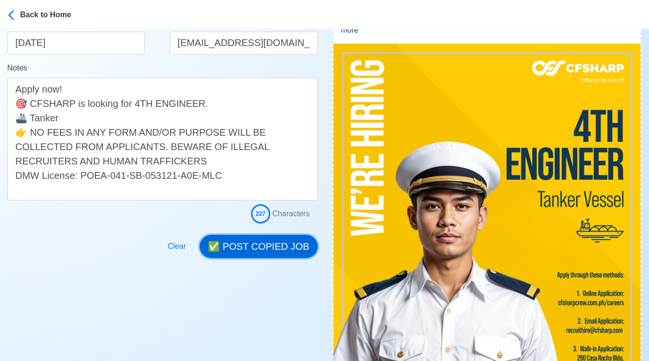
click at [258, 249] on button "✅ POST COPIED JOB" at bounding box center [258, 246] width 117 height 23
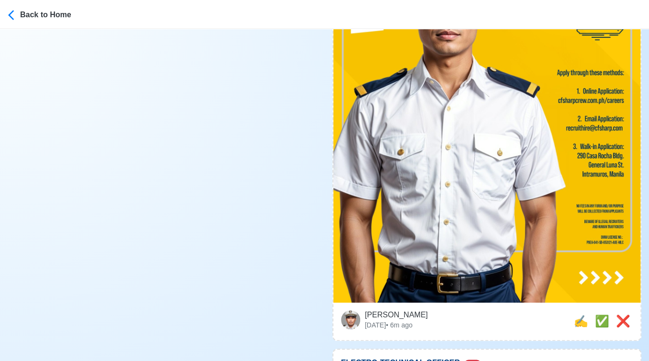
scroll to position [479, 0]
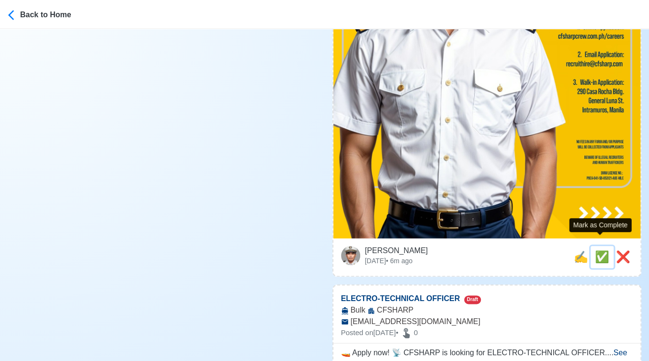
click at [595, 250] on span "✅" at bounding box center [602, 256] width 14 height 13
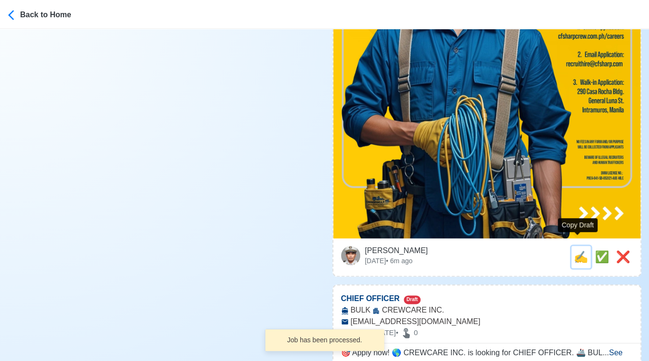
click at [578, 250] on span "✍️" at bounding box center [581, 256] width 14 height 13
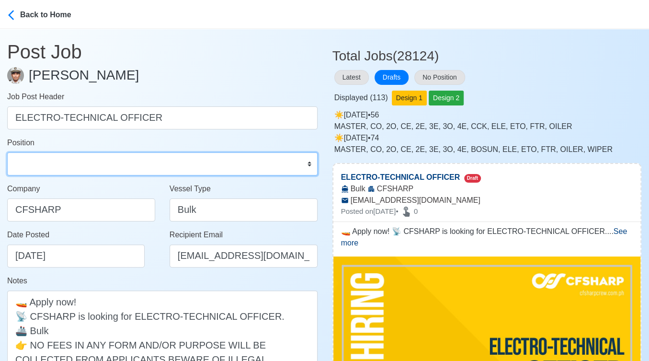
click at [84, 169] on select "Master Chief Officer 2nd Officer 3rd Officer Junior Officer Chief Engineer 2nd …" at bounding box center [162, 163] width 311 height 23
click at [7, 152] on select "Master Chief Officer 2nd Officer 3rd Officer Junior Officer Chief Engineer 2nd …" at bounding box center [162, 163] width 311 height 23
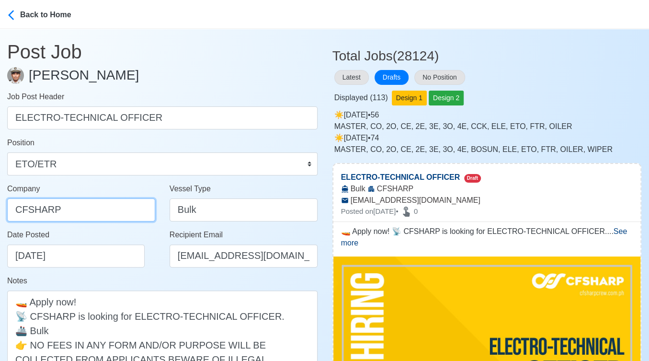
click at [102, 203] on input "CFSHARP" at bounding box center [81, 209] width 148 height 23
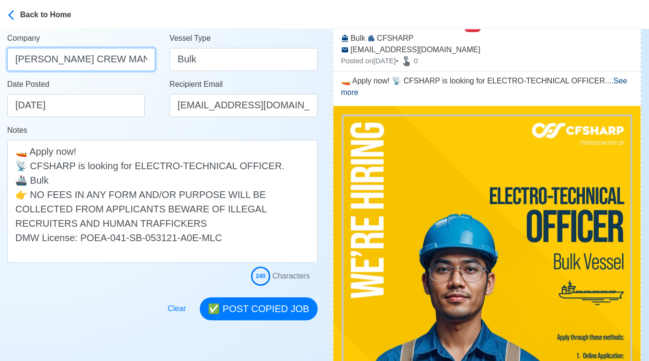
scroll to position [160, 0]
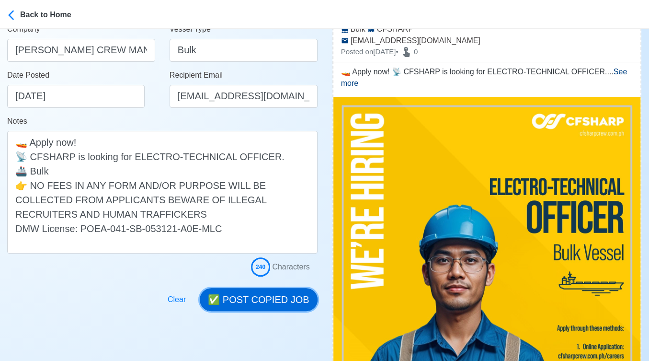
click at [268, 297] on button "✅ POST COPIED JOB" at bounding box center [258, 299] width 117 height 23
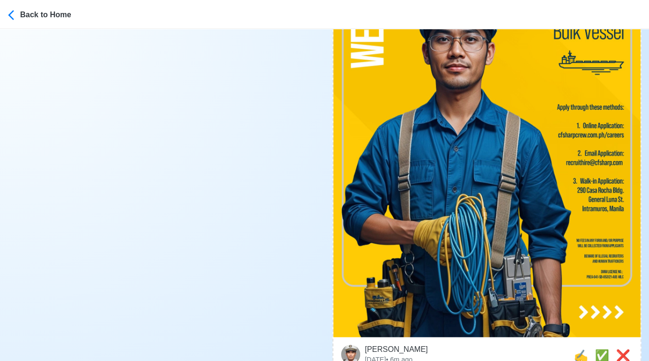
scroll to position [426, 0]
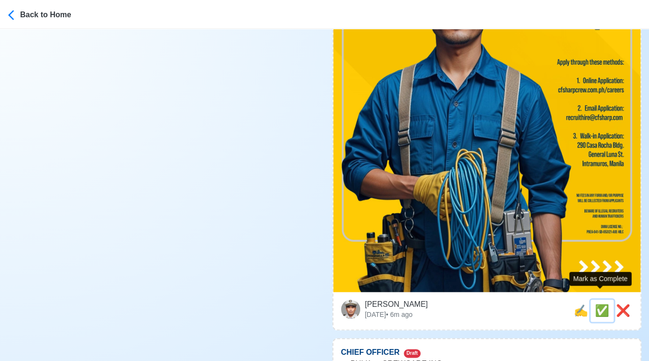
click at [595, 304] on span "✅" at bounding box center [602, 310] width 14 height 13
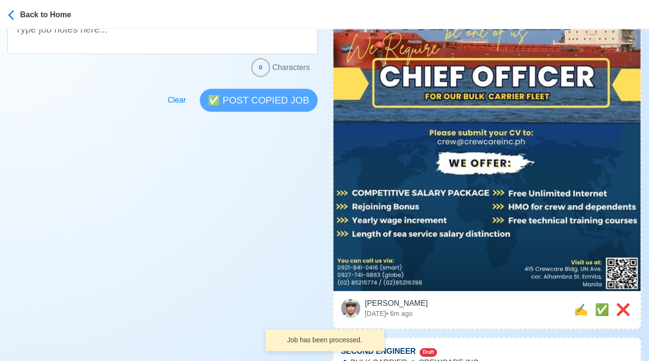
scroll to position [266, 0]
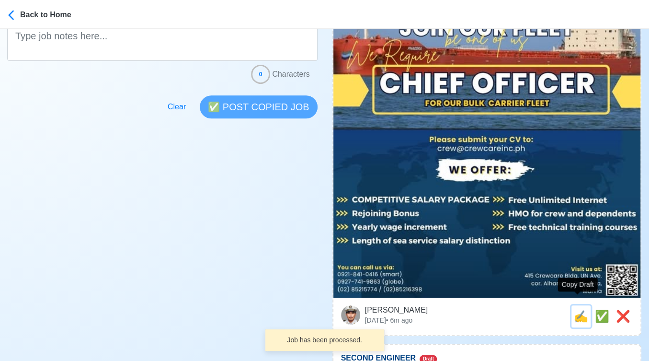
click at [581, 310] on span "✍️" at bounding box center [581, 316] width 14 height 13
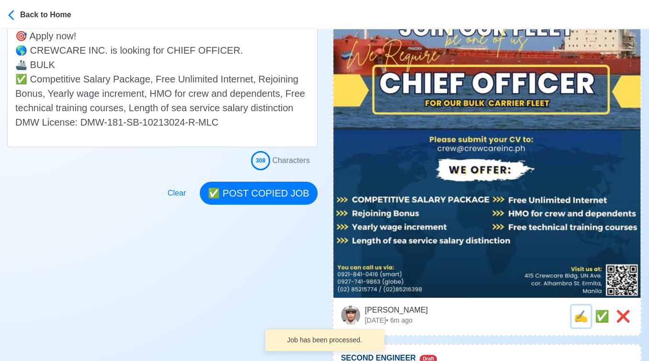
scroll to position [0, 0]
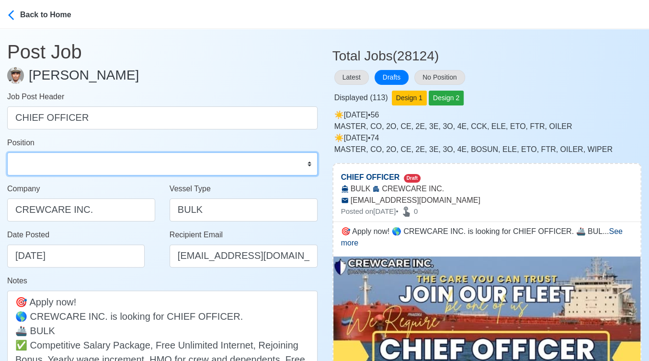
click at [78, 161] on select "Master Chief Officer 2nd Officer 3rd Officer Junior Officer Chief Engineer 2nd …" at bounding box center [162, 163] width 311 height 23
click at [7, 152] on select "Master Chief Officer 2nd Officer 3rd Officer Junior Officer Chief Engineer 2nd …" at bounding box center [162, 163] width 311 height 23
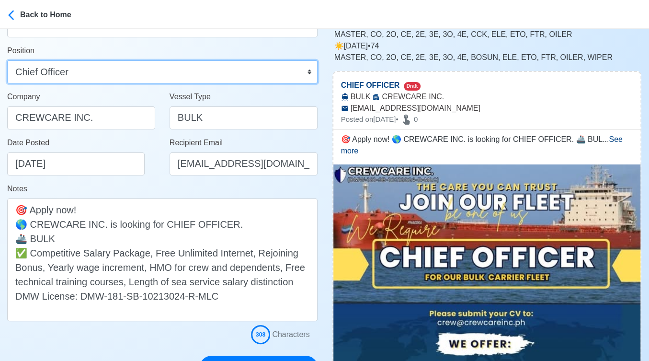
scroll to position [213, 0]
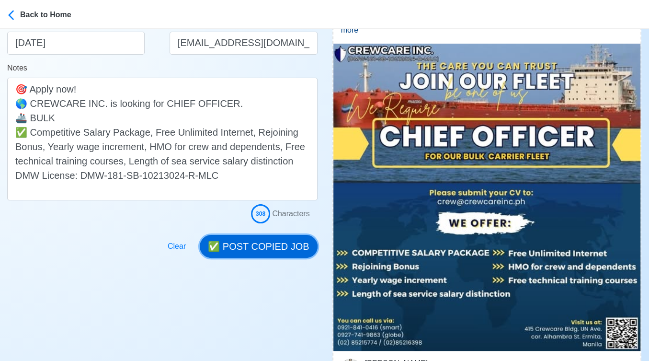
click at [259, 245] on button "✅ POST COPIED JOB" at bounding box center [258, 246] width 117 height 23
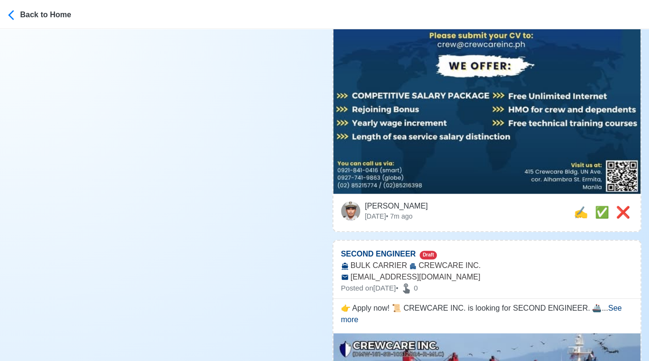
scroll to position [372, 0]
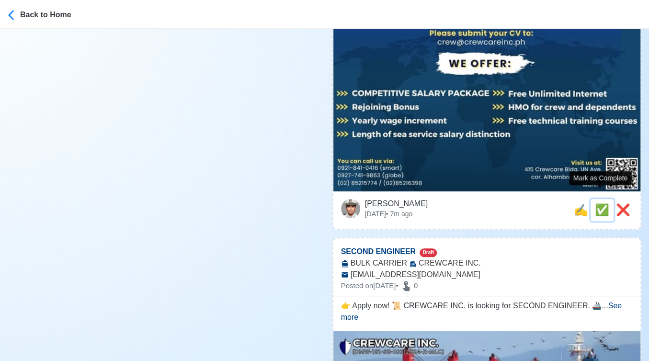
click at [596, 203] on span "✅" at bounding box center [602, 209] width 14 height 13
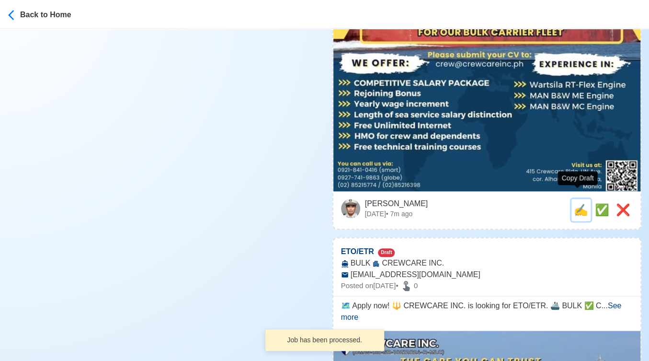
click at [578, 203] on span "✍️" at bounding box center [581, 209] width 14 height 13
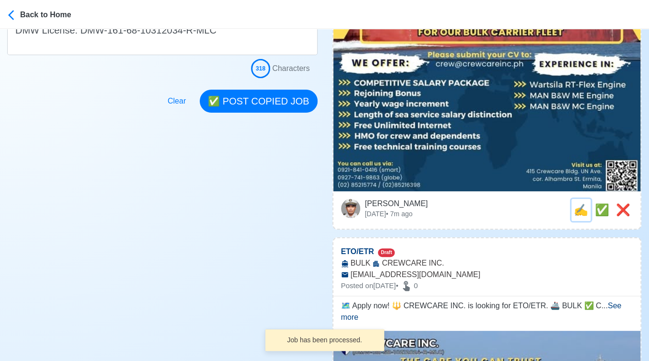
scroll to position [0, 0]
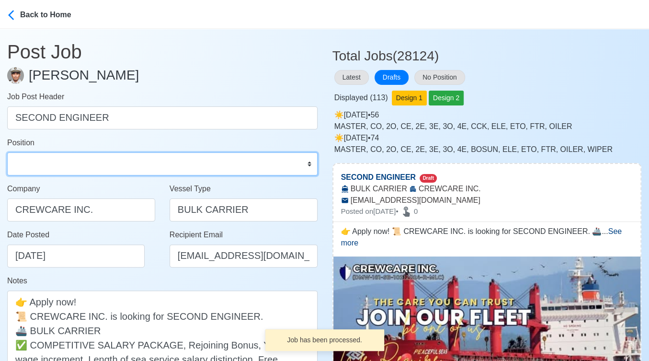
click at [67, 166] on select "Master Chief Officer 2nd Officer 3rd Officer Junior Officer Chief Engineer 2nd …" at bounding box center [162, 163] width 311 height 23
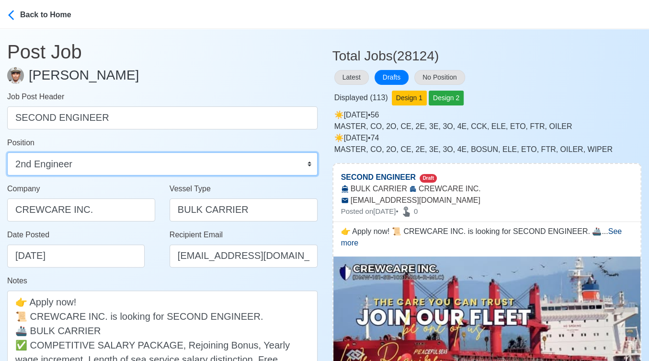
click at [7, 152] on select "Master Chief Officer 2nd Officer 3rd Officer Junior Officer Chief Engineer 2nd …" at bounding box center [162, 163] width 311 height 23
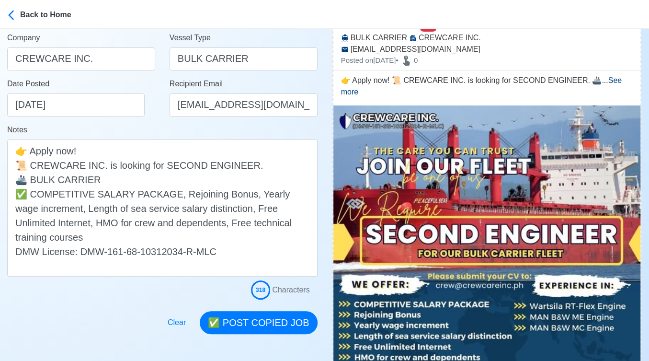
scroll to position [160, 0]
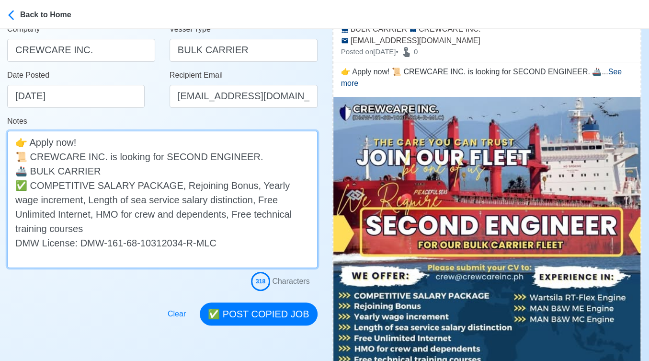
drag, startPoint x: 30, startPoint y: 183, endPoint x: -13, endPoint y: 187, distance: 43.8
click at [0, 187] on html "Back to Home Post Job Jeyner Gil Job Post Header SECOND ENGINEER Position Maste…" at bounding box center [324, 20] width 649 height 361
click at [116, 170] on textarea "👉 Apply now! 📜 CREWCARE INC. is looking for SECOND ENGINEER. 🚢 BULK CARRIER ✅ C…" at bounding box center [162, 199] width 311 height 137
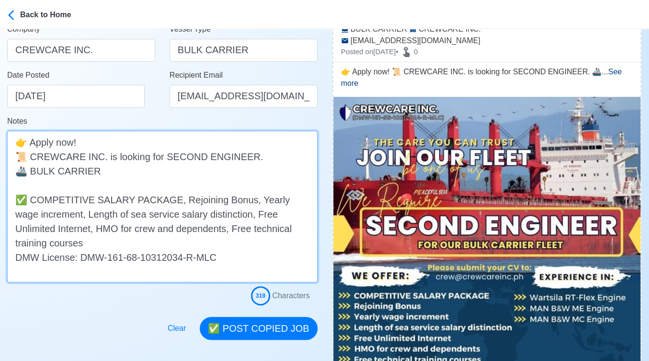
paste textarea "✅"
drag, startPoint x: 150, startPoint y: 183, endPoint x: 248, endPoint y: 182, distance: 98.2
click at [248, 182] on textarea "👉 Apply now! 📜 CREWCARE INC. is looking for SECOND ENGINEER. 🚢 BULK CARRIER ✅ W…" at bounding box center [162, 206] width 311 height 151
click at [269, 184] on textarea "👉 Apply now! 📜 CREWCARE INC. is looking for SECOND ENGINEER. 🚢 BULK CARRIER ✅ W…" at bounding box center [162, 206] width 311 height 151
paste textarea "MAN B&W ME ENGINE"
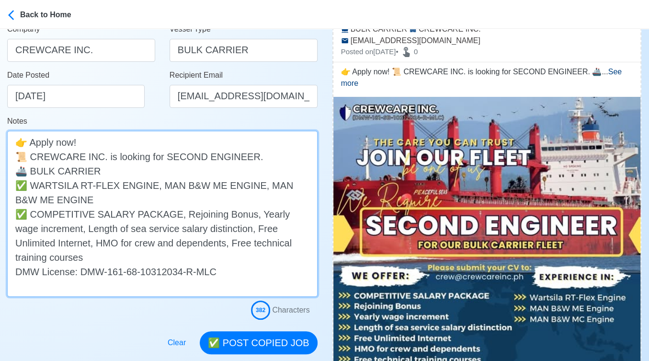
click at [28, 199] on textarea "👉 Apply now! 📜 CREWCARE INC. is looking for SECOND ENGINEER. 🚢 BULK CARRIER ✅ W…" at bounding box center [162, 214] width 311 height 166
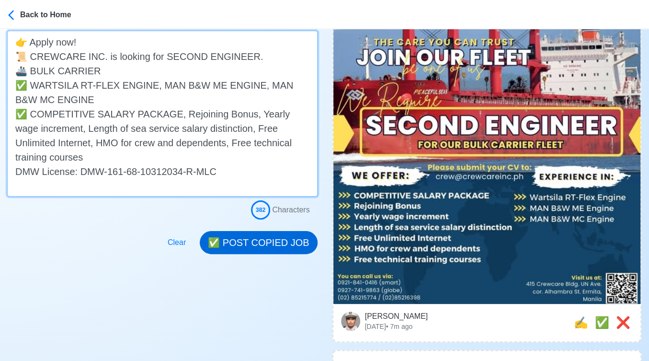
scroll to position [266, 0]
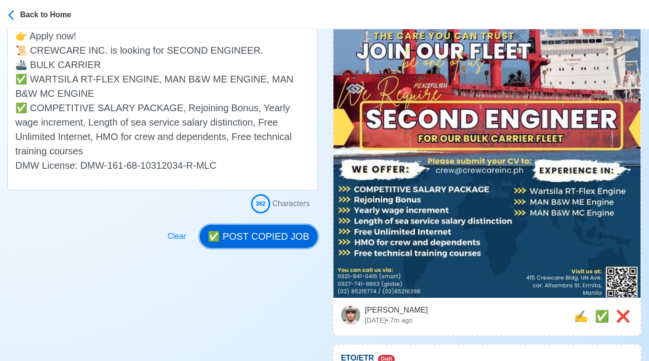
click at [278, 228] on button "✅ POST COPIED JOB" at bounding box center [258, 236] width 117 height 23
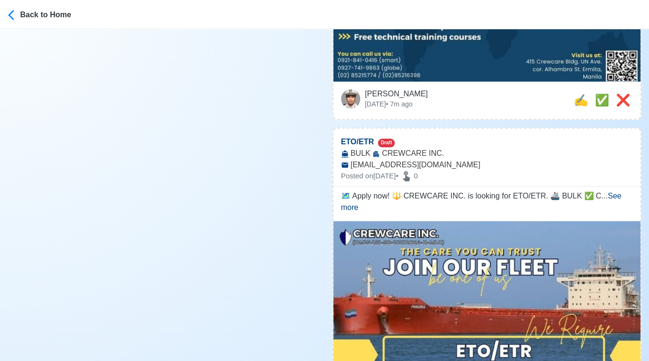
scroll to position [479, 0]
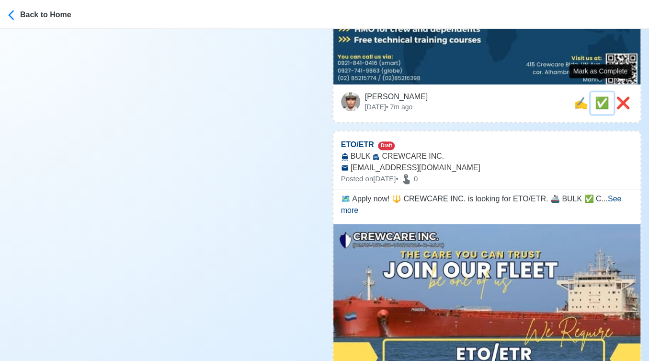
click at [596, 96] on span "✅" at bounding box center [602, 102] width 14 height 13
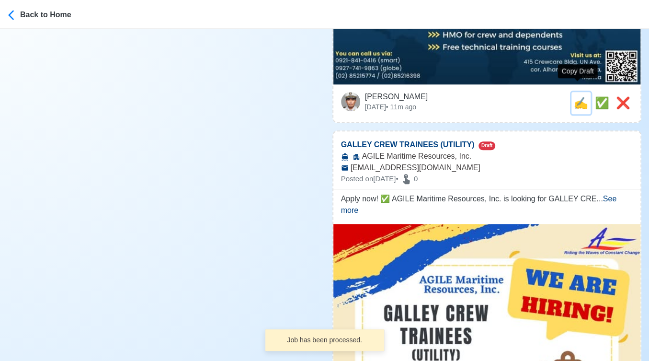
click at [575, 96] on span "✍️" at bounding box center [581, 102] width 14 height 13
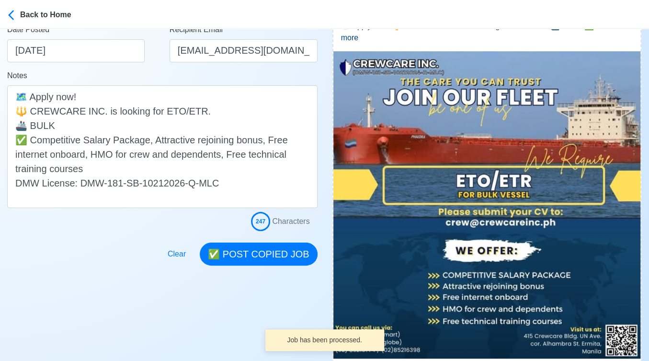
scroll to position [213, 0]
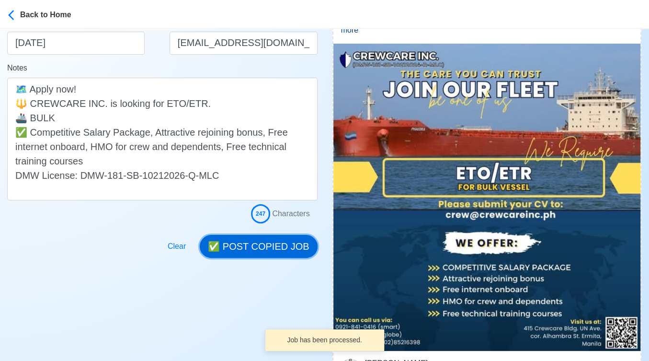
click at [280, 247] on button "✅ POST COPIED JOB" at bounding box center [258, 246] width 117 height 23
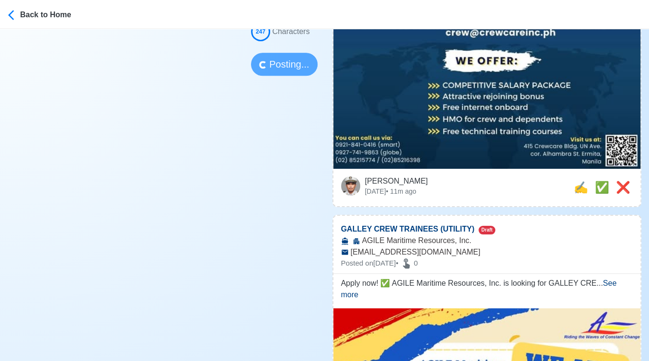
scroll to position [266, 0]
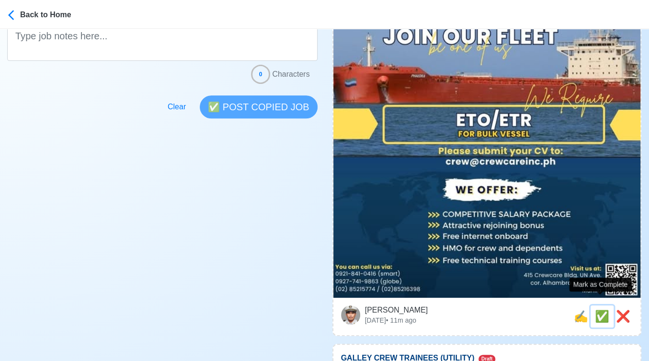
click at [600, 310] on span "✅" at bounding box center [602, 316] width 14 height 13
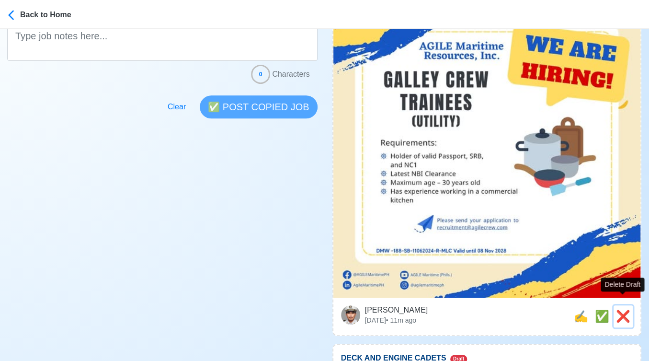
click at [625, 310] on span "❌" at bounding box center [623, 316] width 14 height 13
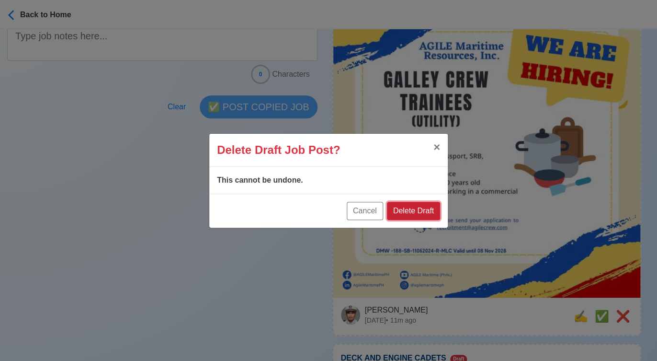
click at [415, 209] on button "Delete Draft" at bounding box center [413, 211] width 53 height 18
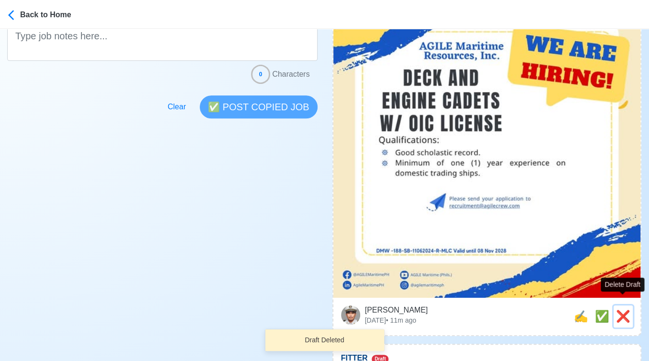
click at [621, 310] on span "❌" at bounding box center [623, 316] width 14 height 13
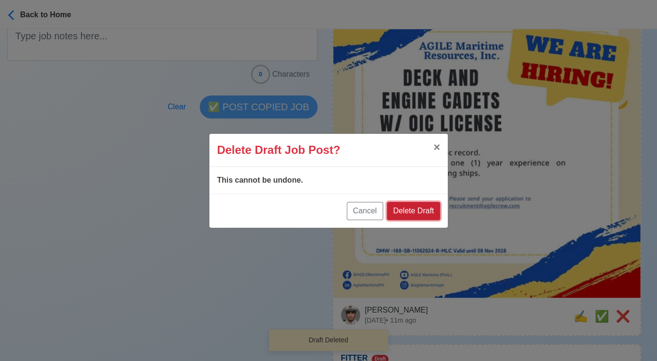
click at [421, 210] on button "Delete Draft" at bounding box center [413, 211] width 53 height 18
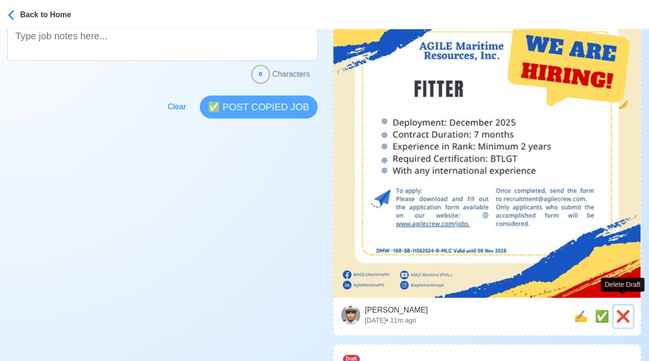
click at [628, 310] on span "❌" at bounding box center [623, 316] width 14 height 13
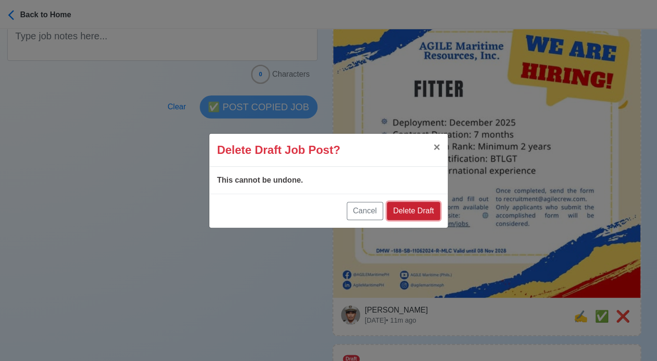
click at [413, 214] on button "Delete Draft" at bounding box center [413, 211] width 53 height 18
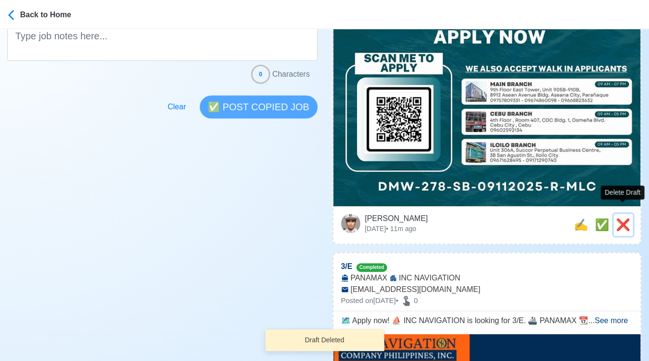
click at [622, 218] on span "❌" at bounding box center [623, 224] width 14 height 13
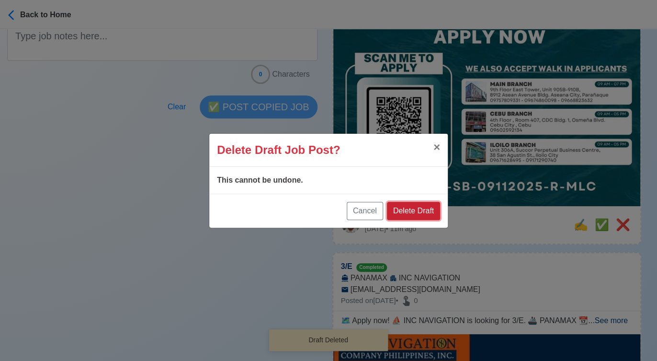
click at [430, 211] on button "Delete Draft" at bounding box center [413, 211] width 53 height 18
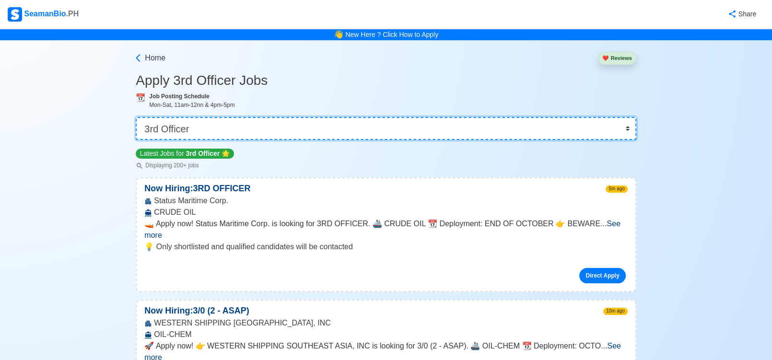
click at [329, 122] on select "👉 Select Rank or Position Master Chief Officer 2nd Officer 3rd Officer Junior O…" at bounding box center [386, 128] width 500 height 23
click at [137, 117] on select "👉 Select Rank or Position Master Chief Officer 2nd Officer 3rd Officer Junior O…" at bounding box center [386, 128] width 500 height 23
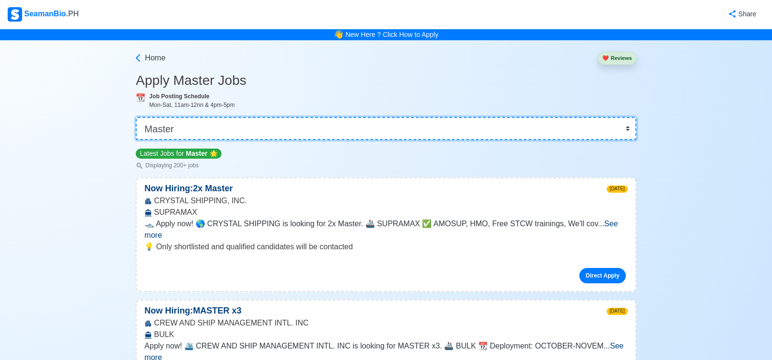
click at [395, 129] on select "👉 Select Rank or Position Master Chief Officer 2nd Officer 3rd Officer Junior O…" at bounding box center [386, 128] width 500 height 23
select select "Chief Officer"
click at [137, 117] on select "👉 Select Rank or Position Master Chief Officer 2nd Officer 3rd Officer Junior O…" at bounding box center [386, 128] width 500 height 23
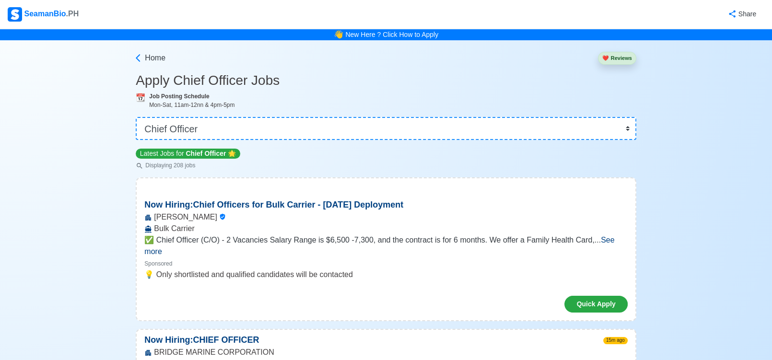
scroll to position [10205, 0]
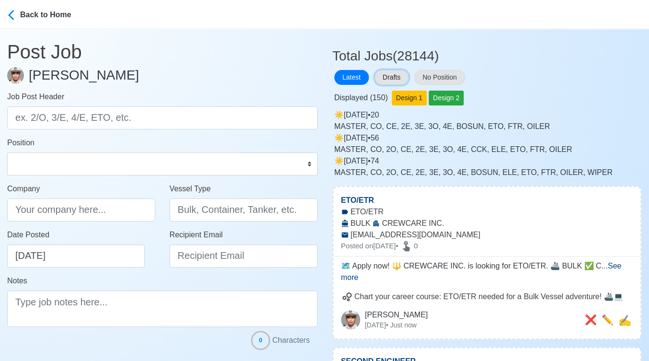
click at [398, 76] on button "Drafts" at bounding box center [392, 77] width 34 height 15
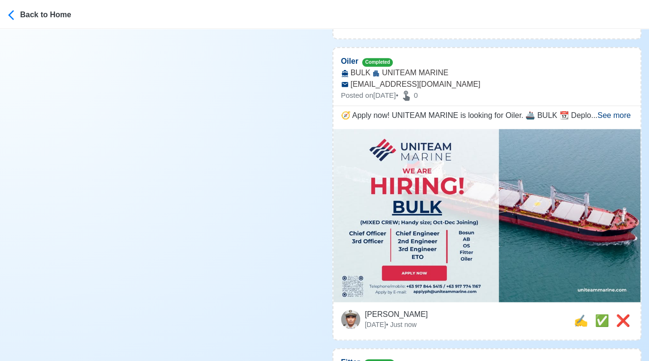
scroll to position [692, 0]
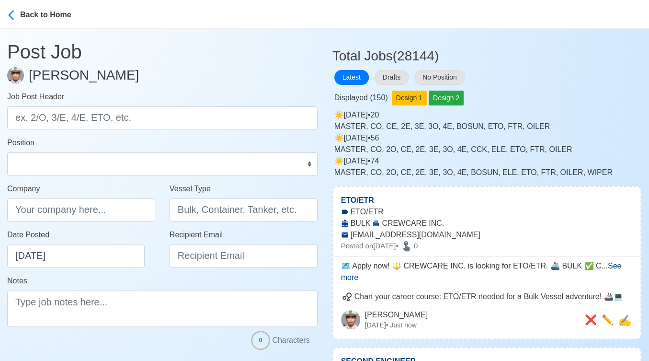
drag, startPoint x: 531, startPoint y: 84, endPoint x: 404, endPoint y: 51, distance: 130.8
click at [531, 84] on div "Latest Drafts No Position" at bounding box center [488, 77] width 310 height 19
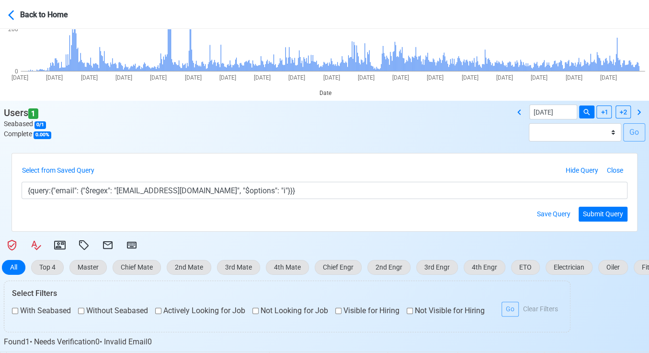
scroll to position [125, 0]
